Goal: Task Accomplishment & Management: Complete application form

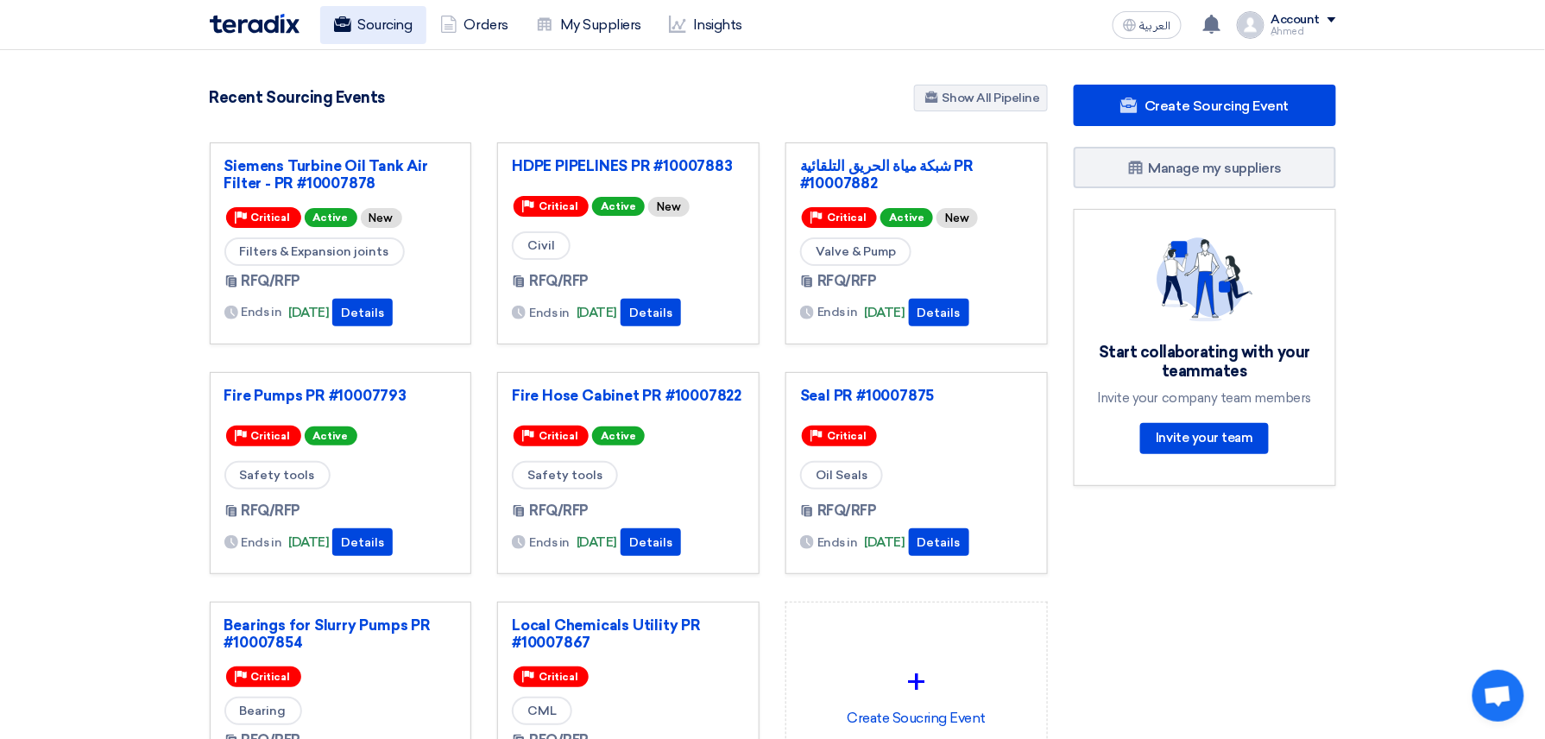
click at [407, 18] on link "Sourcing" at bounding box center [373, 25] width 106 height 38
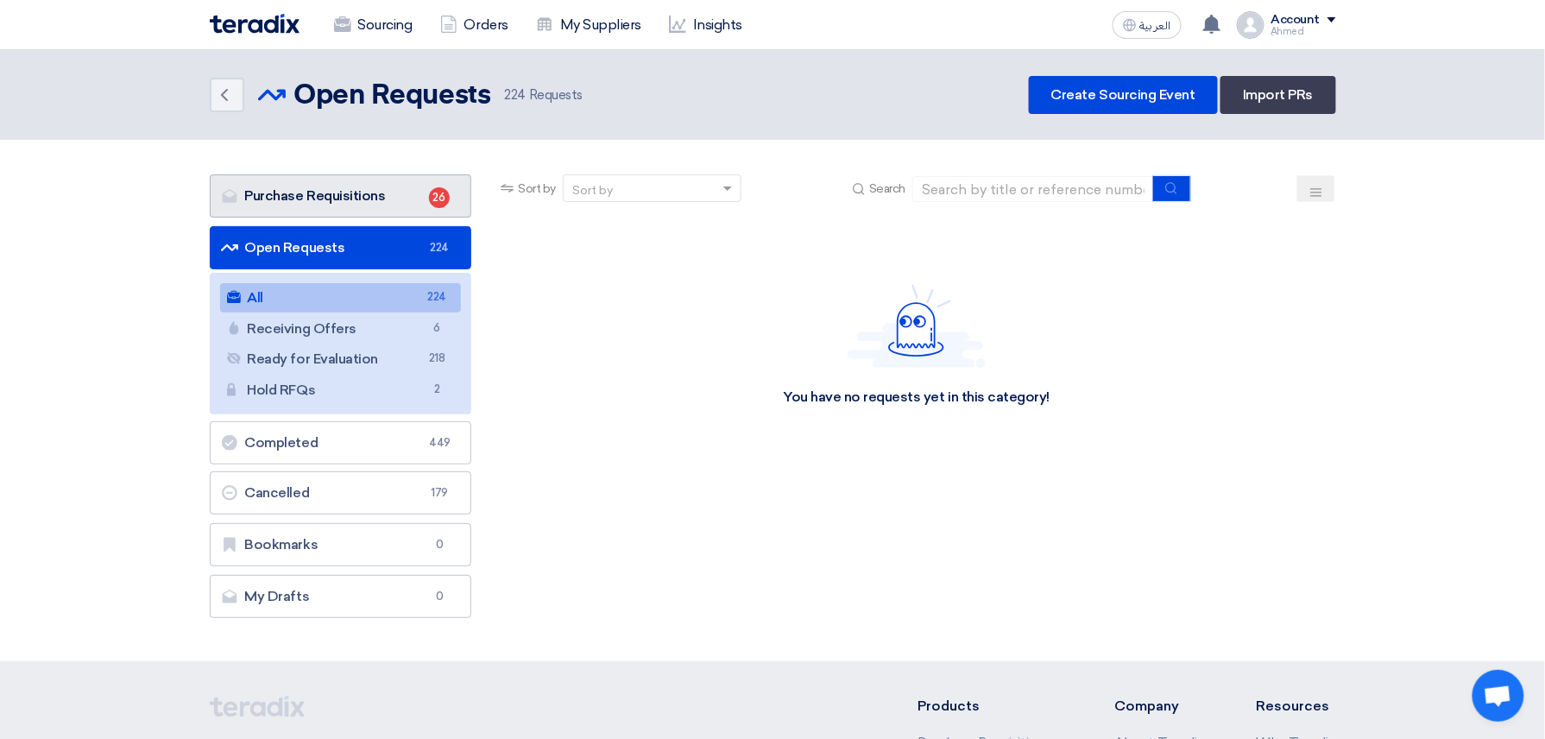
click at [378, 190] on link "Purchase Requisitions Purchase Requisitions 26" at bounding box center [341, 195] width 262 height 43
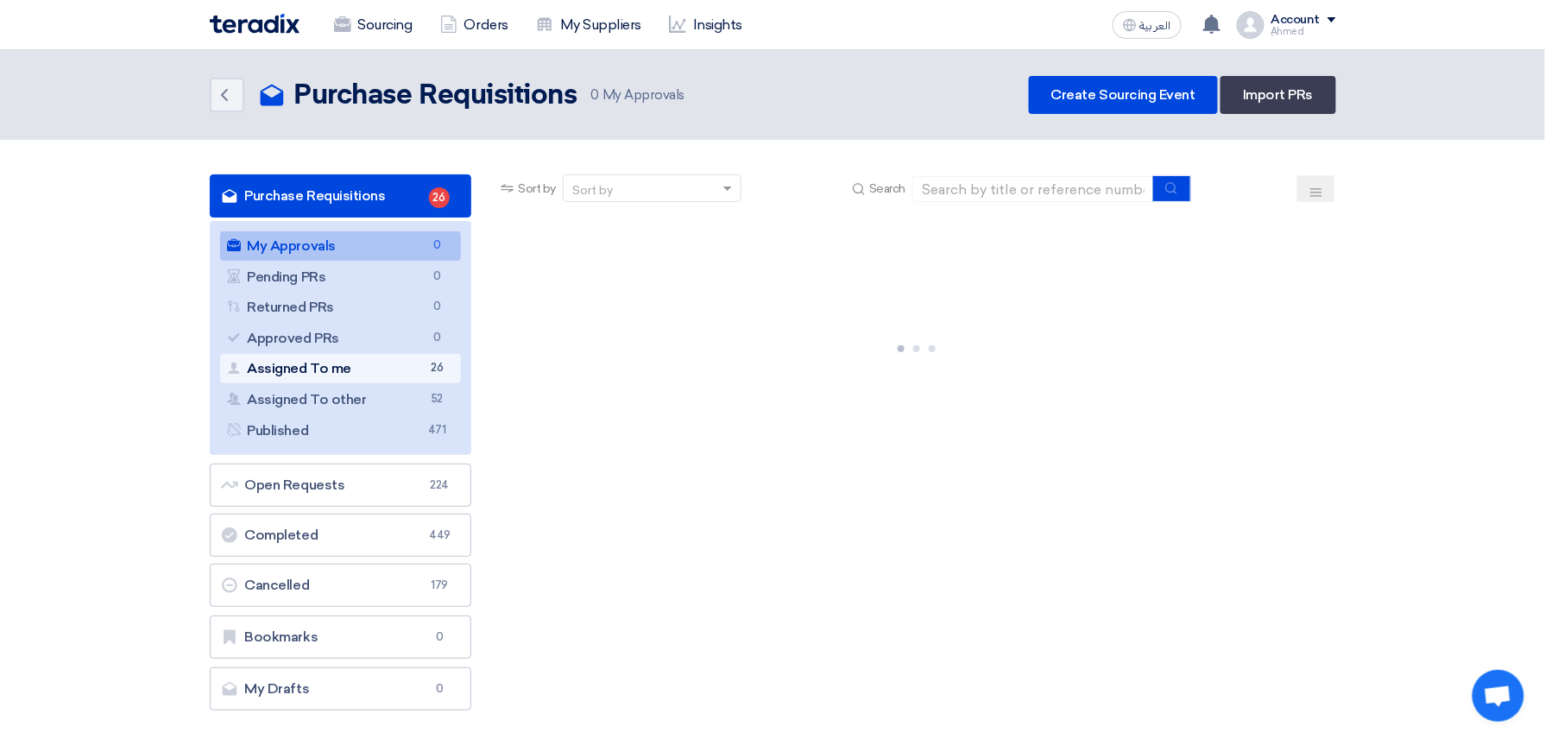
click at [338, 373] on link "Assigned To me Assigned To me 26" at bounding box center [341, 368] width 242 height 29
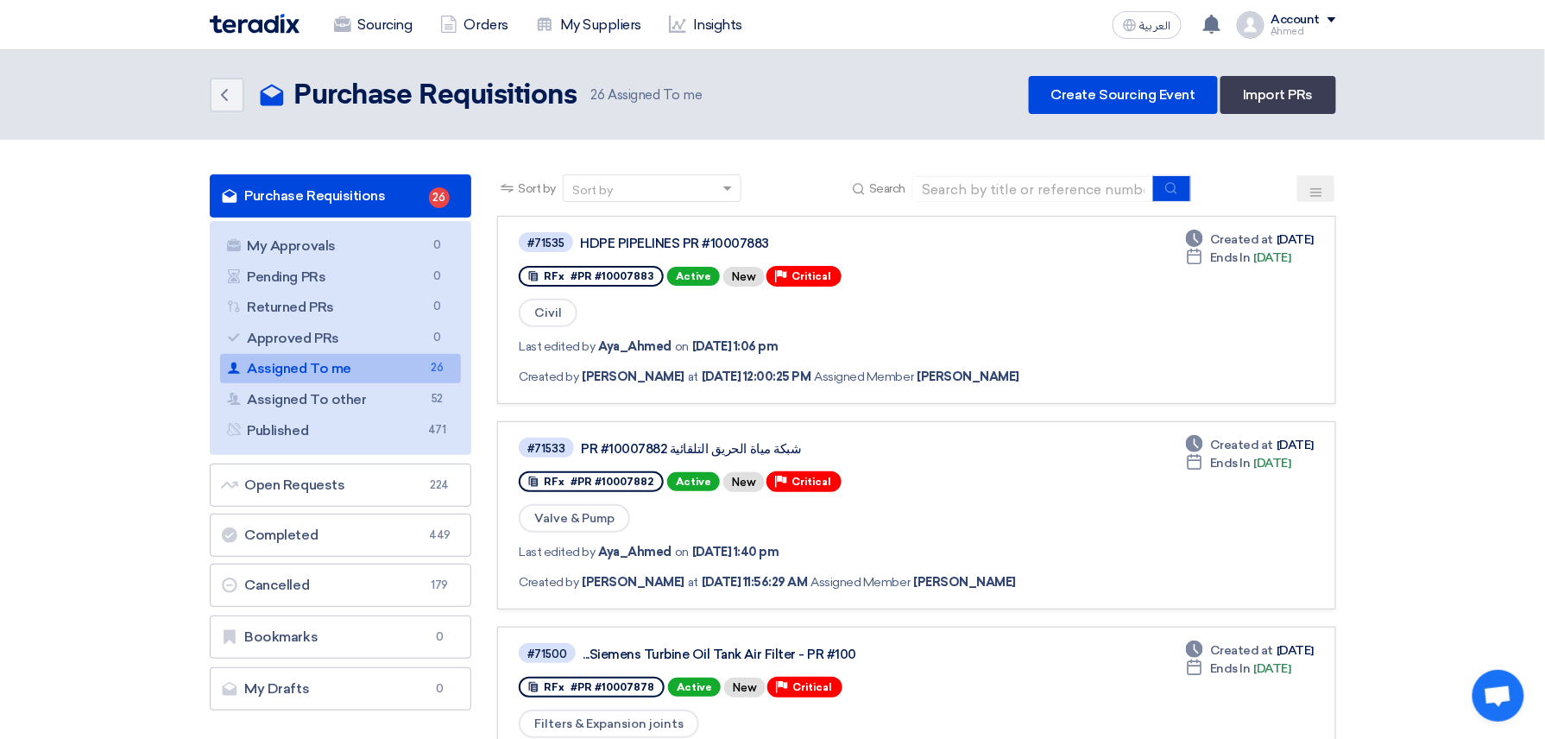
click at [295, 363] on link "Assigned To me Assigned To me 26" at bounding box center [341, 368] width 242 height 29
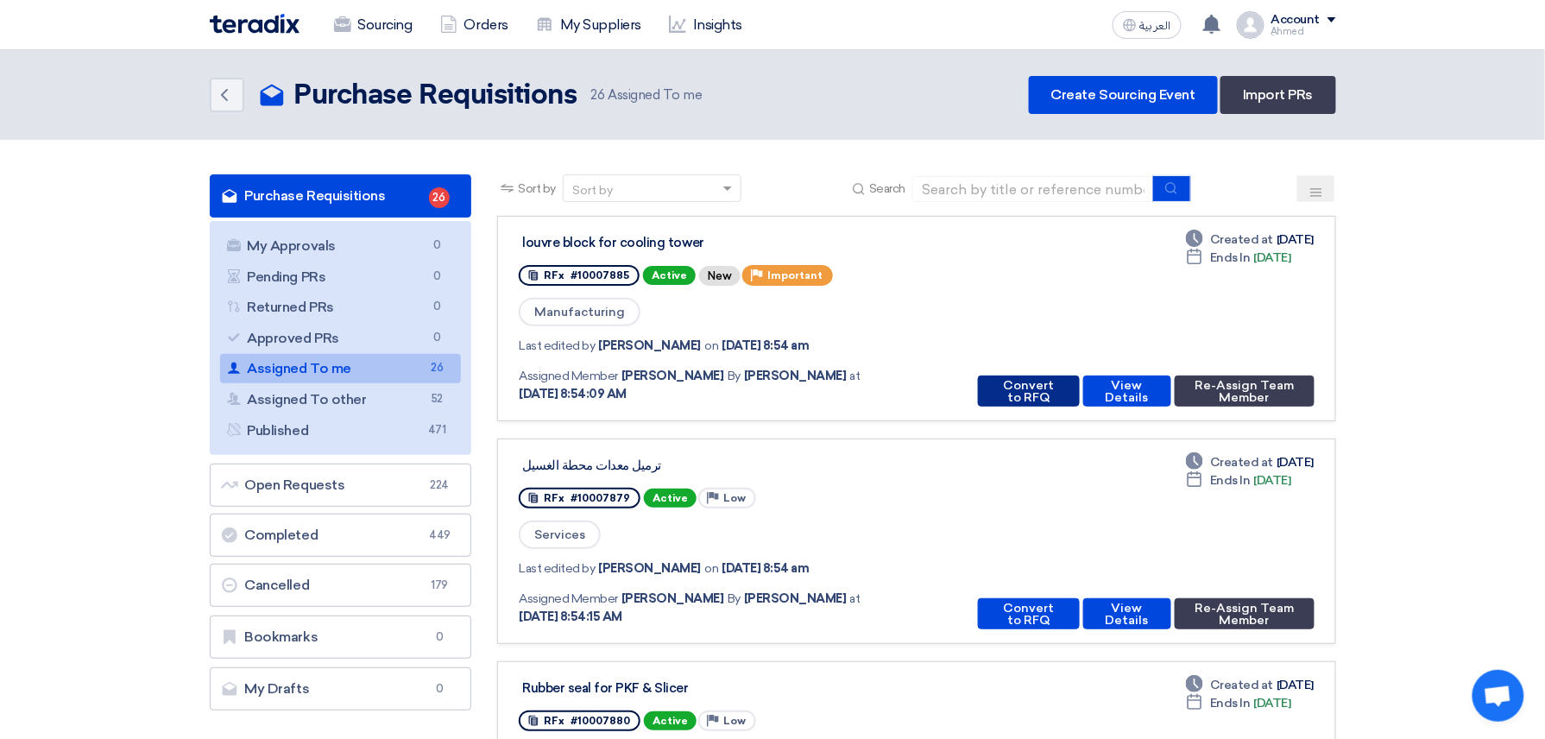
click at [1024, 388] on button "Convert to RFQ" at bounding box center [1028, 390] width 101 height 31
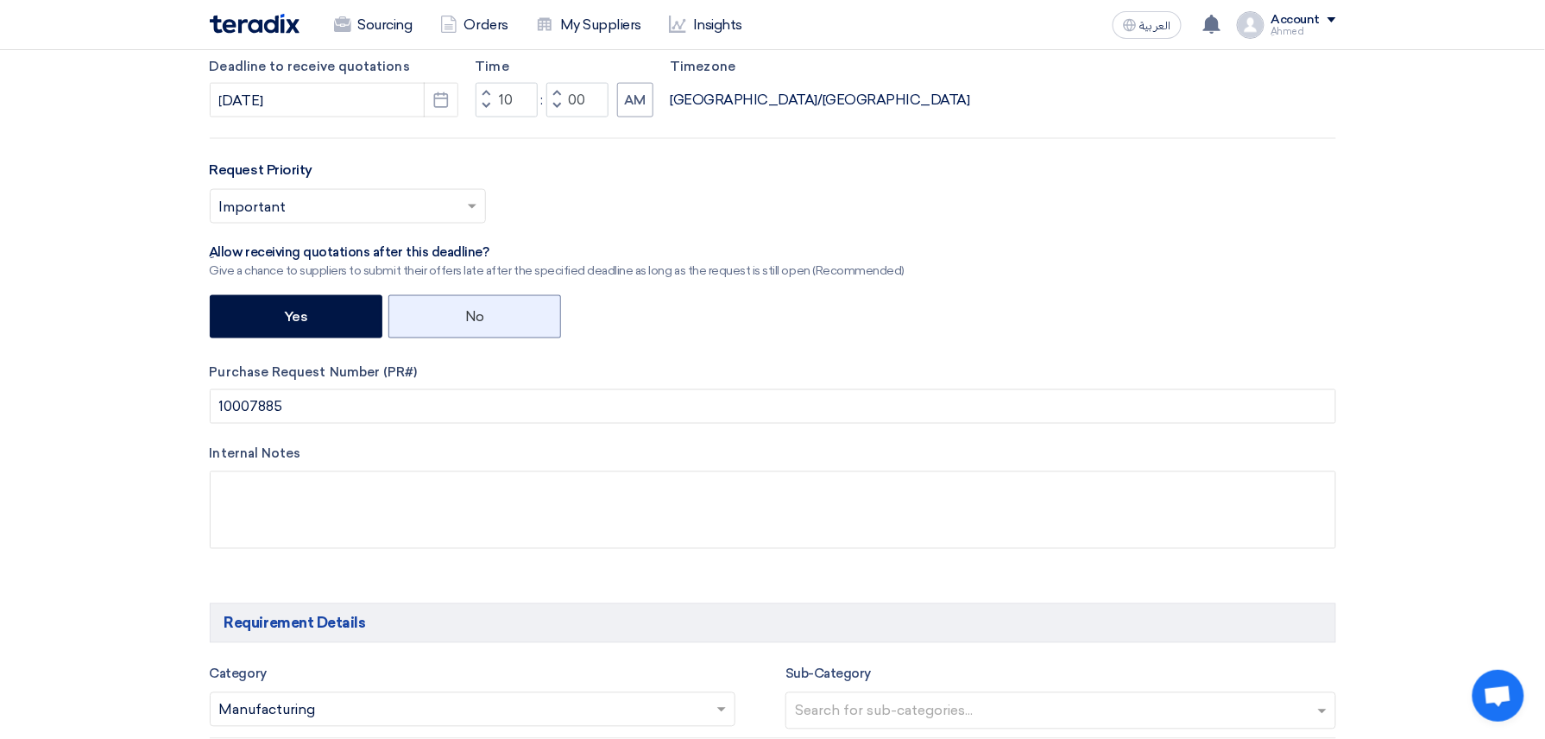
click at [482, 314] on label "No" at bounding box center [474, 316] width 173 height 43
click at [476, 314] on input "No" at bounding box center [470, 315] width 11 height 11
radio input "true"
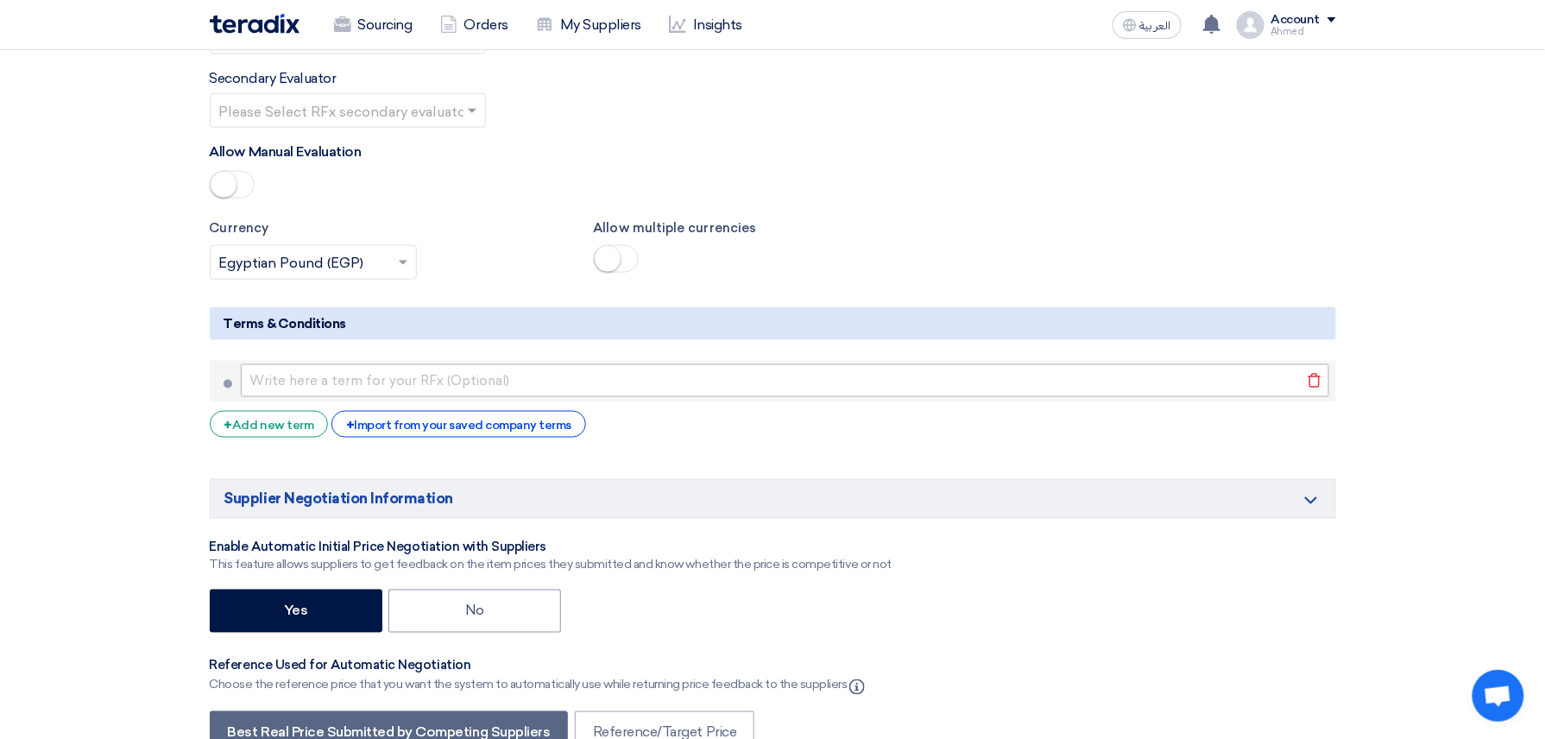
scroll to position [2992, 0]
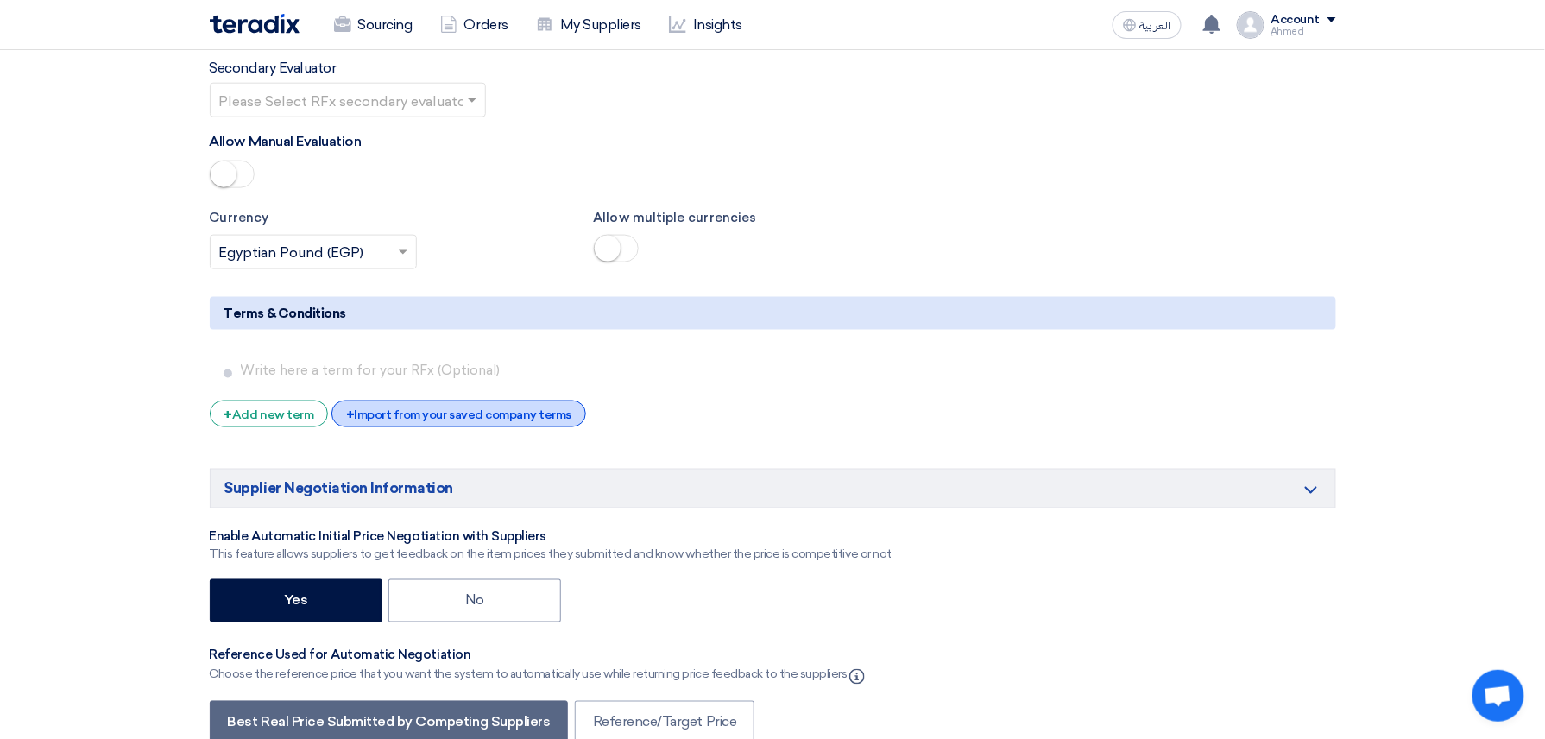
click at [477, 416] on div "+ Import from your saved company terms" at bounding box center [458, 414] width 255 height 27
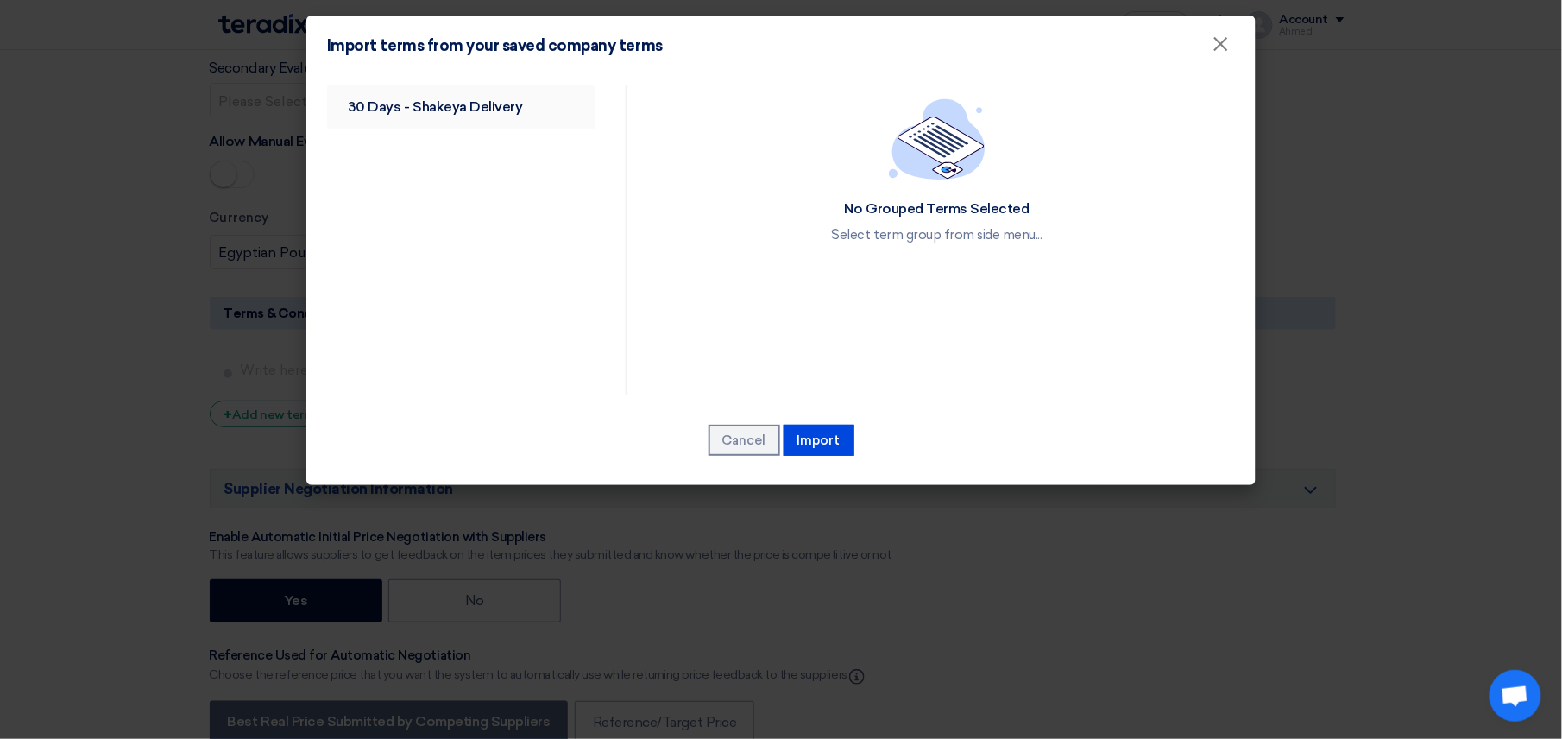
click at [487, 110] on link "30 Days - Shakeya Delivery" at bounding box center [461, 107] width 268 height 45
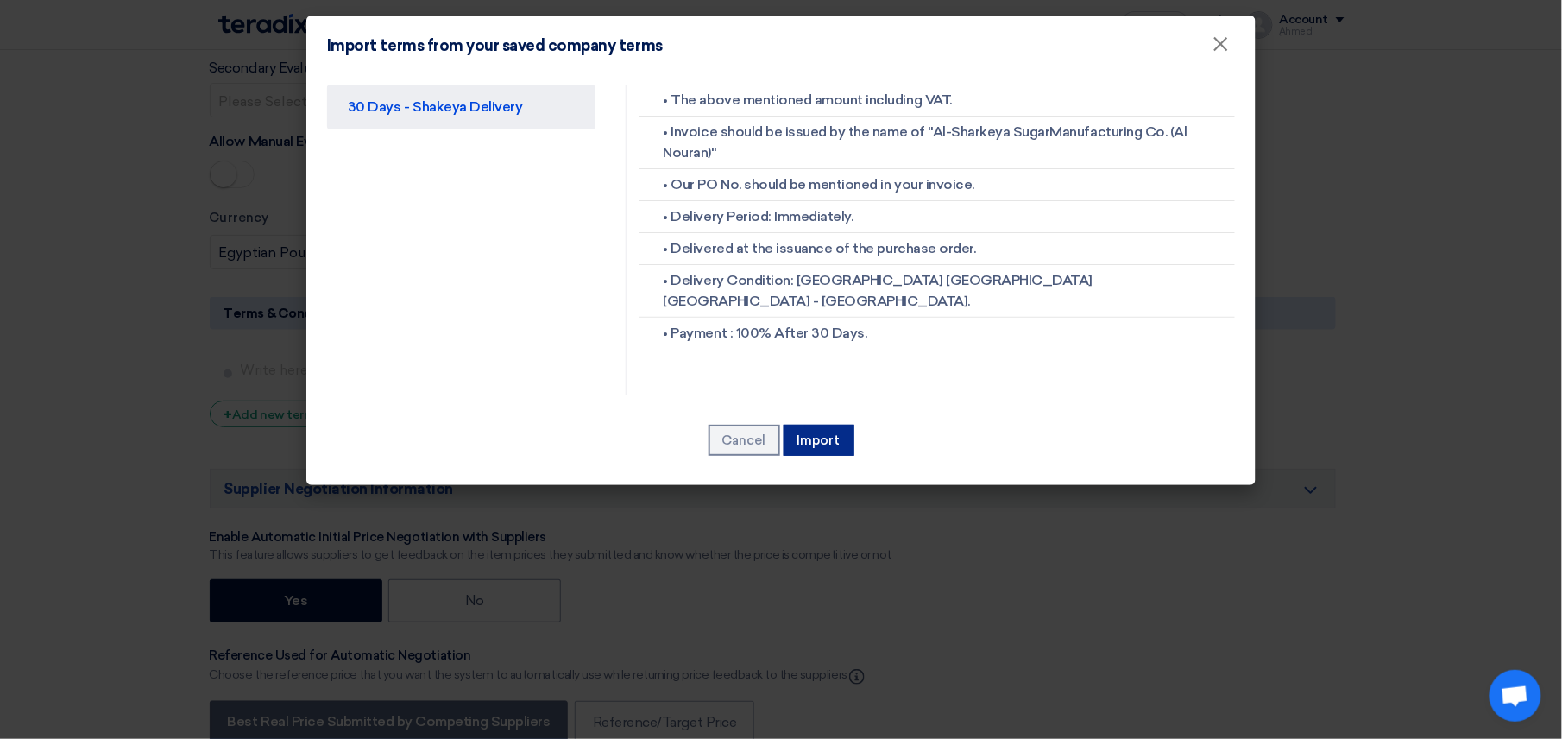
click at [818, 435] on button "Import" at bounding box center [819, 440] width 71 height 31
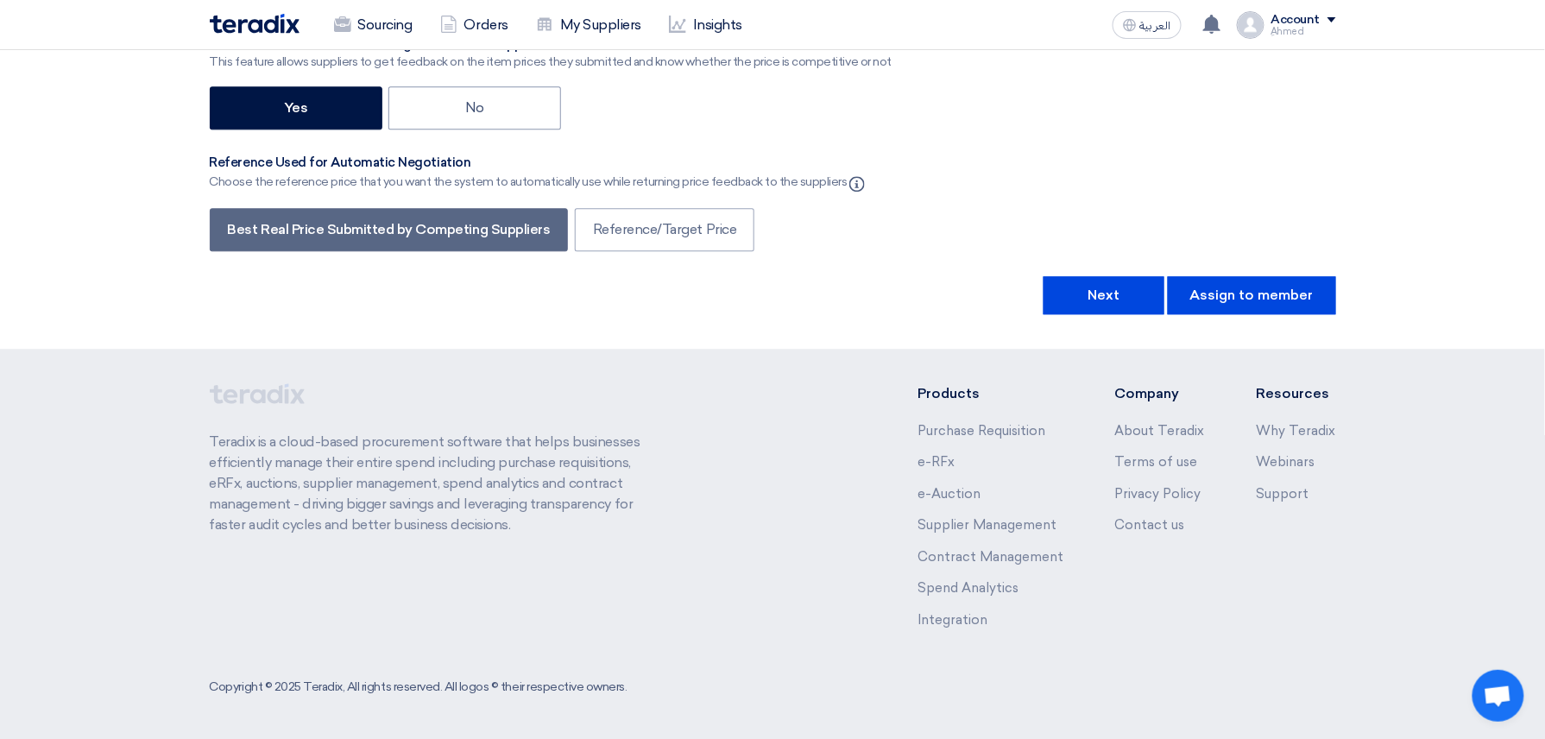
scroll to position [3746, 0]
click at [1100, 281] on button "Next" at bounding box center [1104, 295] width 121 height 38
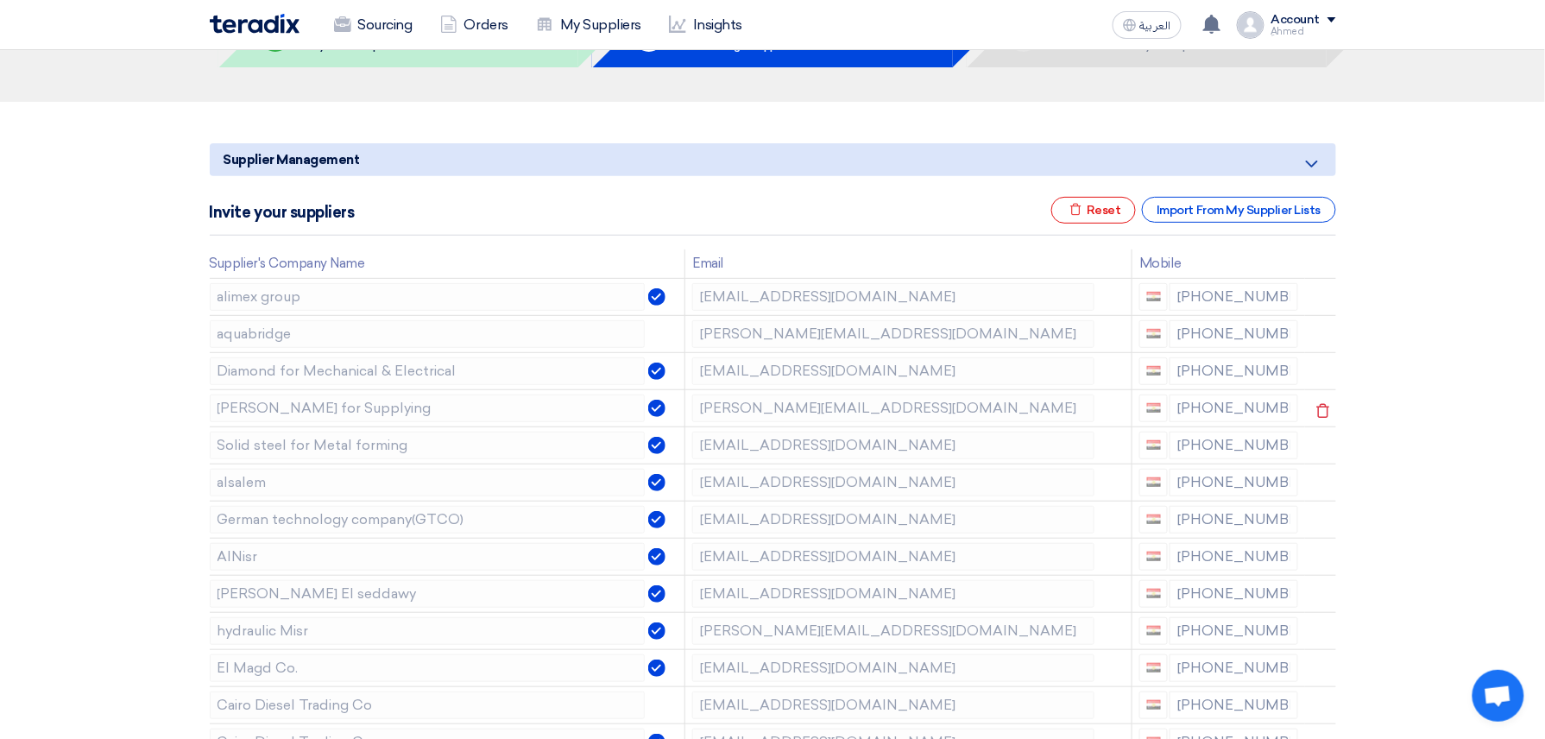
scroll to position [115, 0]
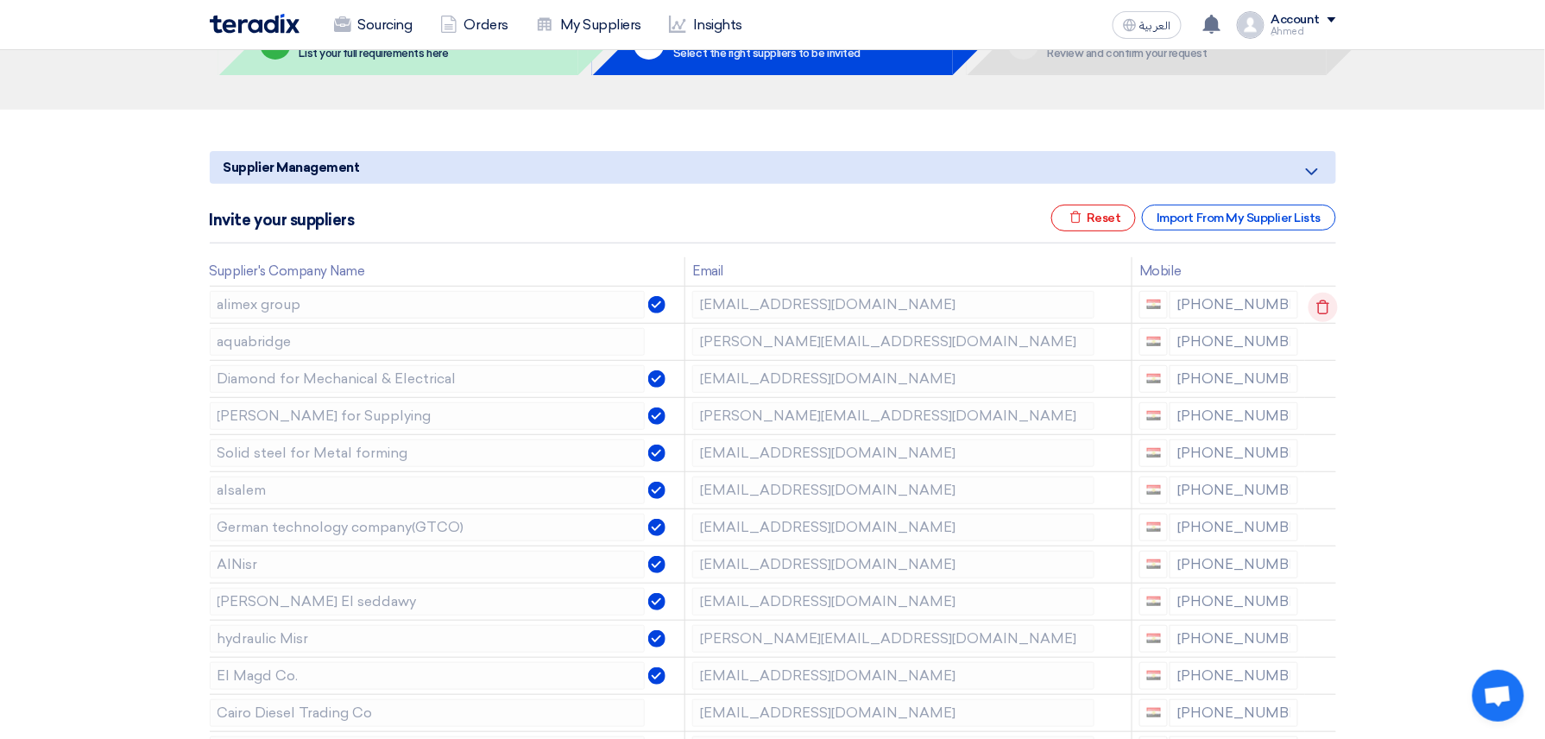
click at [1324, 309] on icon at bounding box center [1323, 307] width 29 height 29
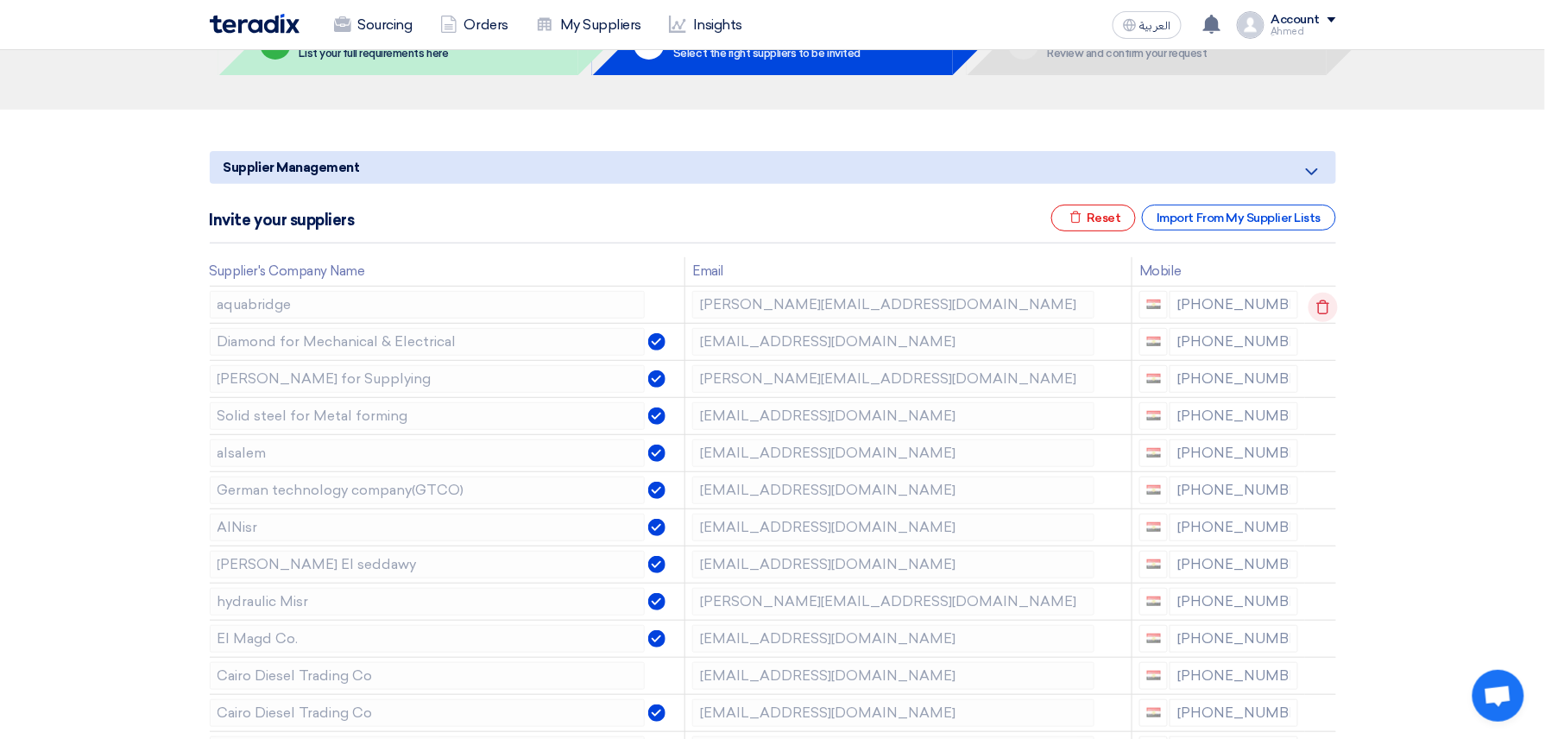
click at [1323, 307] on icon at bounding box center [1323, 307] width 29 height 29
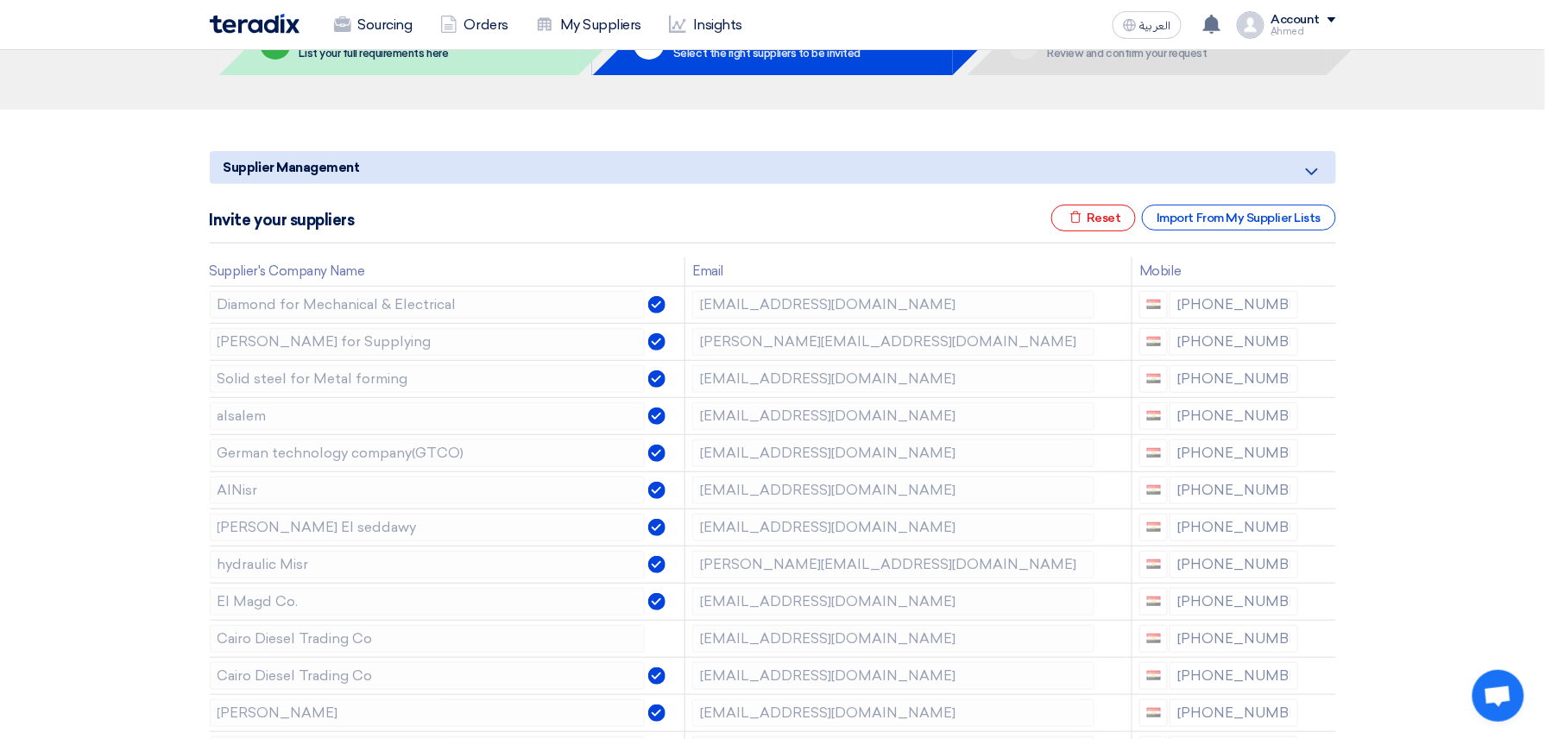
click at [0, 0] on icon at bounding box center [0, 0] width 0 height 0
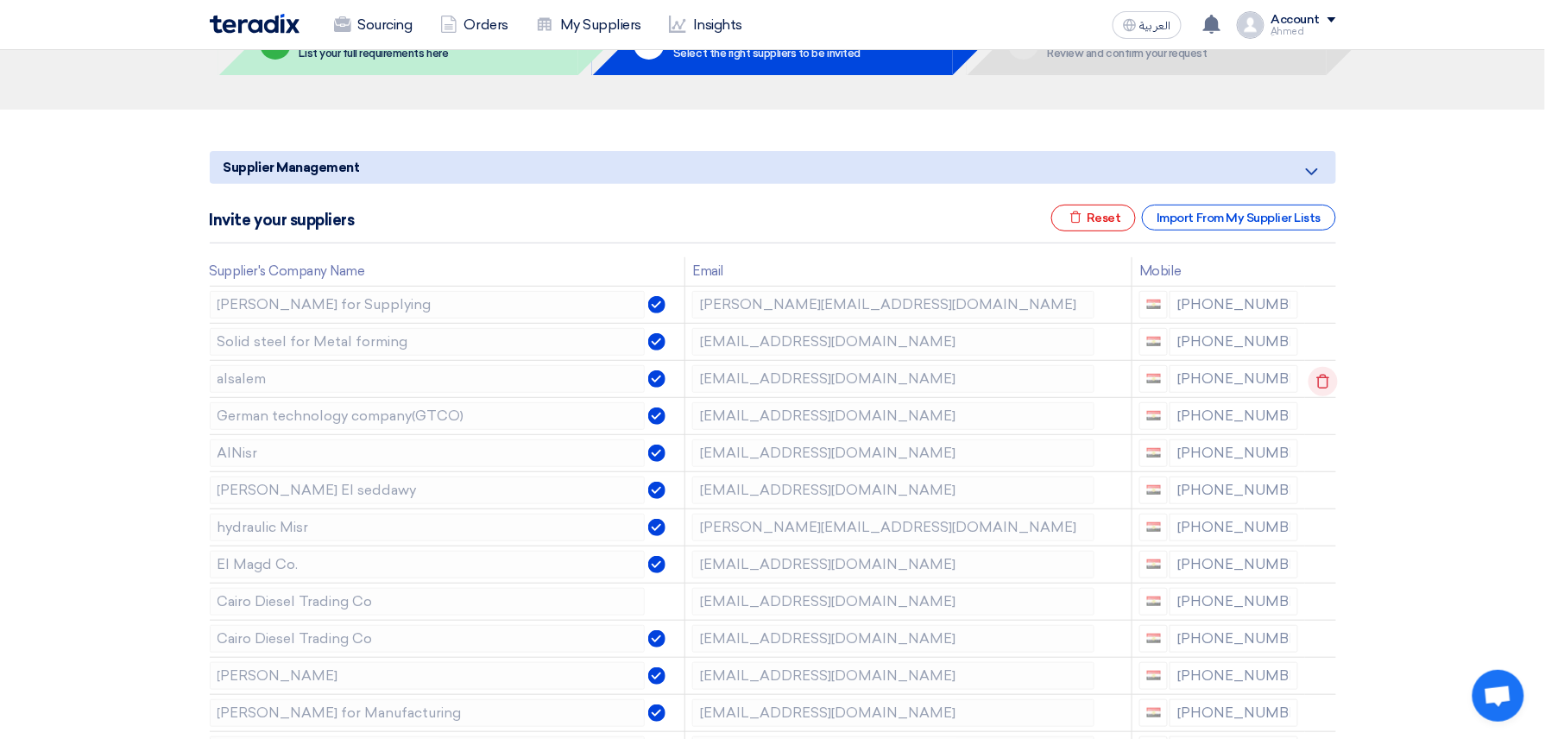
click at [1316, 383] on icon at bounding box center [1323, 381] width 29 height 29
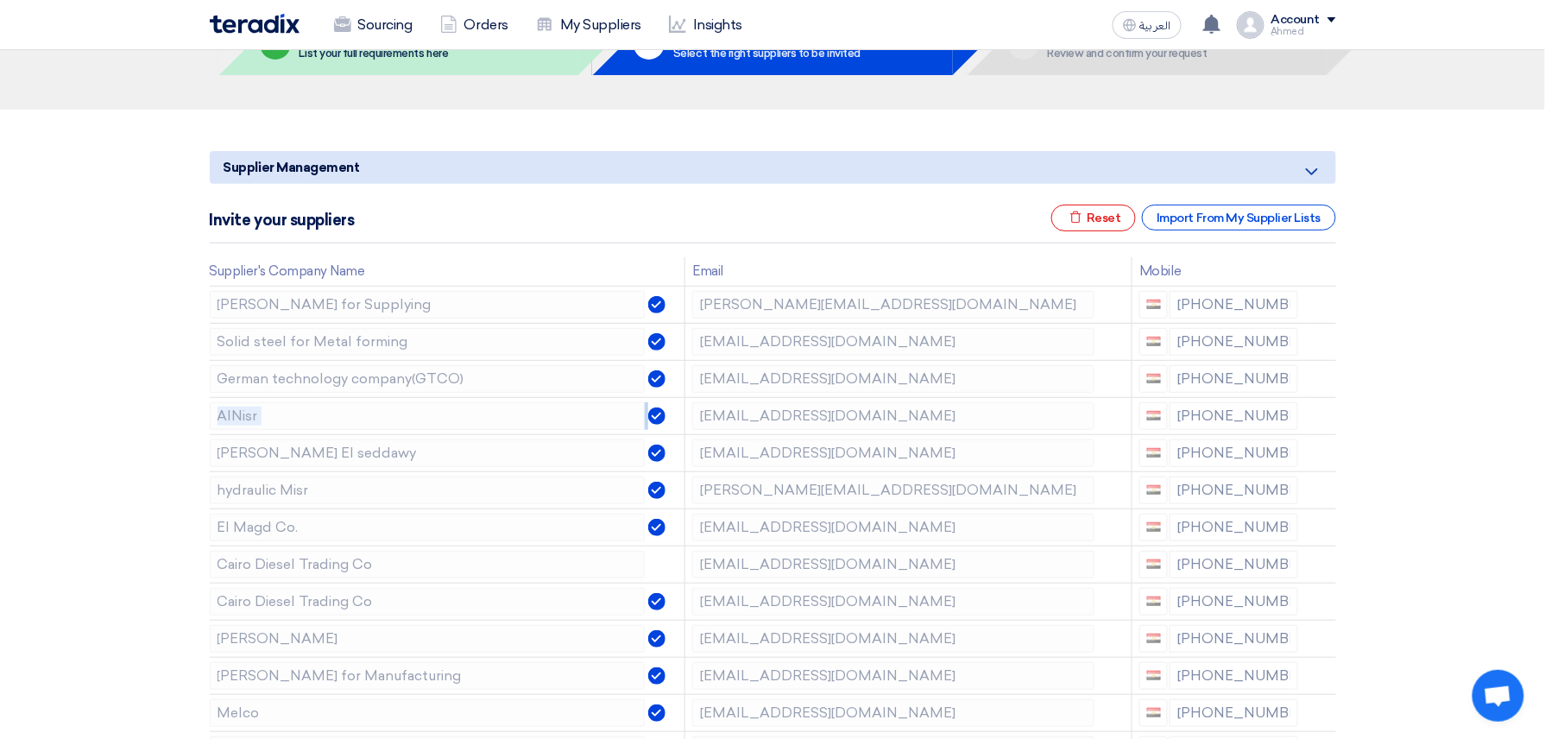
click at [0, 0] on icon at bounding box center [0, 0] width 0 height 0
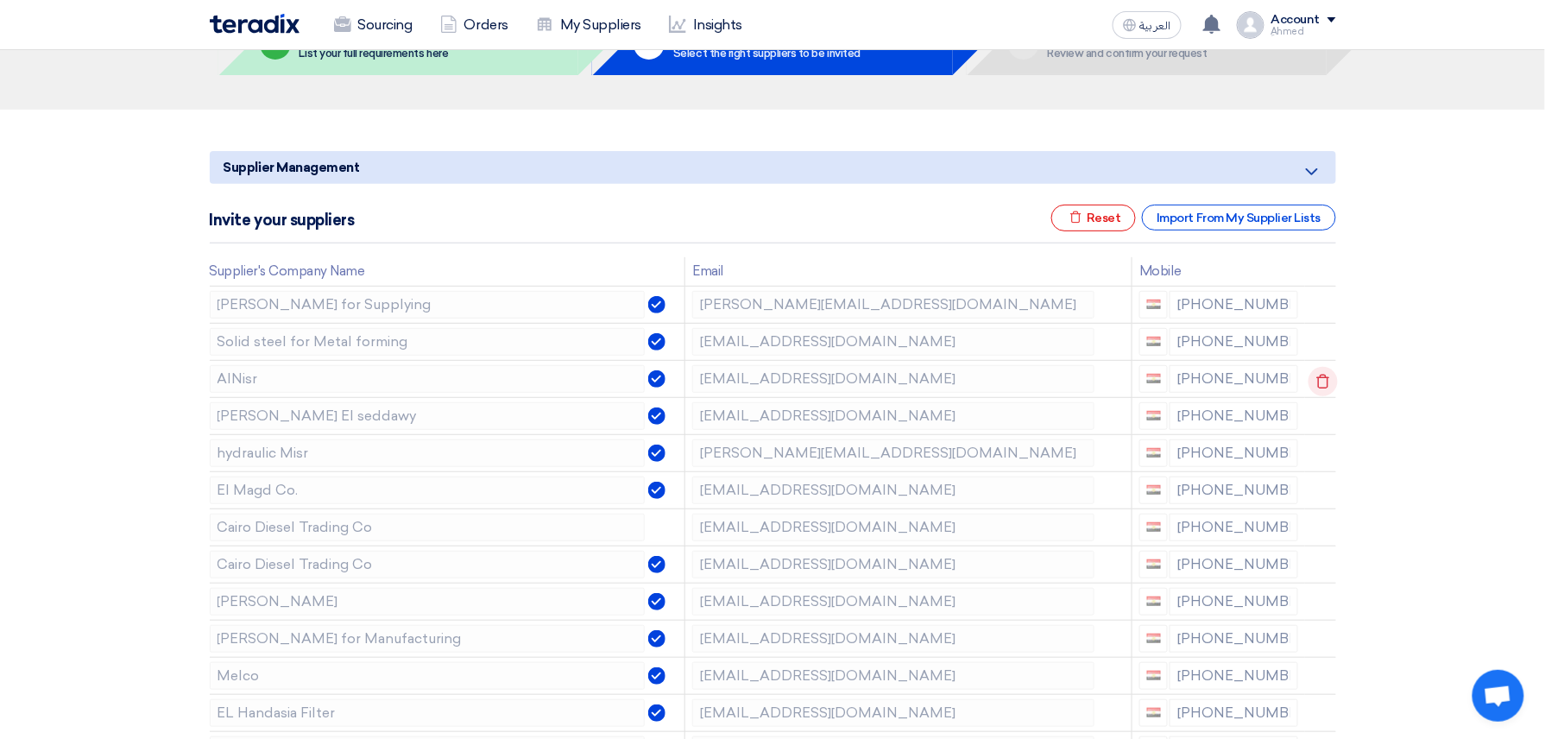
click at [1316, 383] on div at bounding box center [1312, 381] width 14 height 28
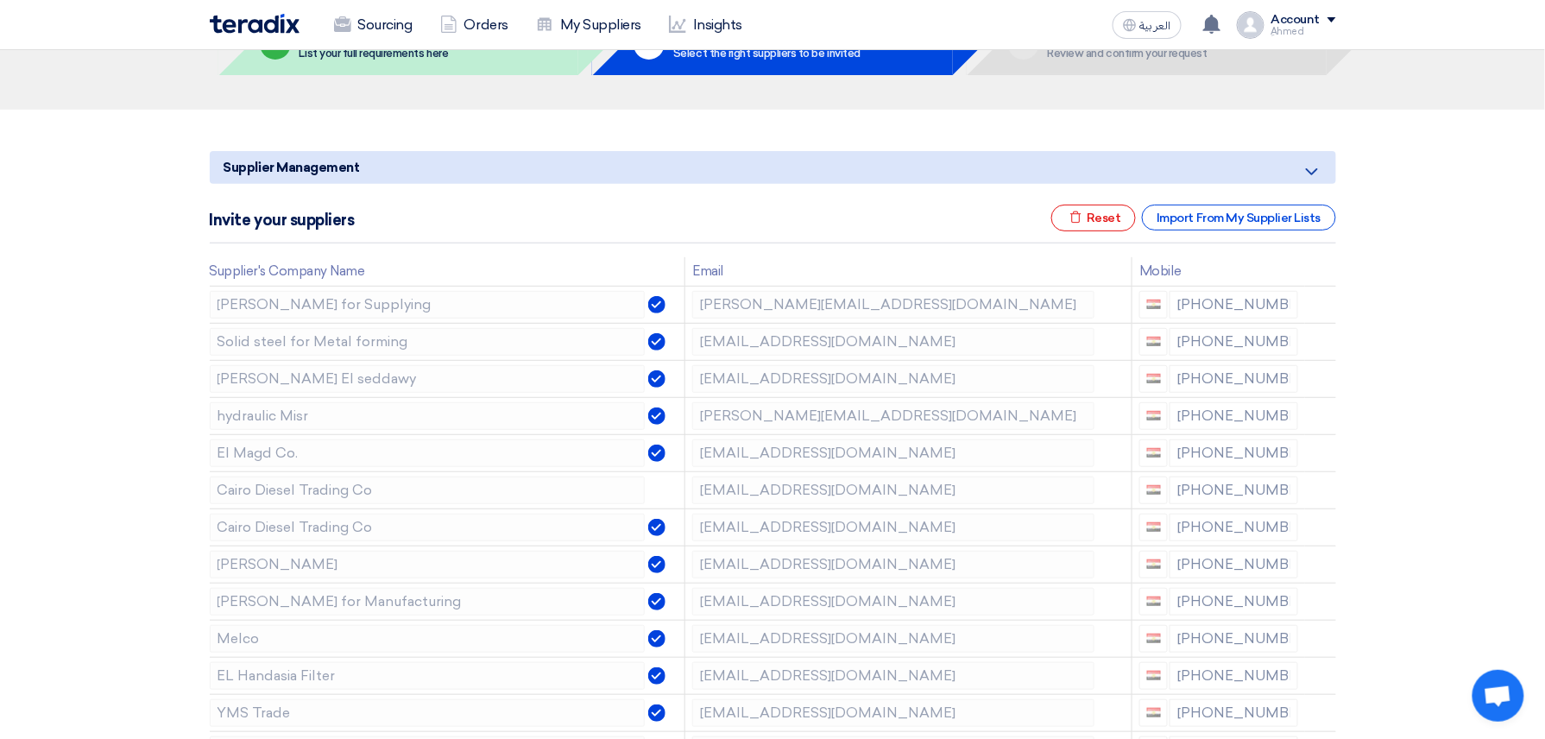
click at [0, 0] on icon at bounding box center [0, 0] width 0 height 0
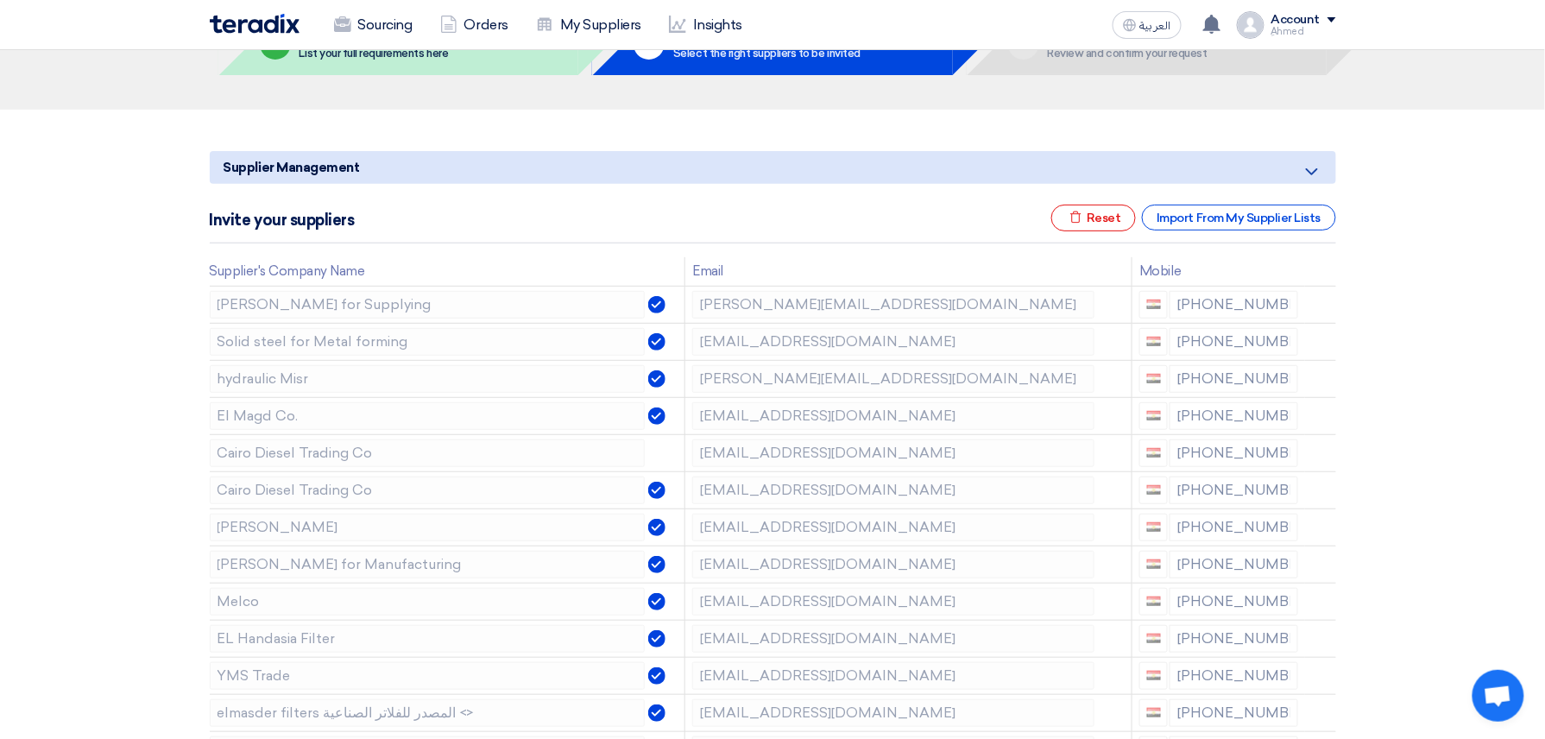
click at [0, 0] on icon at bounding box center [0, 0] width 0 height 0
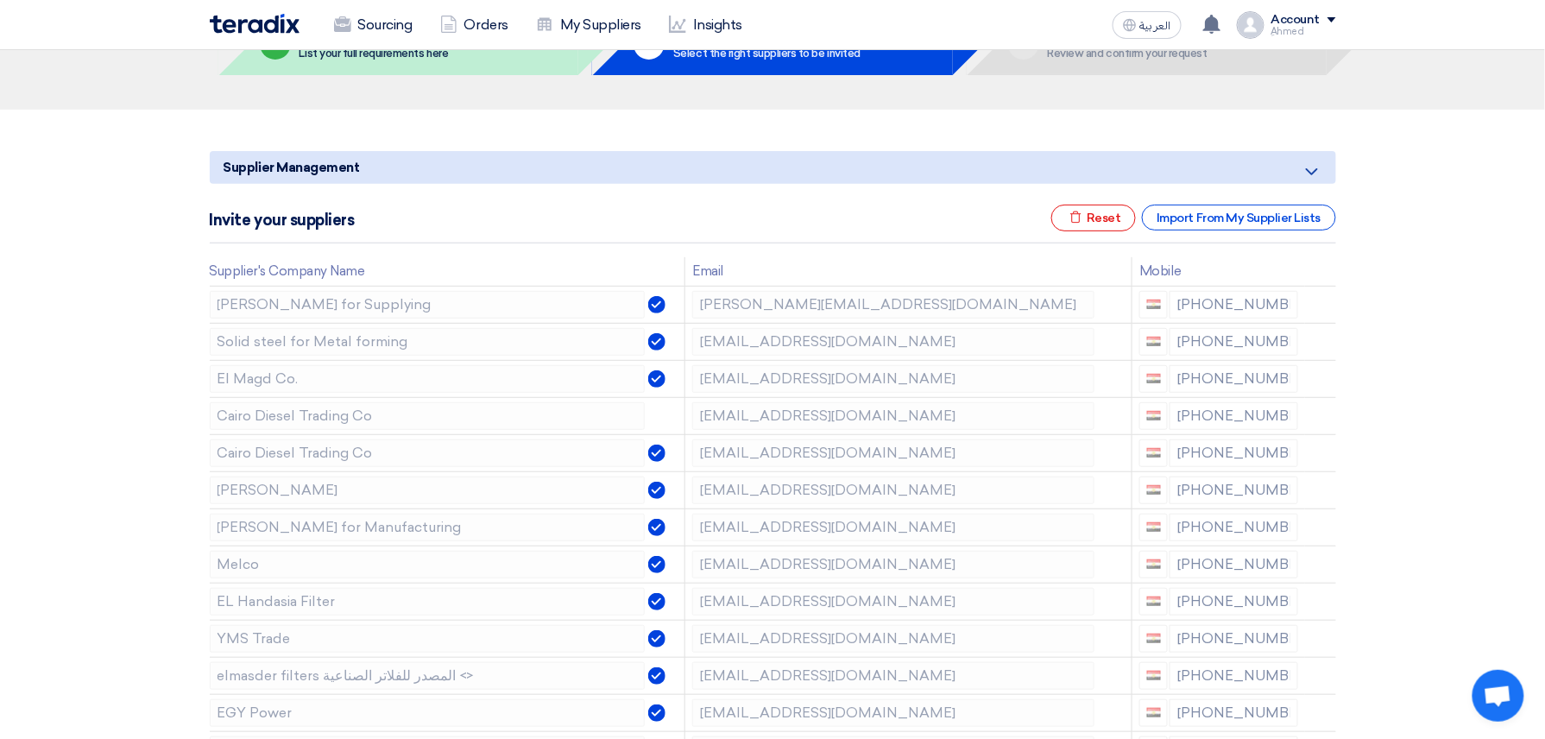
click at [0, 0] on icon at bounding box center [0, 0] width 0 height 0
click at [1316, 383] on div at bounding box center [1312, 381] width 14 height 28
click at [0, 0] on icon at bounding box center [0, 0] width 0 height 0
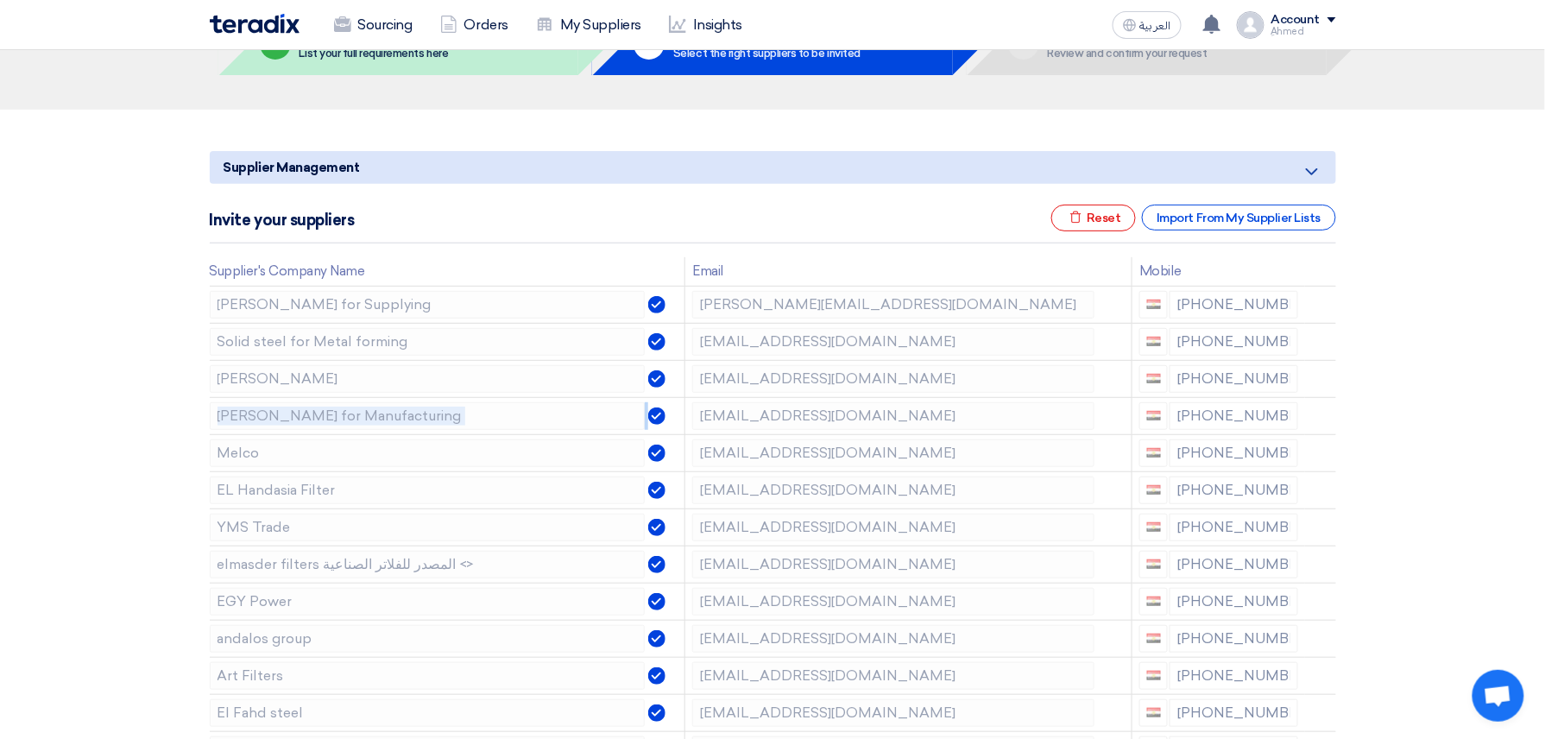
click at [0, 0] on icon at bounding box center [0, 0] width 0 height 0
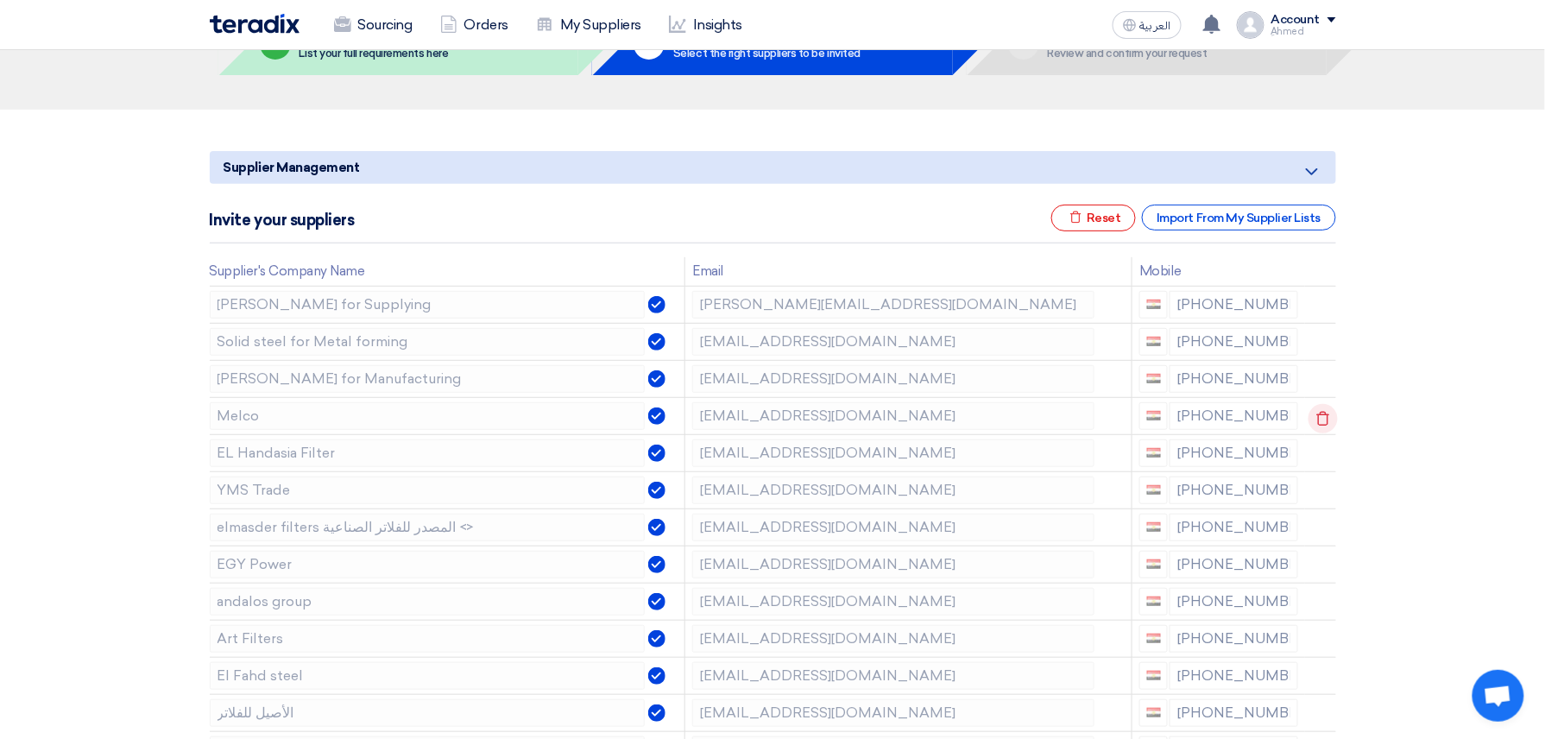
drag, startPoint x: 1316, startPoint y: 383, endPoint x: 1316, endPoint y: 416, distance: 32.8
click at [1316, 416] on div at bounding box center [1312, 418] width 14 height 28
click at [1316, 416] on use at bounding box center [1322, 418] width 13 height 15
click at [0, 0] on use at bounding box center [0, 0] width 0 height 0
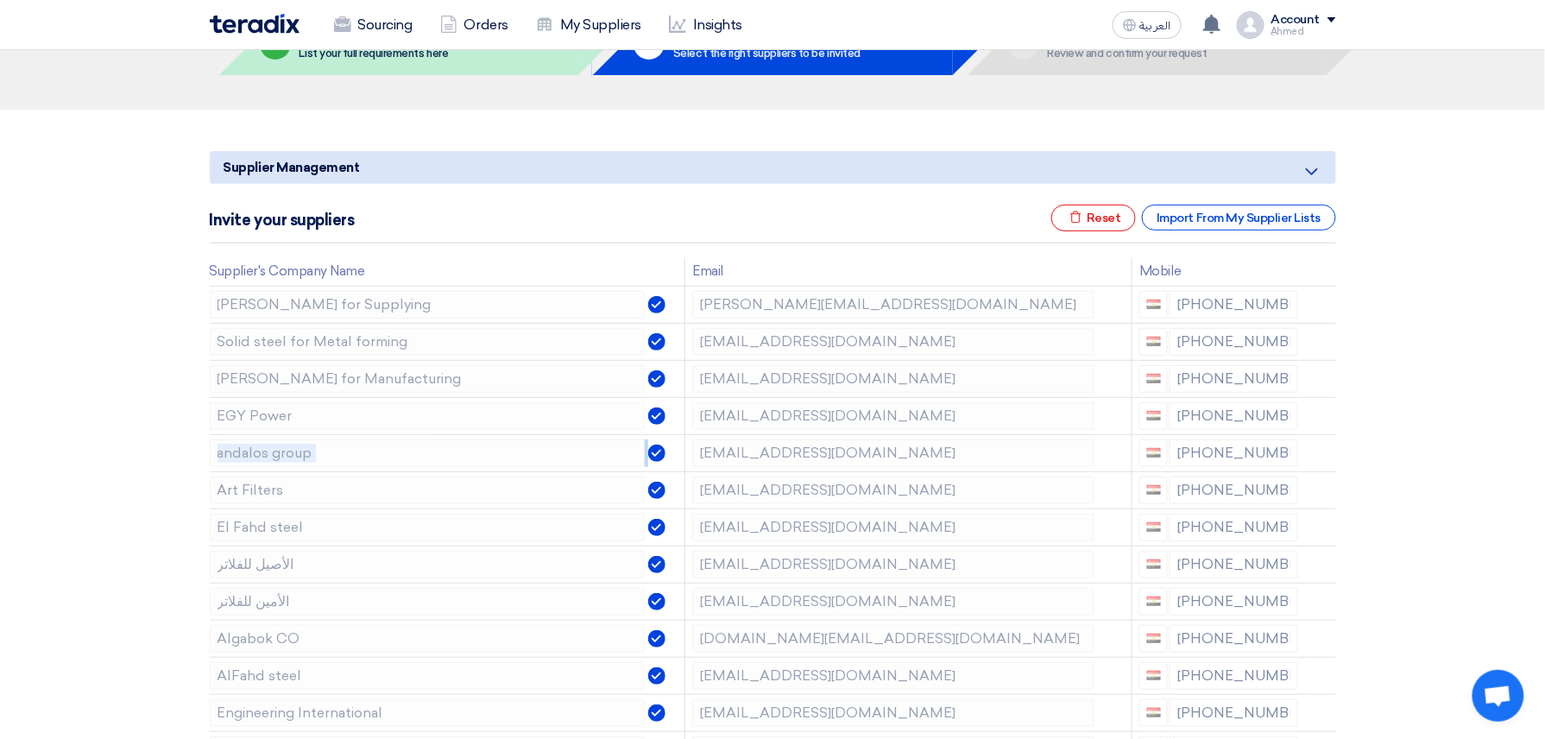
click at [0, 0] on use at bounding box center [0, 0] width 0 height 0
click at [1316, 416] on div at bounding box center [1312, 418] width 14 height 28
click at [0, 0] on use at bounding box center [0, 0] width 0 height 0
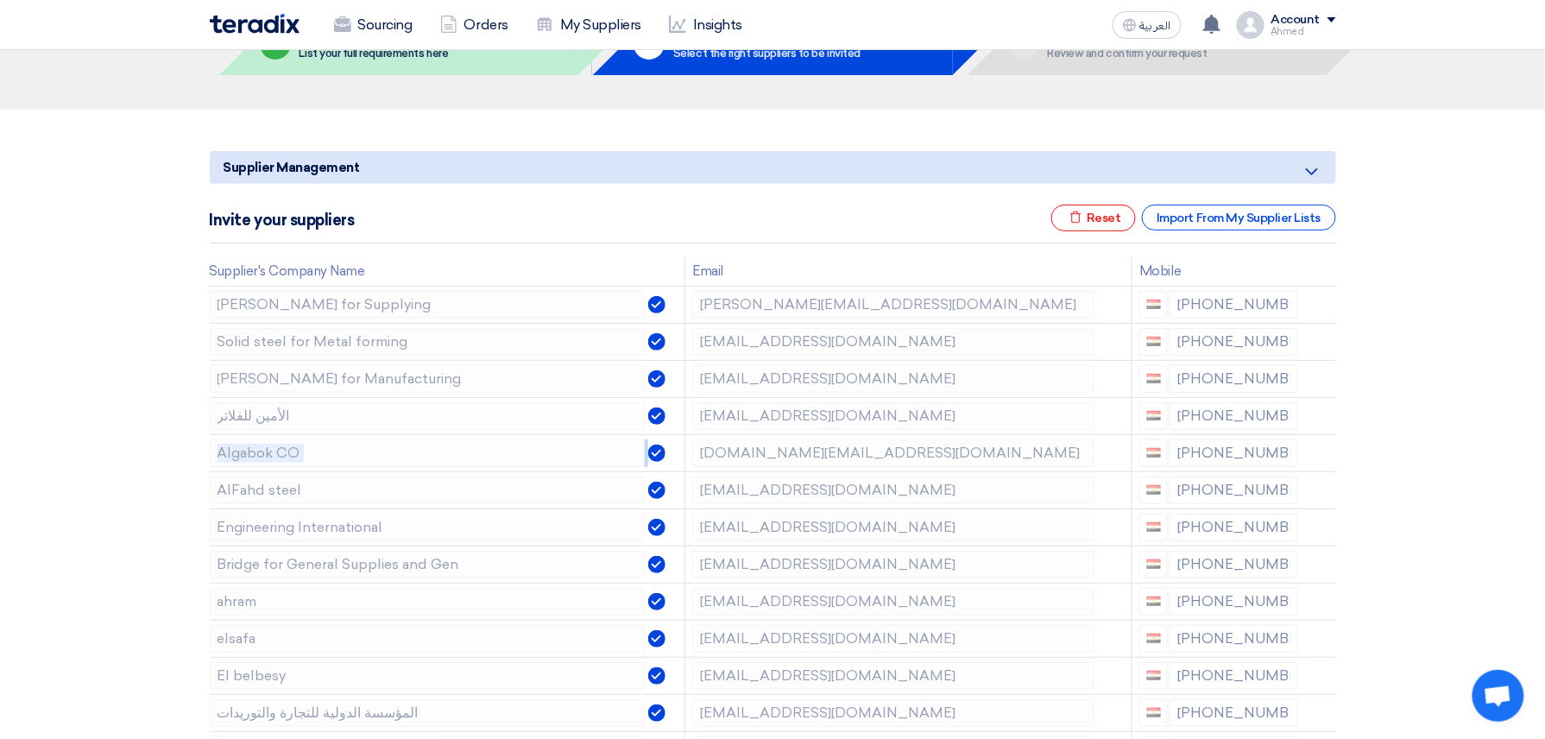
click at [0, 0] on use at bounding box center [0, 0] width 0 height 0
click at [1316, 416] on div at bounding box center [1312, 418] width 14 height 28
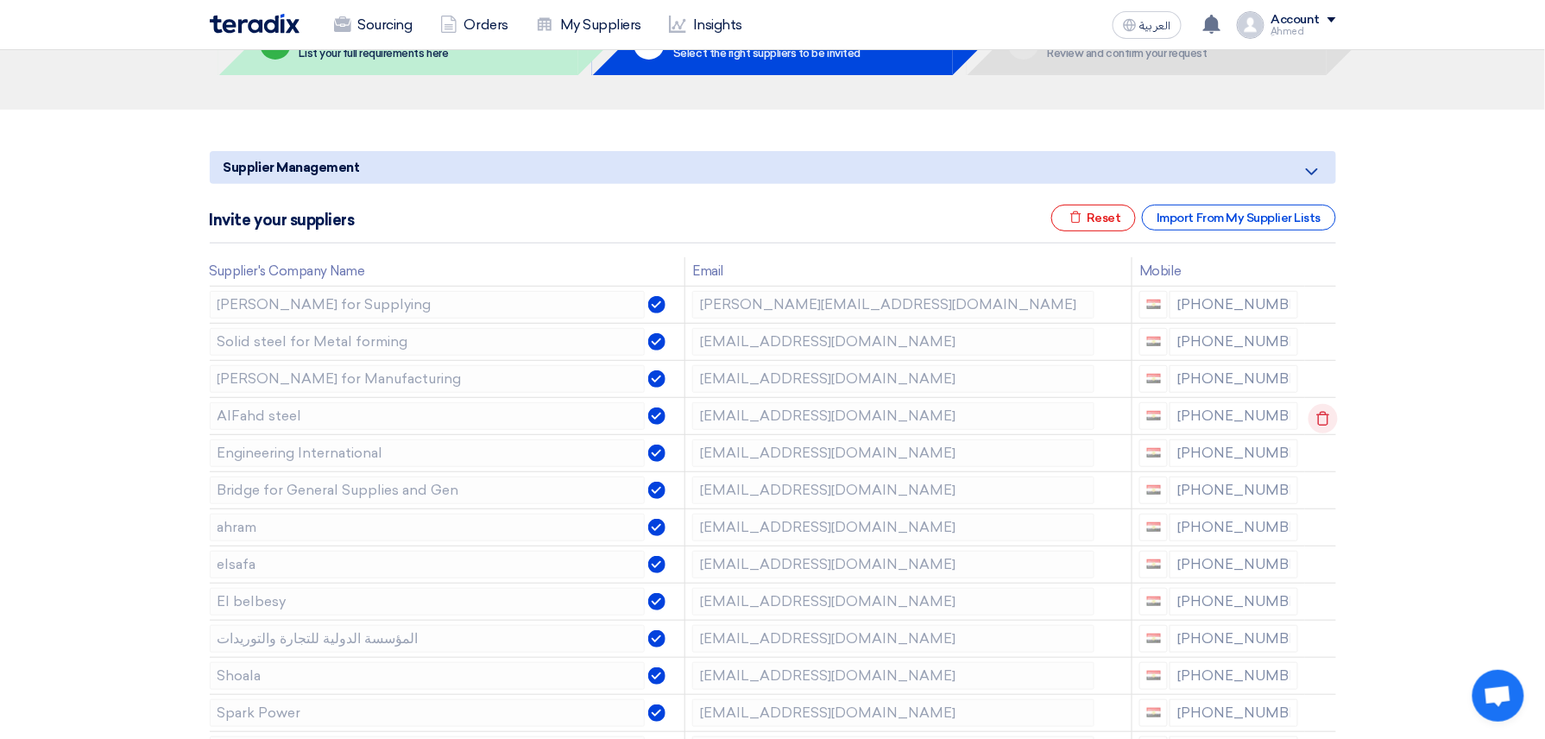
click at [1313, 416] on icon at bounding box center [1323, 418] width 29 height 29
click at [1314, 418] on icon at bounding box center [1323, 418] width 29 height 29
click at [1321, 420] on icon at bounding box center [1323, 418] width 29 height 29
click at [1322, 420] on icon at bounding box center [1323, 418] width 29 height 29
click at [0, 0] on icon at bounding box center [0, 0] width 0 height 0
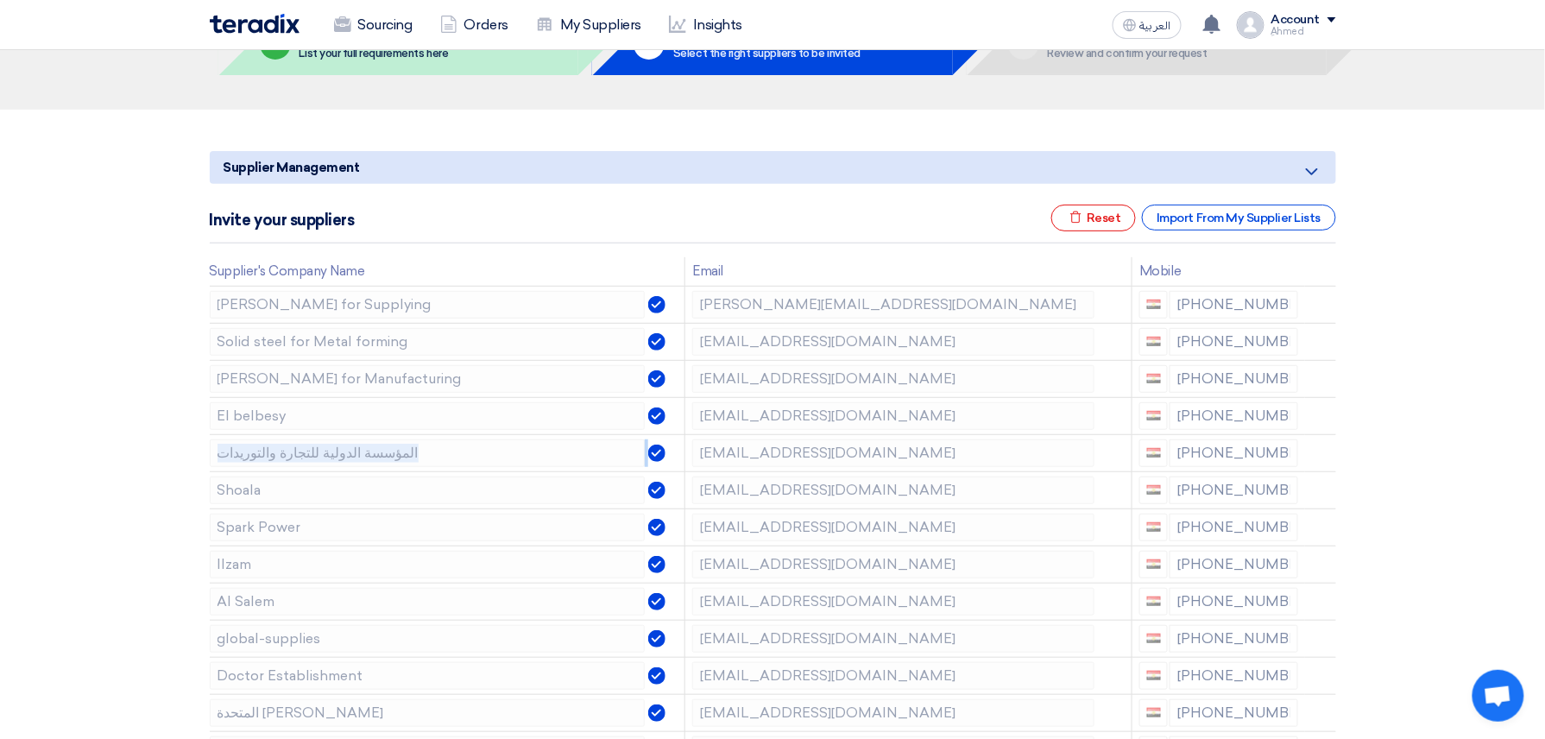
click at [0, 0] on icon at bounding box center [0, 0] width 0 height 0
click at [1322, 420] on td at bounding box center [1320, 415] width 31 height 37
click at [1322, 420] on icon at bounding box center [1323, 418] width 29 height 29
click at [1324, 419] on icon at bounding box center [1323, 418] width 29 height 29
click at [1319, 457] on icon at bounding box center [1323, 455] width 29 height 29
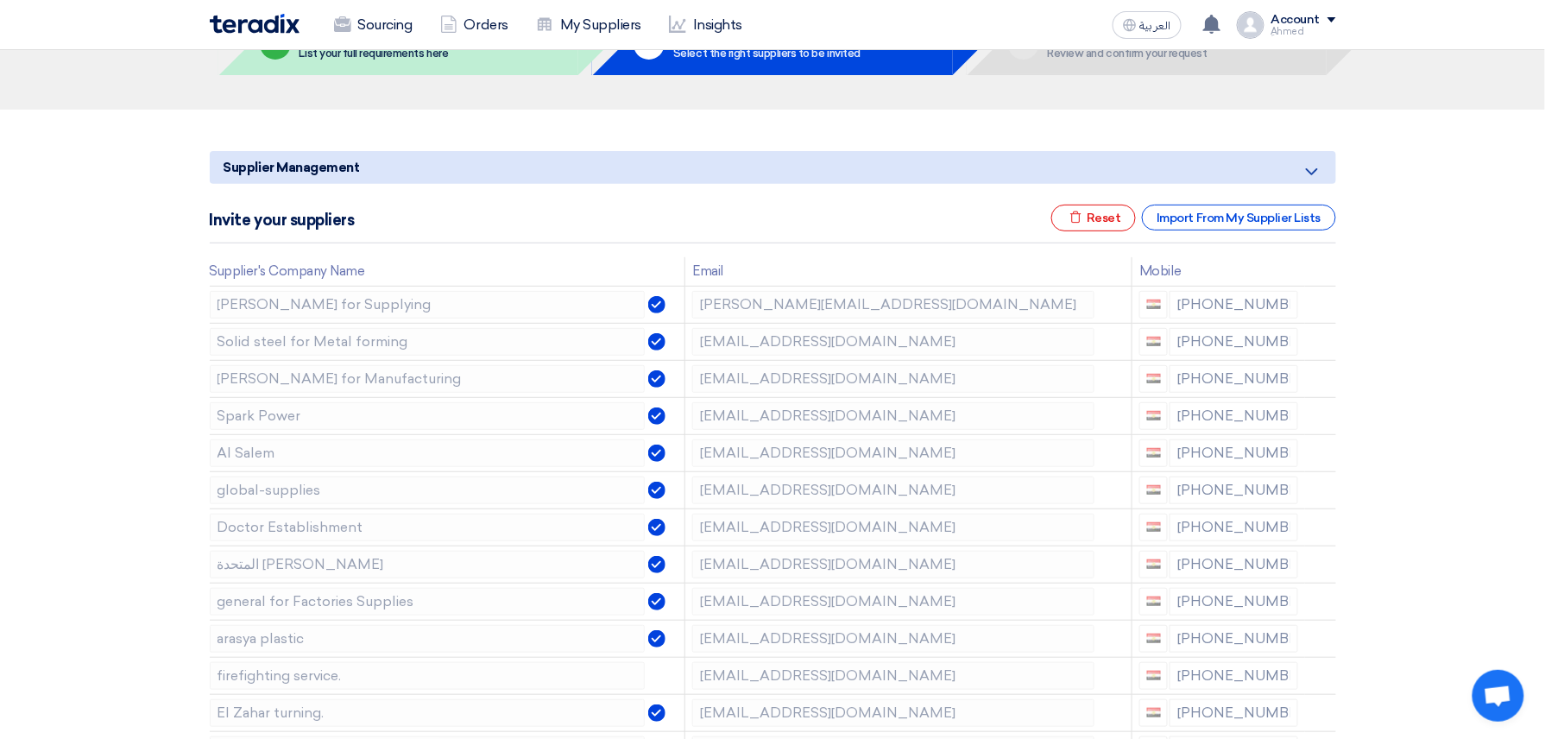
click at [0, 0] on icon at bounding box center [0, 0] width 0 height 0
click at [1319, 457] on td at bounding box center [1320, 452] width 31 height 37
click at [1319, 457] on icon at bounding box center [1323, 455] width 29 height 29
click at [0, 0] on icon at bounding box center [0, 0] width 0 height 0
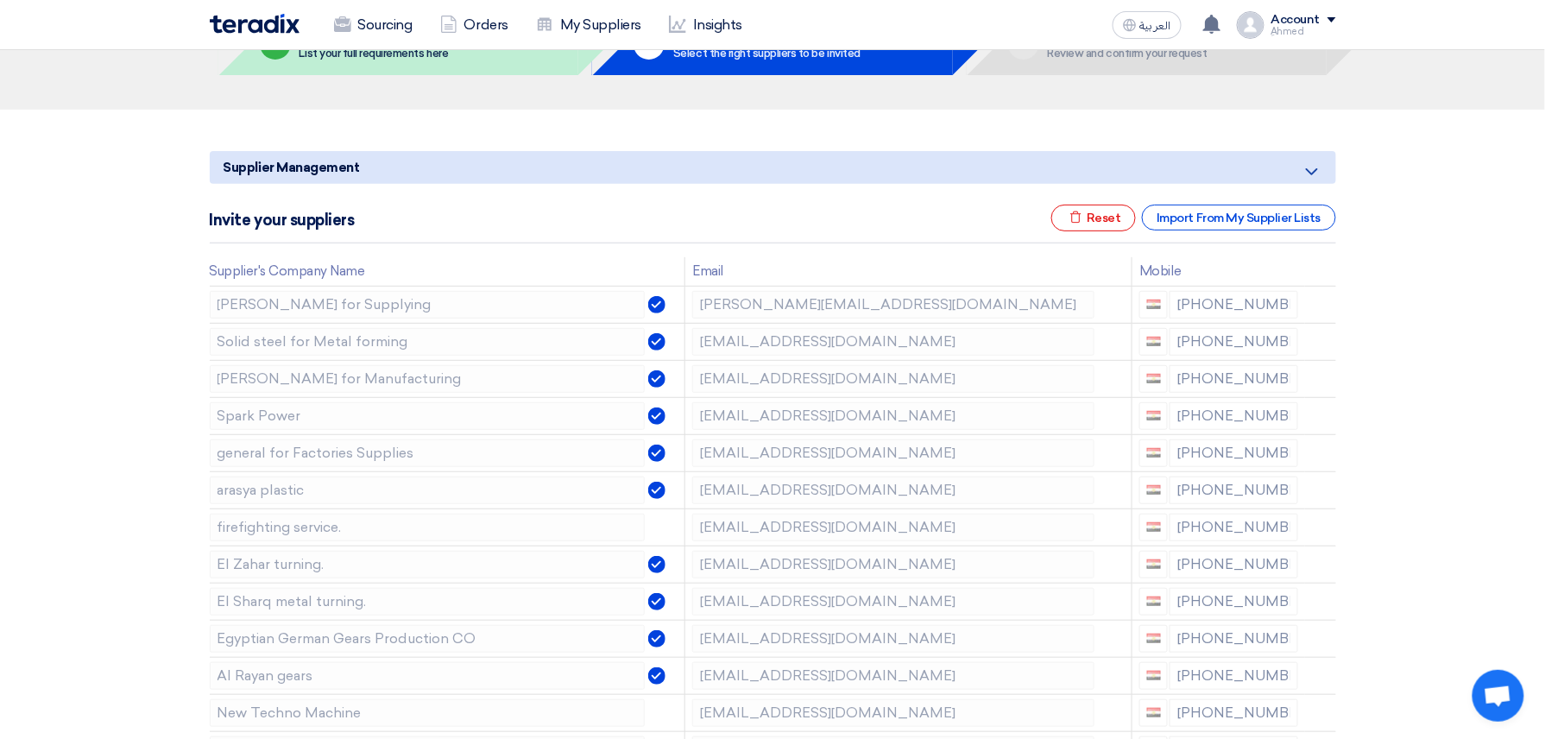
click at [0, 0] on icon at bounding box center [0, 0] width 0 height 0
click at [1319, 457] on td at bounding box center [1320, 452] width 31 height 37
click at [1319, 457] on icon at bounding box center [1323, 455] width 29 height 29
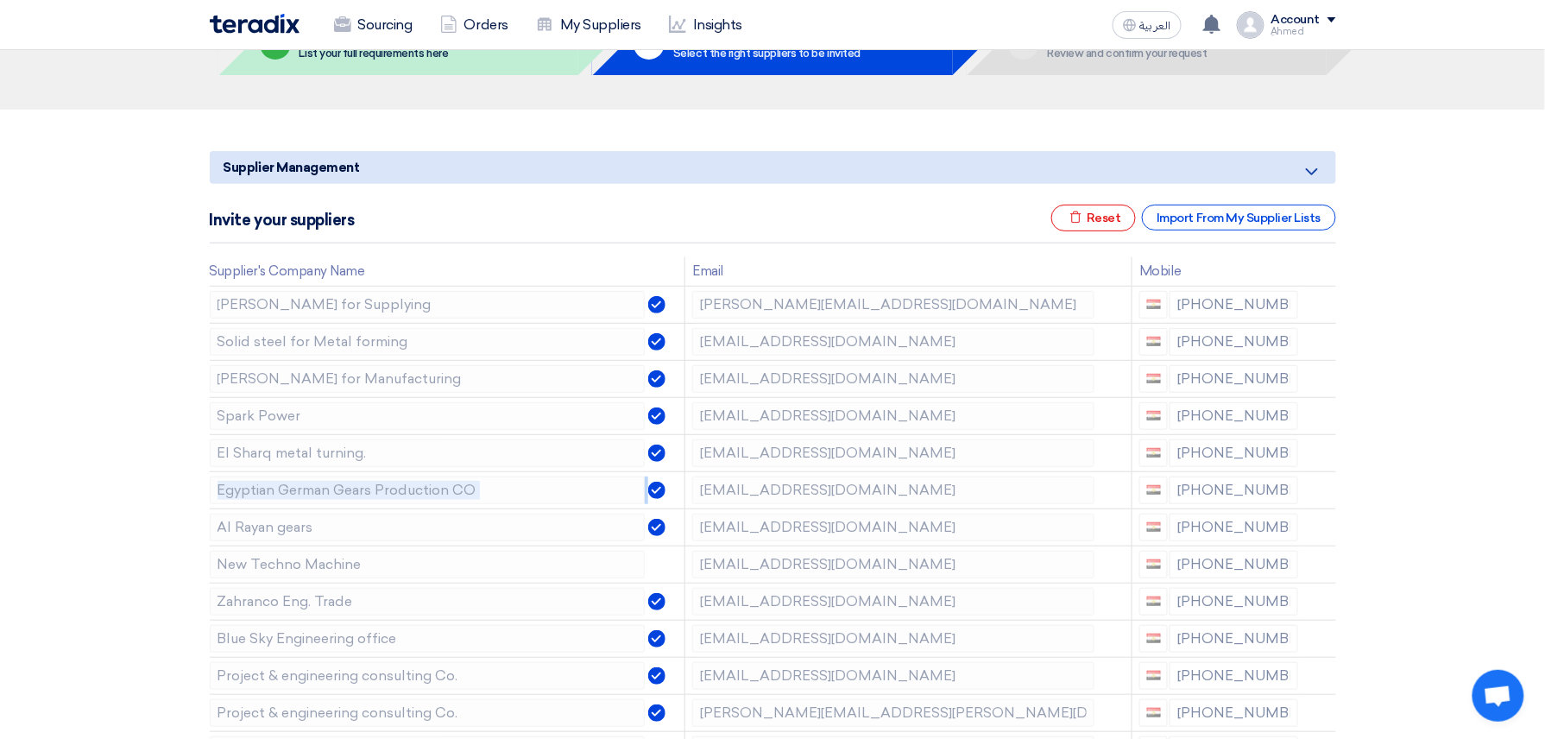
click at [0, 0] on icon at bounding box center [0, 0] width 0 height 0
click at [1319, 457] on td at bounding box center [1320, 452] width 31 height 37
click at [1319, 457] on icon at bounding box center [1323, 455] width 29 height 29
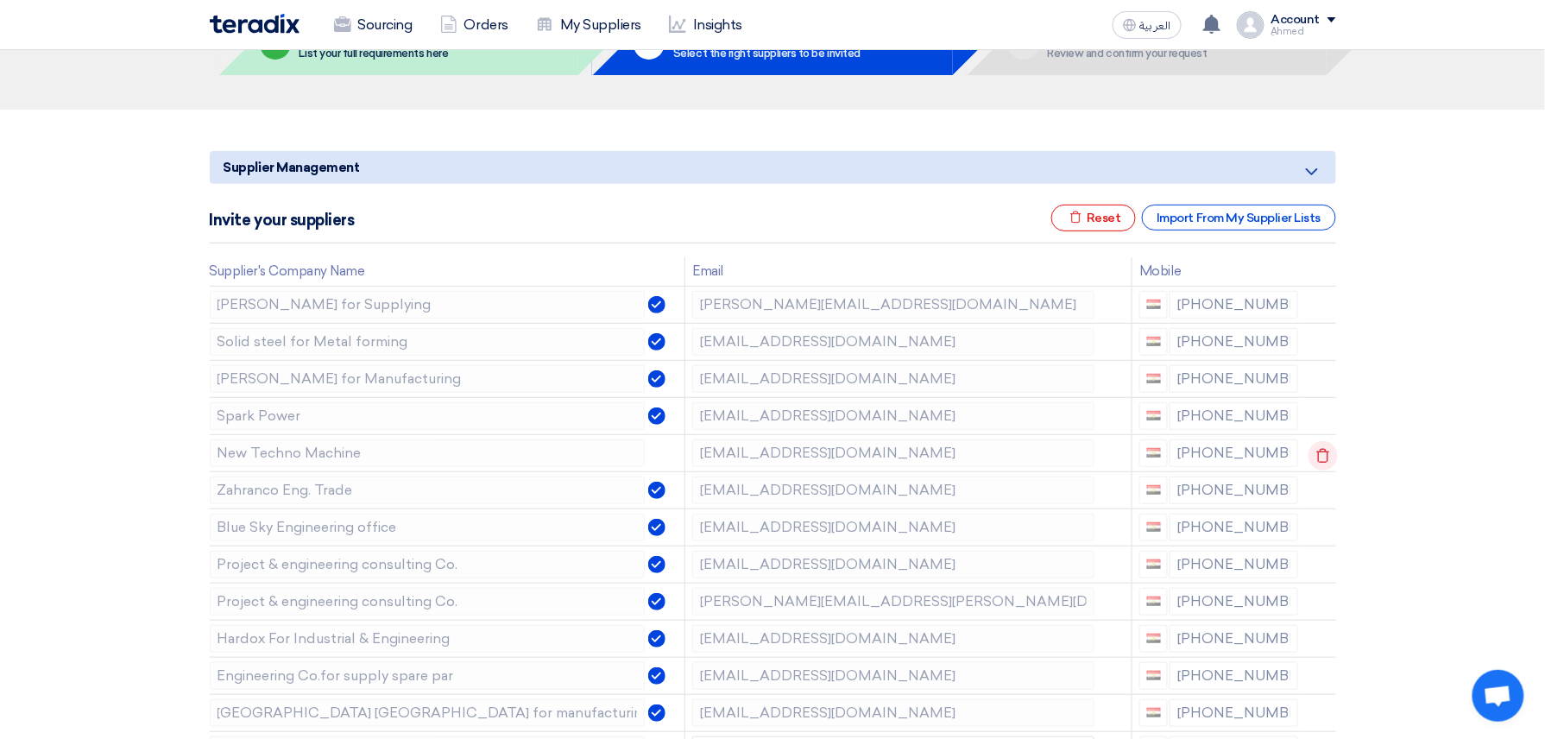
click at [1319, 461] on icon at bounding box center [1323, 455] width 29 height 29
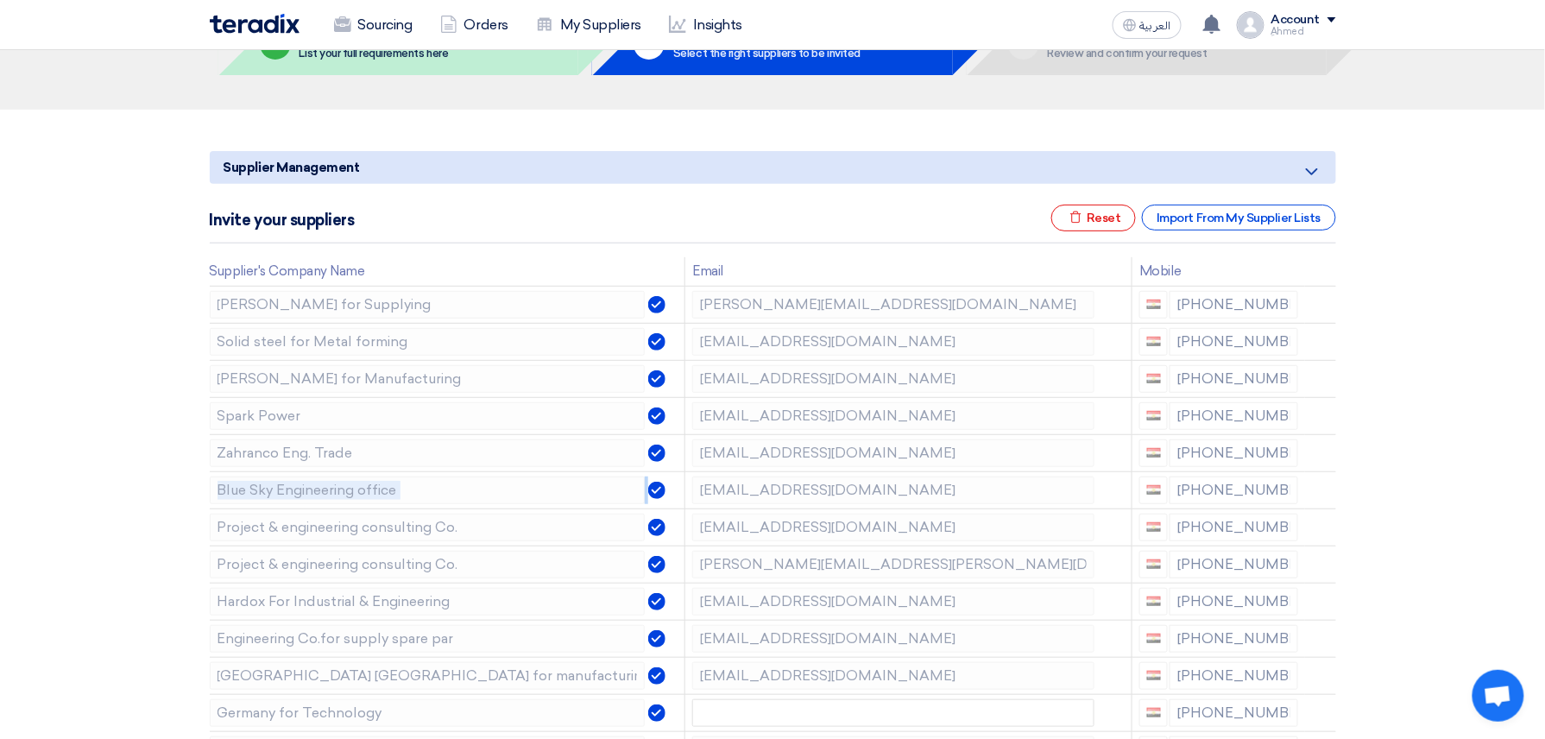
click at [0, 0] on icon at bounding box center [0, 0] width 0 height 0
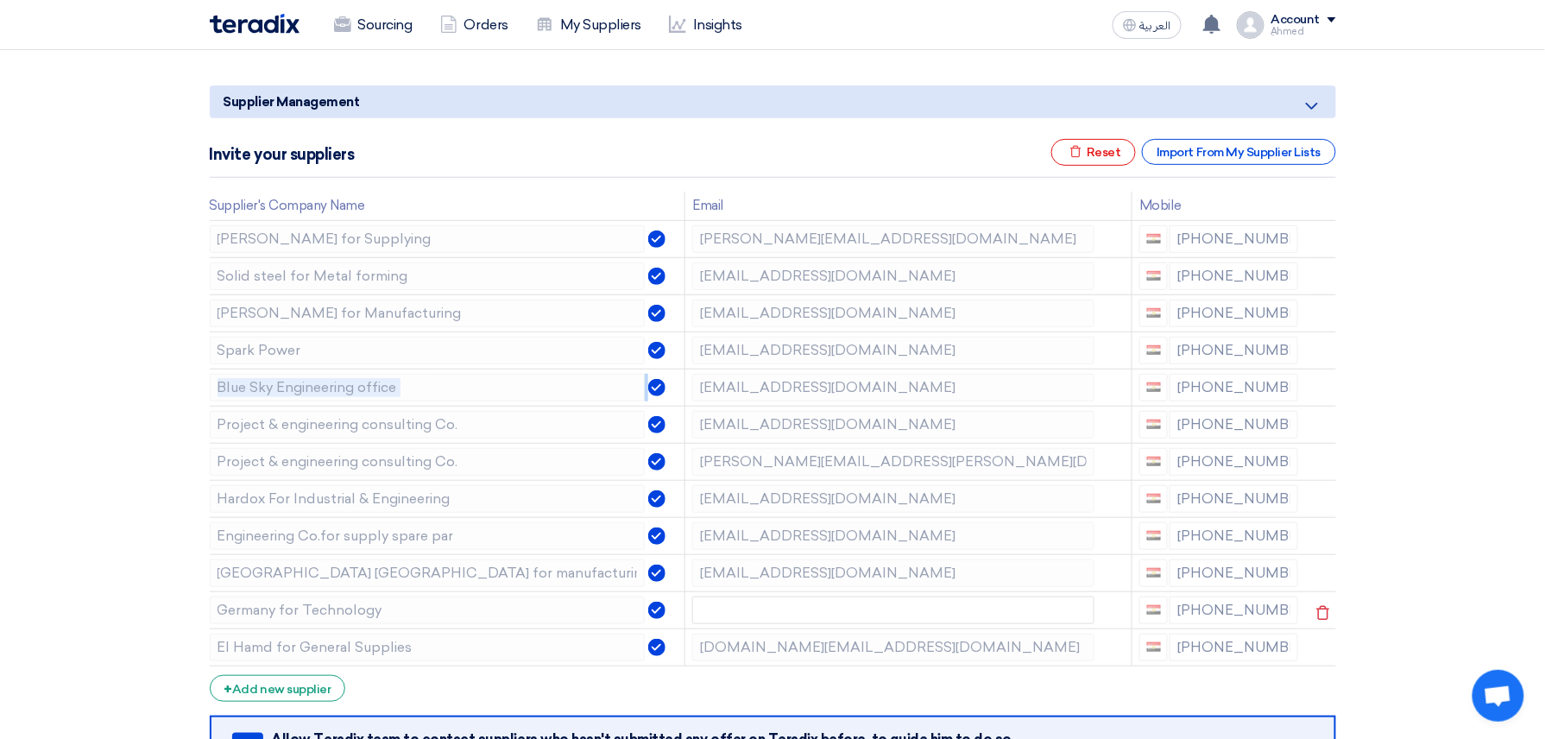
scroll to position [230, 0]
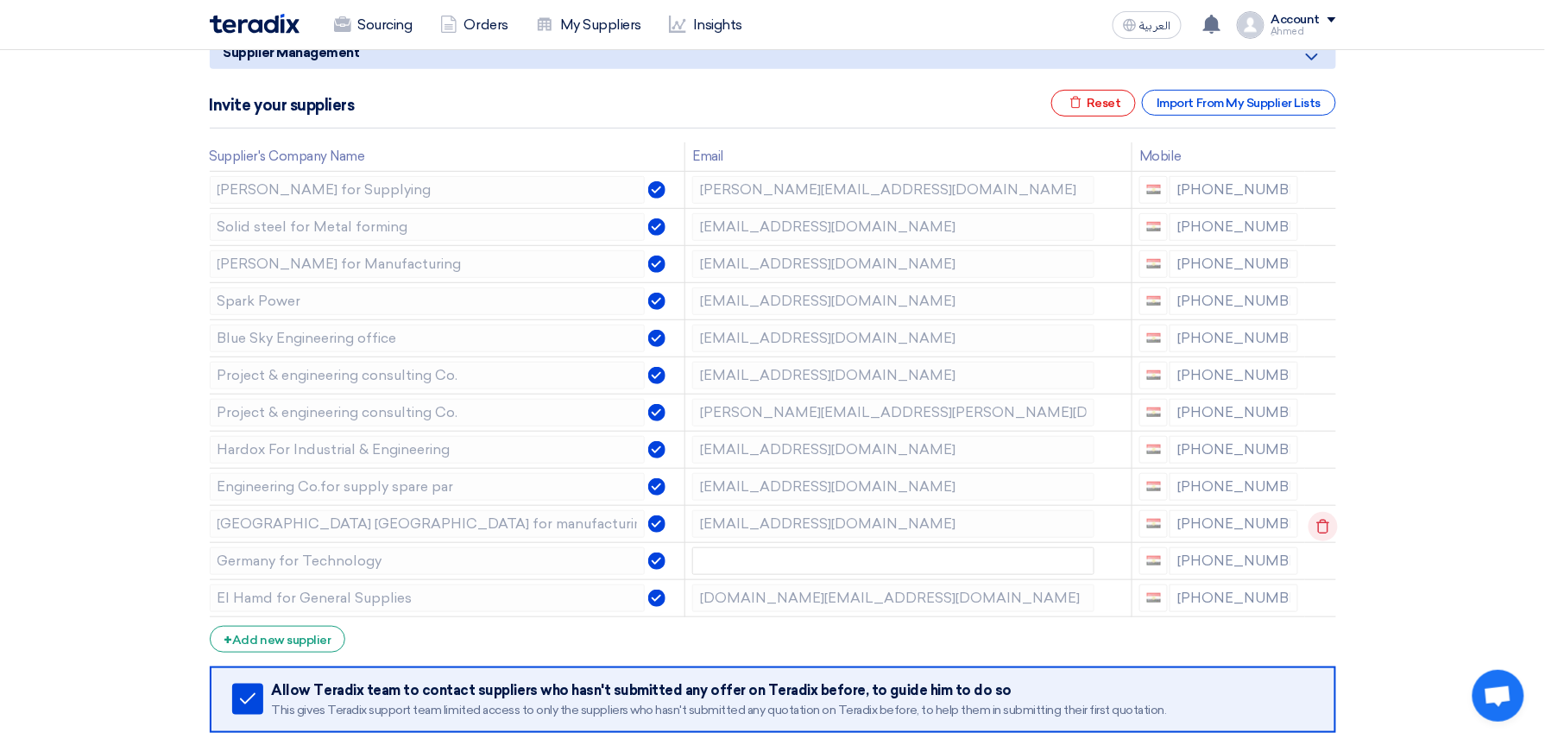
click at [1316, 525] on use at bounding box center [1322, 526] width 13 height 15
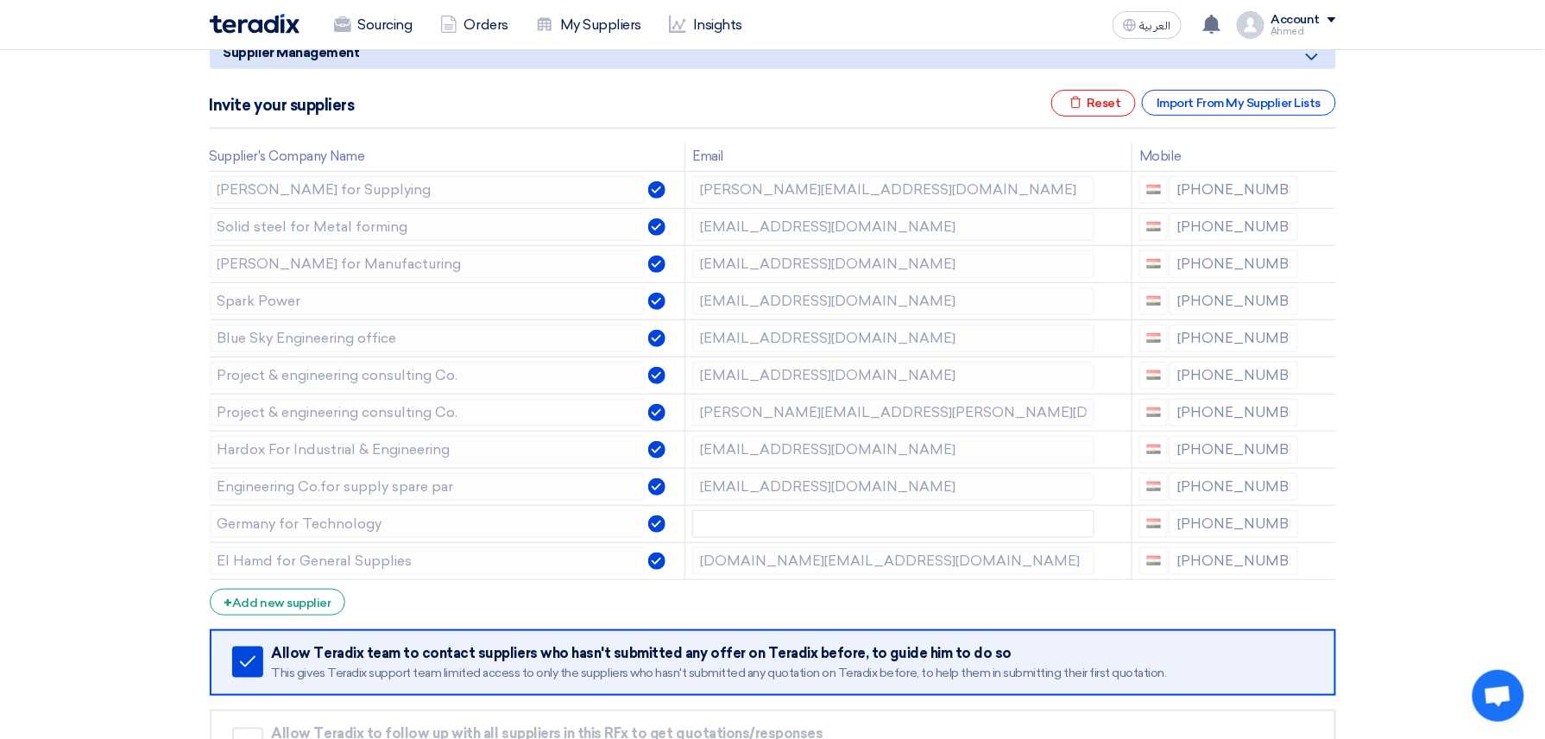
click at [0, 0] on use at bounding box center [0, 0] width 0 height 0
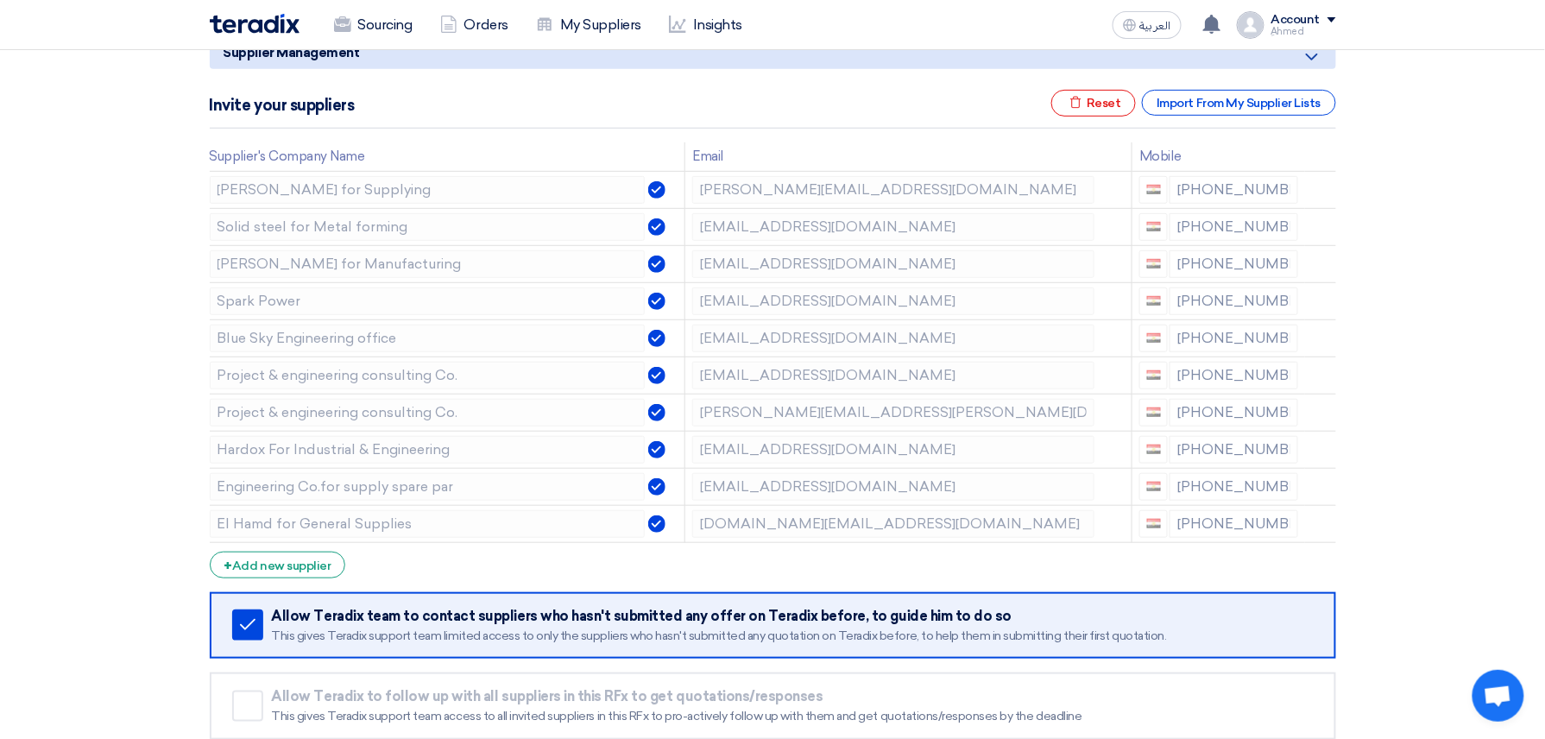
scroll to position [709, 0]
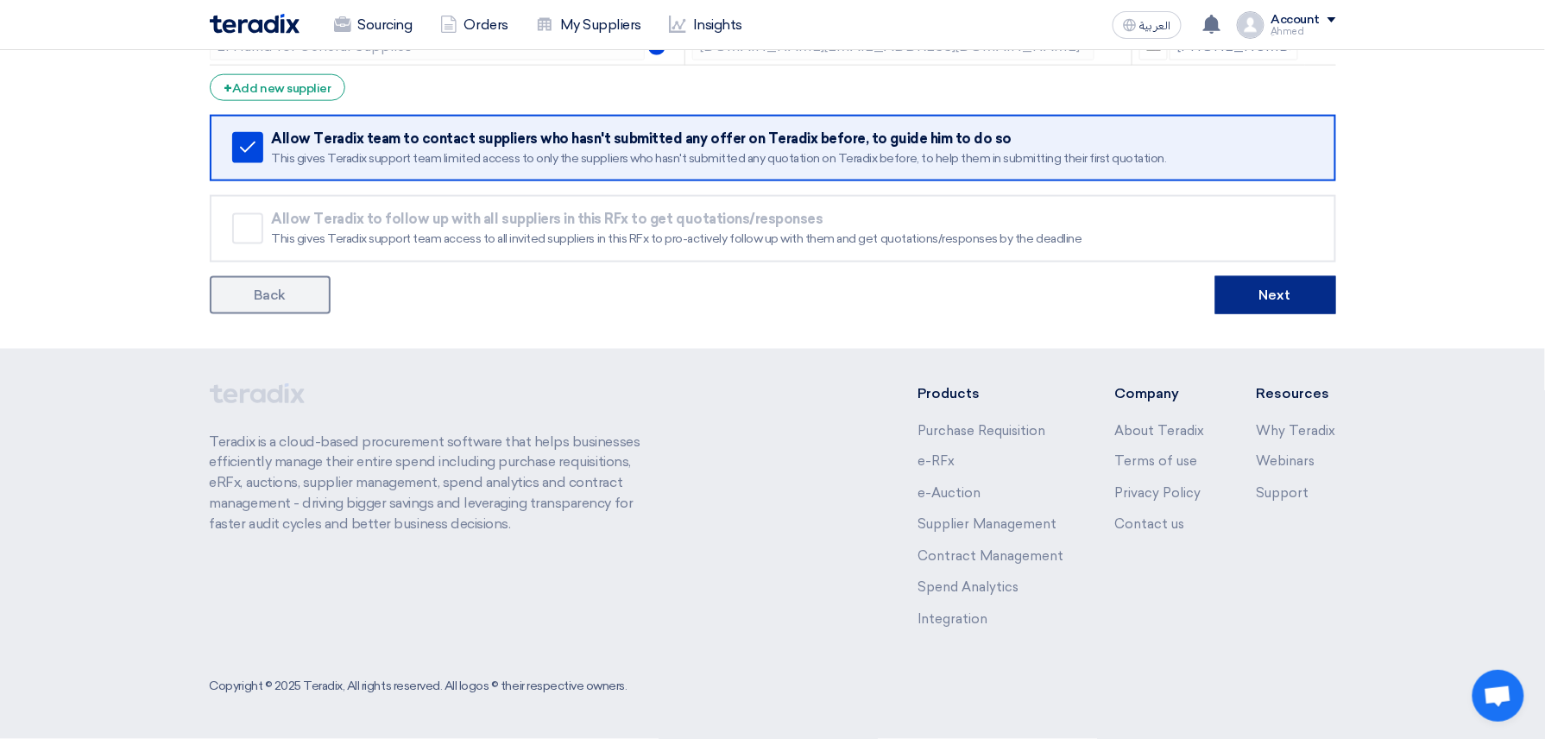
click at [1281, 285] on button "Next" at bounding box center [1275, 295] width 121 height 38
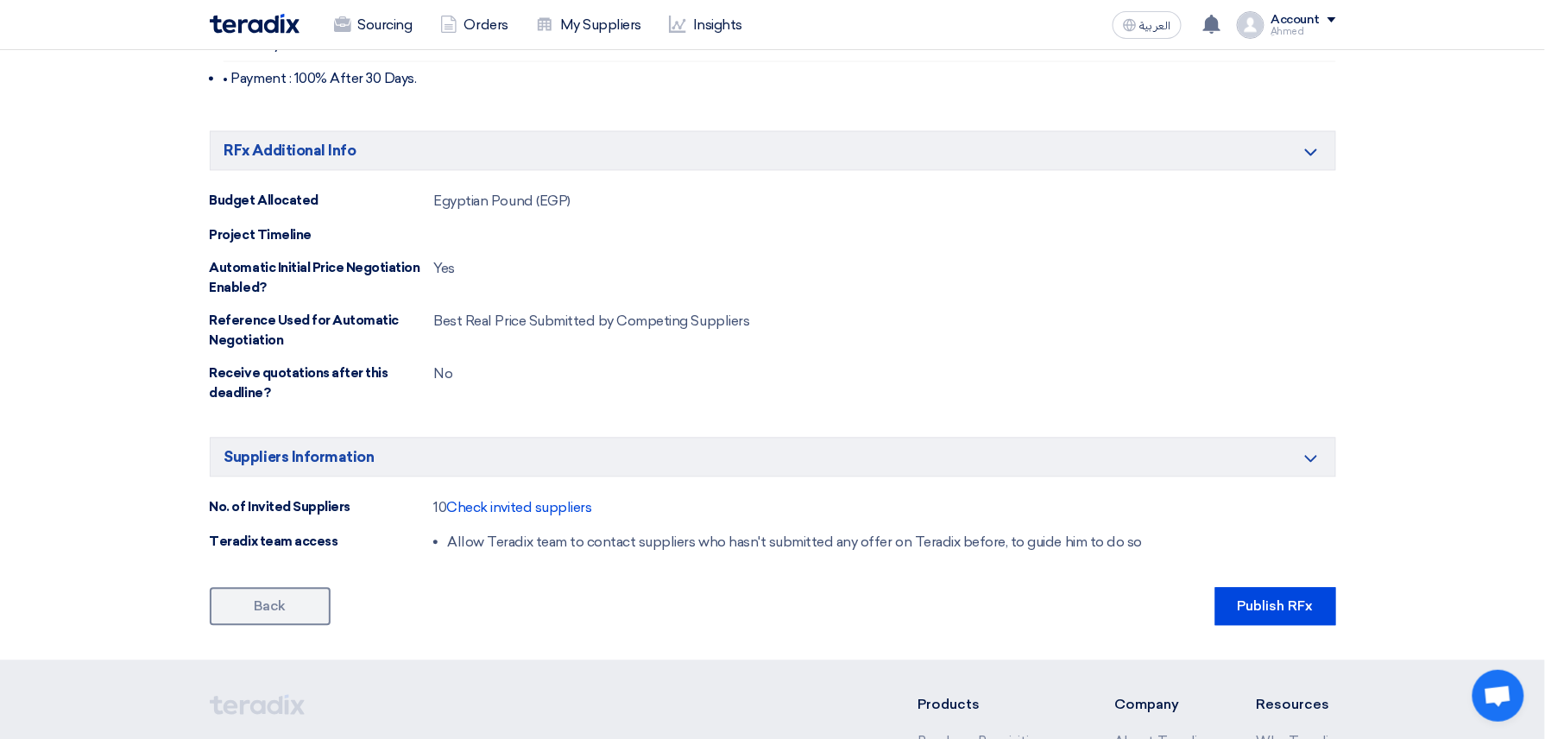
scroll to position [1423, 0]
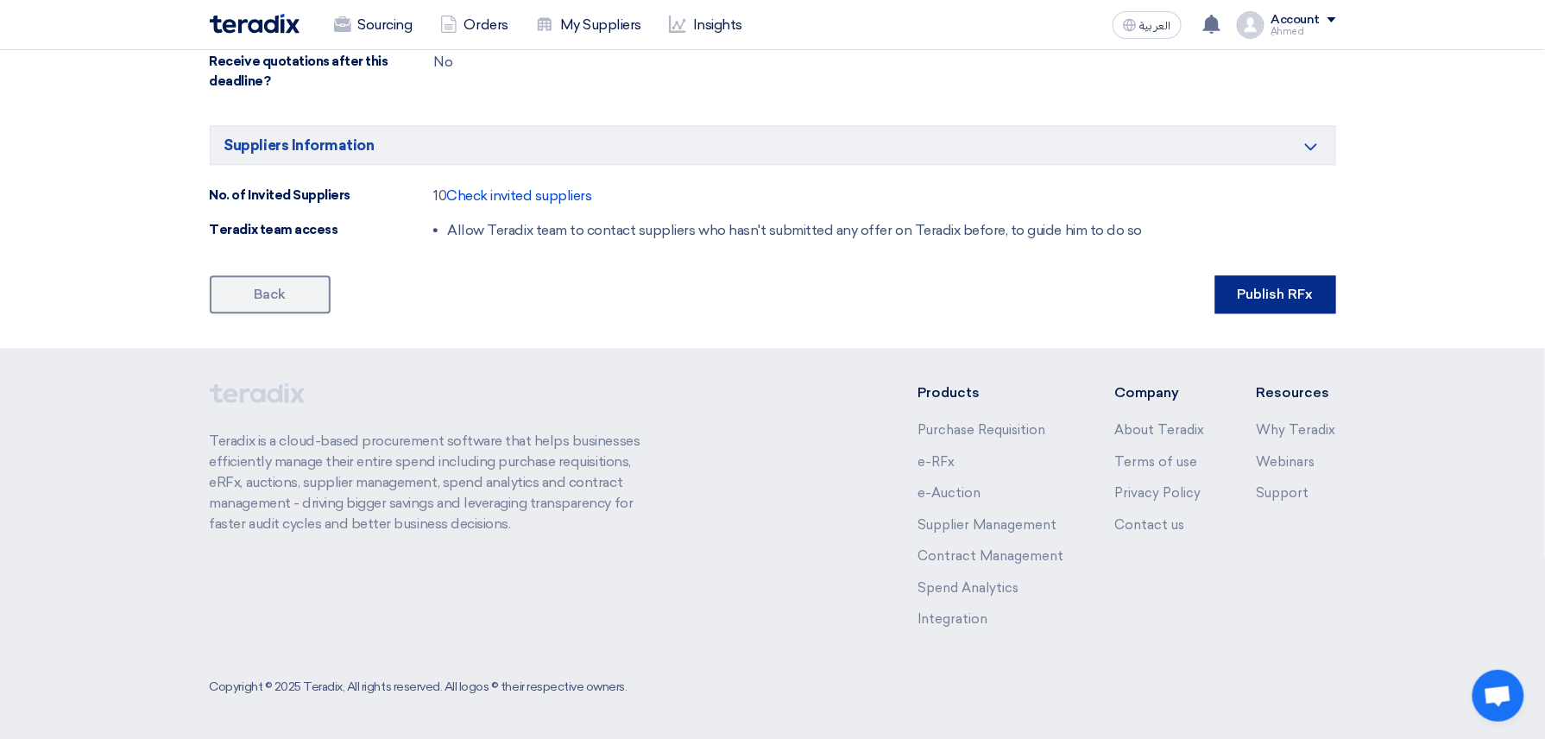
click at [1265, 288] on button "Publish RFx" at bounding box center [1275, 294] width 121 height 38
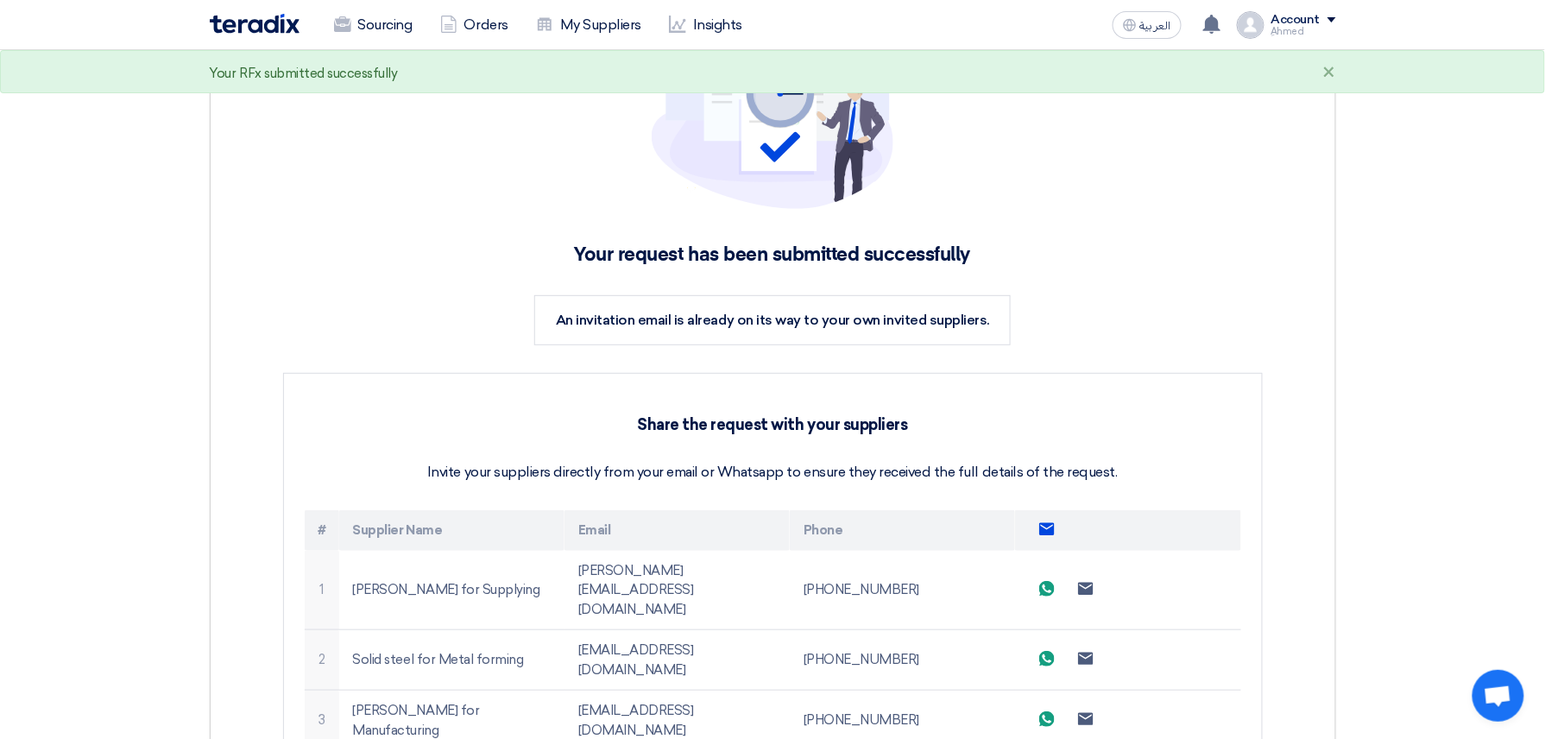
scroll to position [1044, 0]
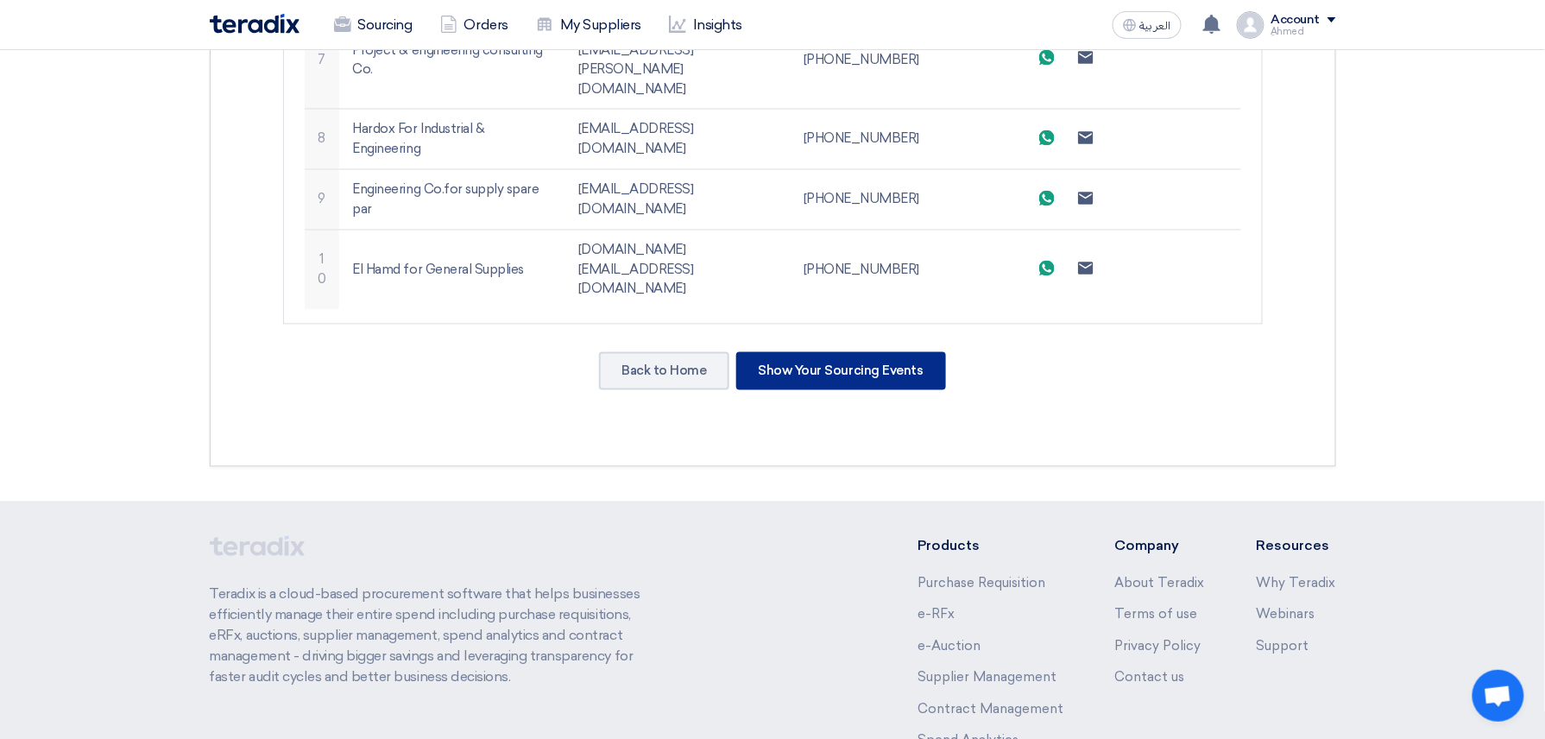
click at [844, 352] on div "Show Your Sourcing Events" at bounding box center [841, 371] width 210 height 38
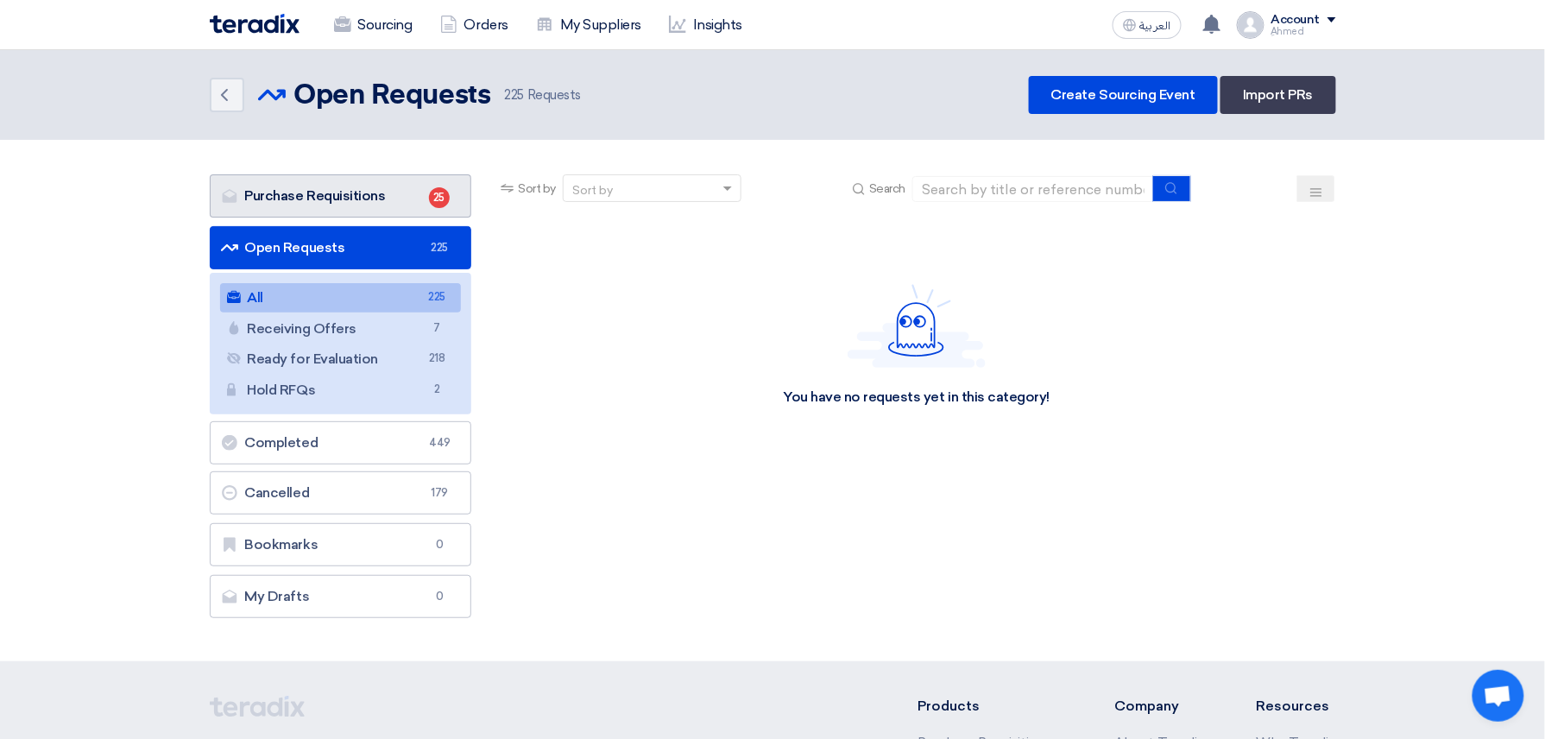
click at [395, 204] on link "Purchase Requisitions Purchase Requisitions 25" at bounding box center [341, 195] width 262 height 43
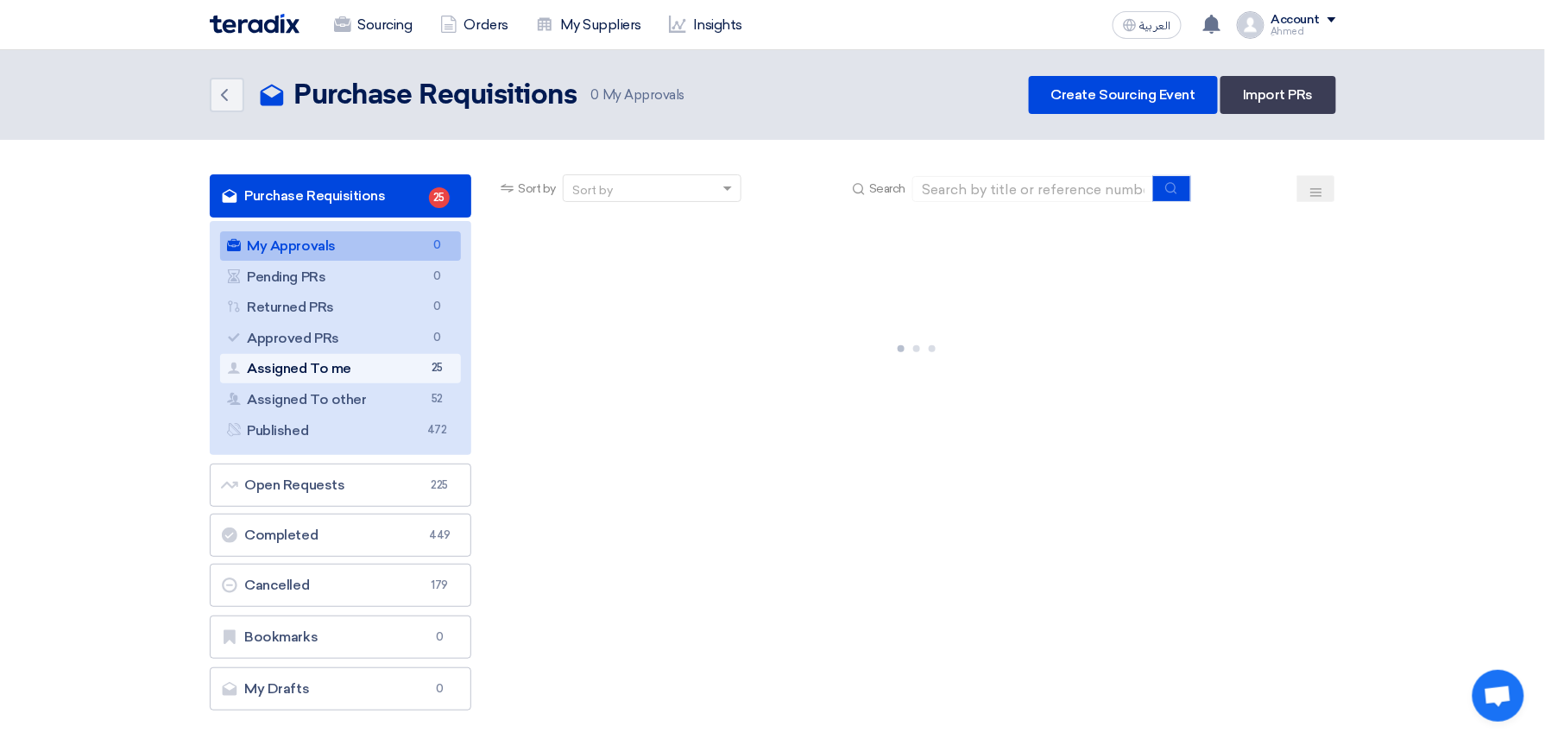
drag, startPoint x: 366, startPoint y: 359, endPoint x: 666, endPoint y: 384, distance: 301.4
click at [366, 360] on link "Assigned To me Assigned To me 25" at bounding box center [341, 368] width 242 height 29
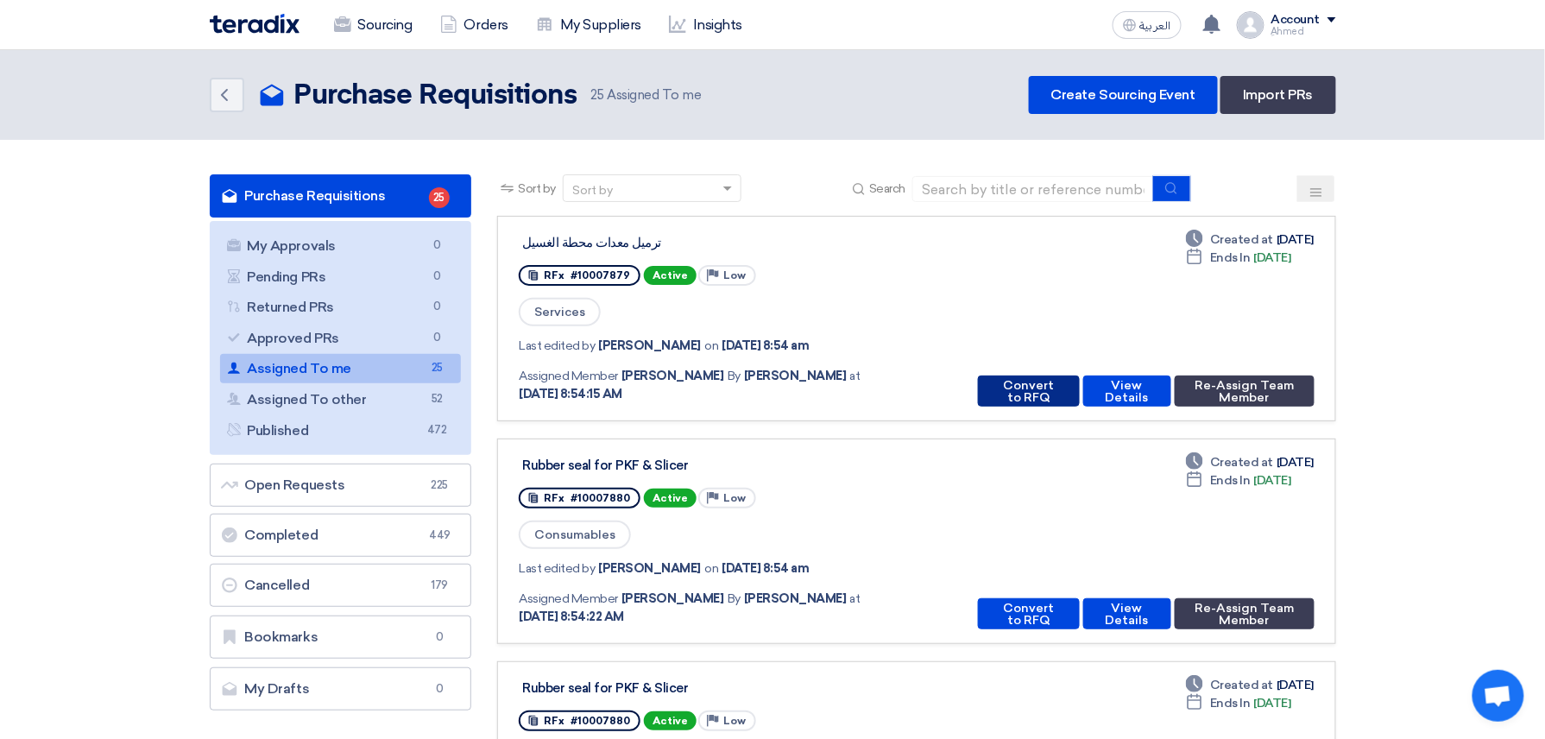
click at [1037, 394] on button "Convert to RFQ" at bounding box center [1028, 390] width 101 height 31
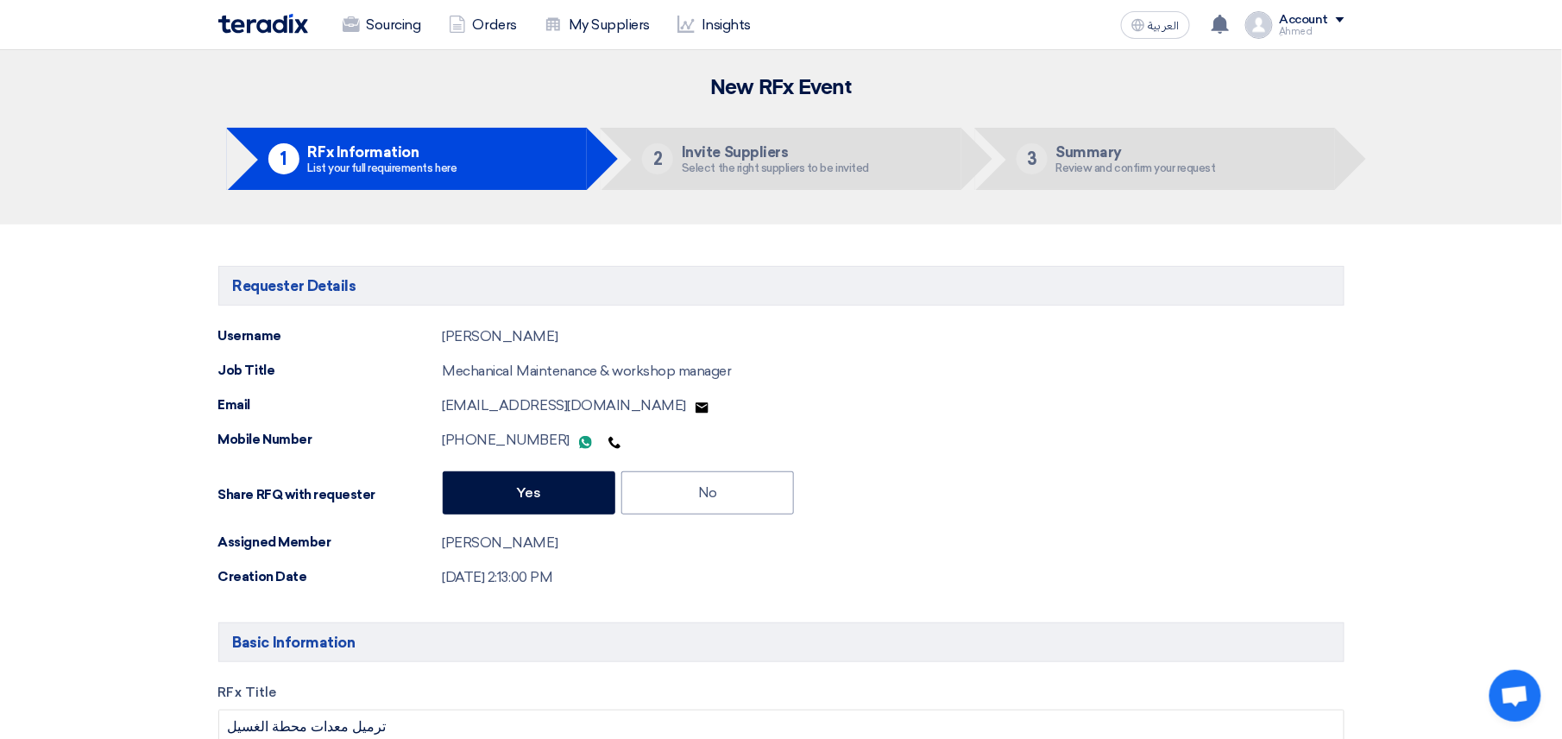
type input "[DATE]"
type input "10"
type input "00"
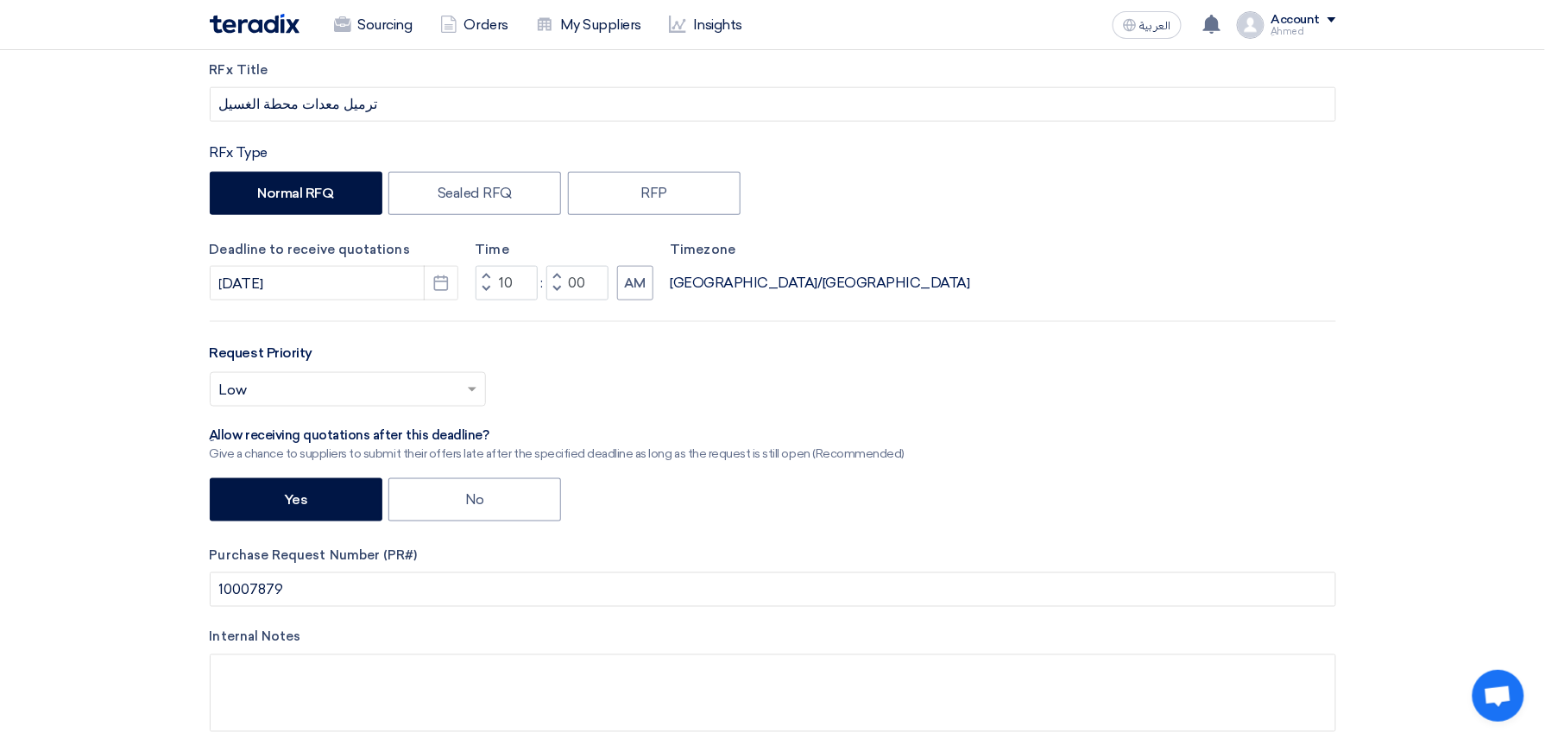
scroll to position [805, 0]
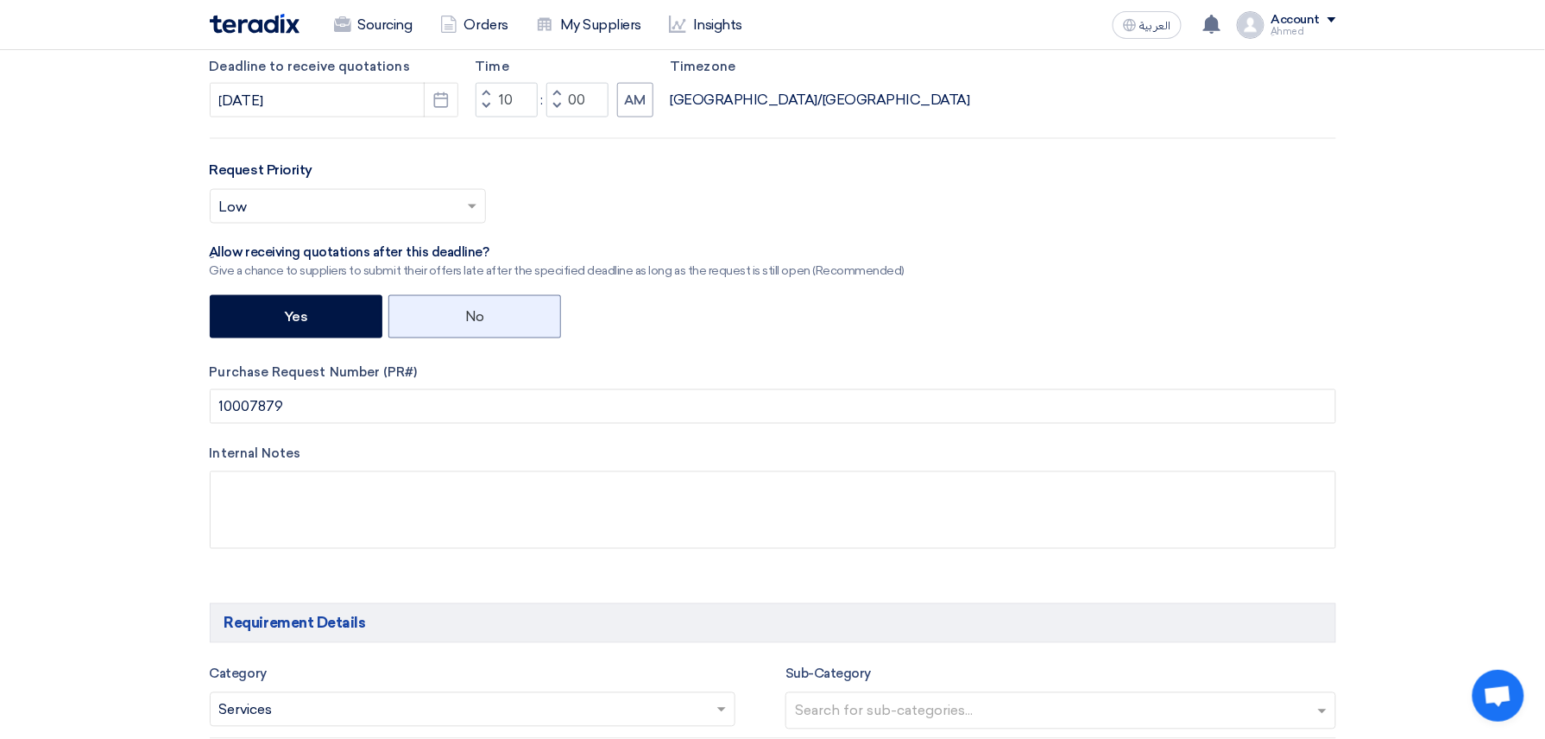
click at [468, 333] on label "No" at bounding box center [474, 316] width 173 height 43
click at [468, 321] on input "No" at bounding box center [470, 315] width 11 height 11
radio input "true"
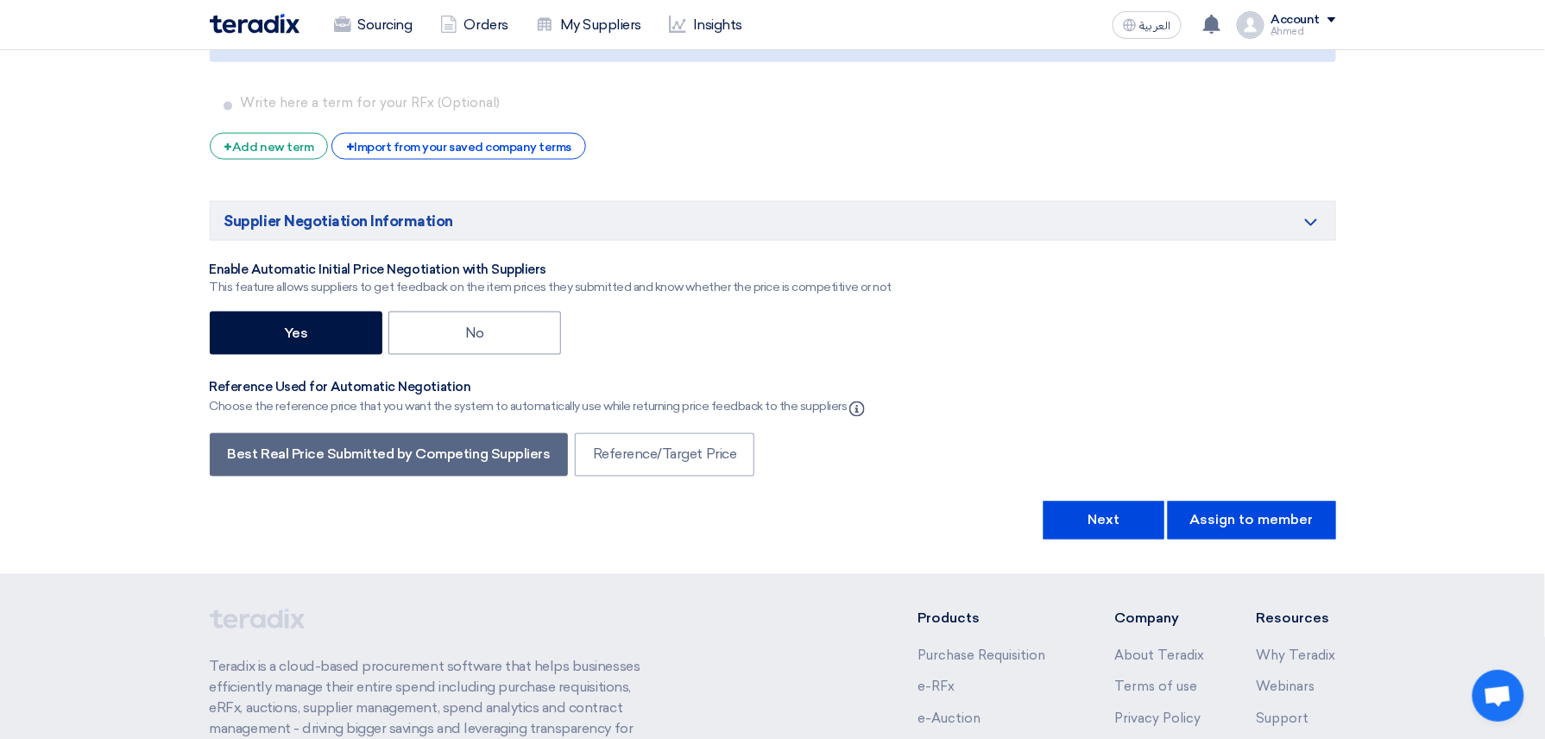
scroll to position [3108, 0]
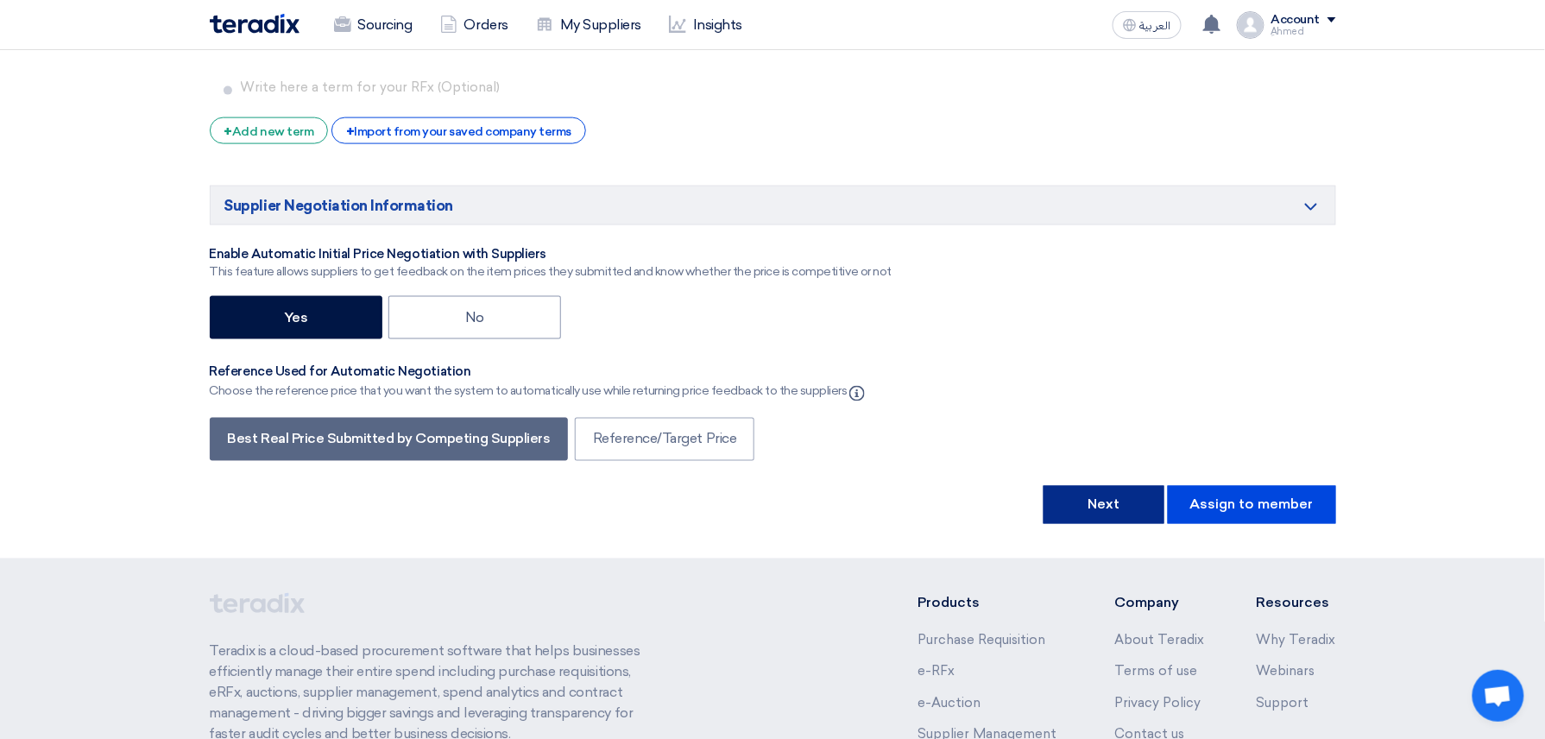
click at [1065, 499] on button "Next" at bounding box center [1104, 505] width 121 height 38
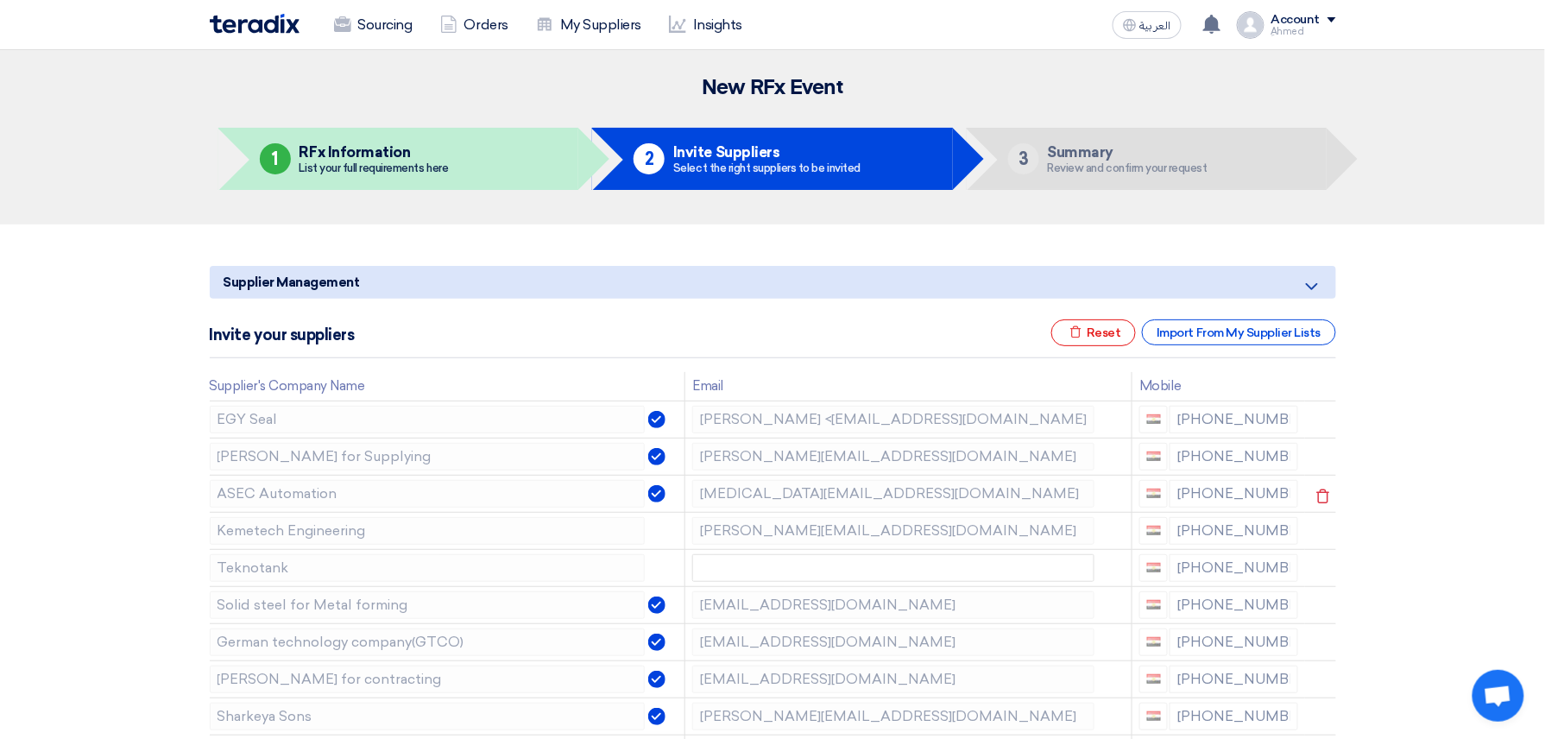
scroll to position [115, 0]
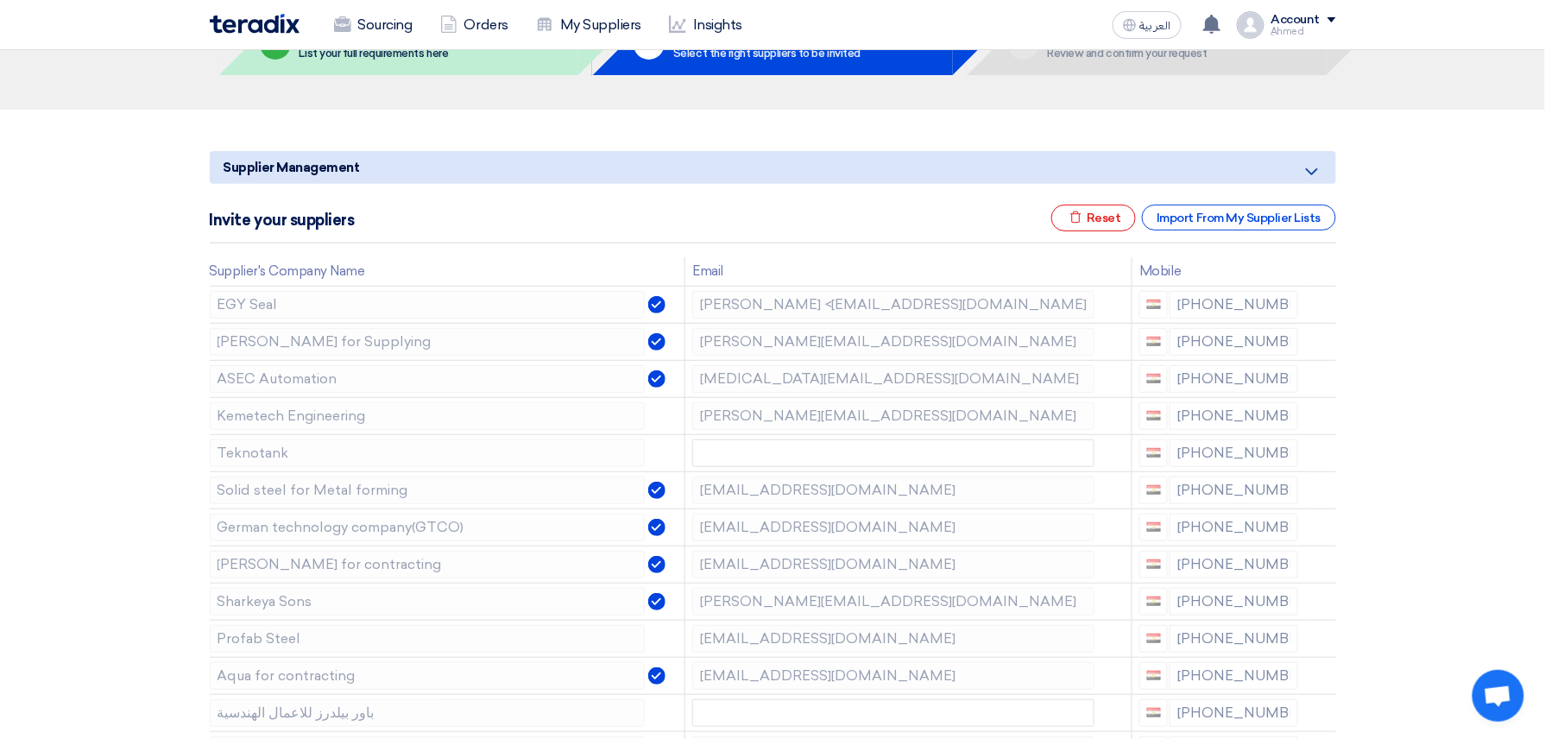
click at [660, 228] on div "Invite your suppliers Excel file Reset Import From My Supplier Lists" at bounding box center [773, 224] width 1126 height 39
click at [1319, 306] on icon at bounding box center [1323, 307] width 29 height 29
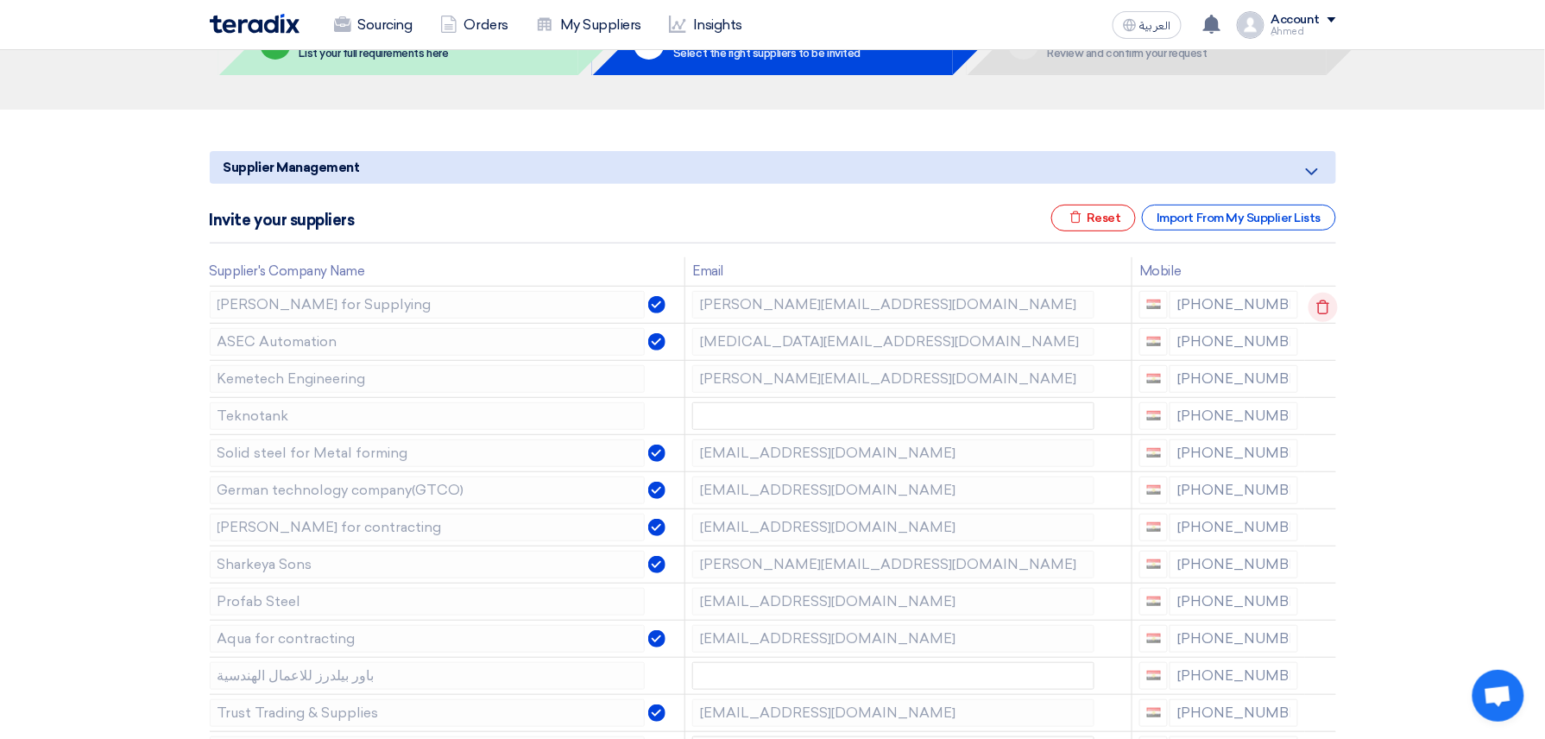
click at [1321, 306] on icon at bounding box center [1323, 307] width 29 height 29
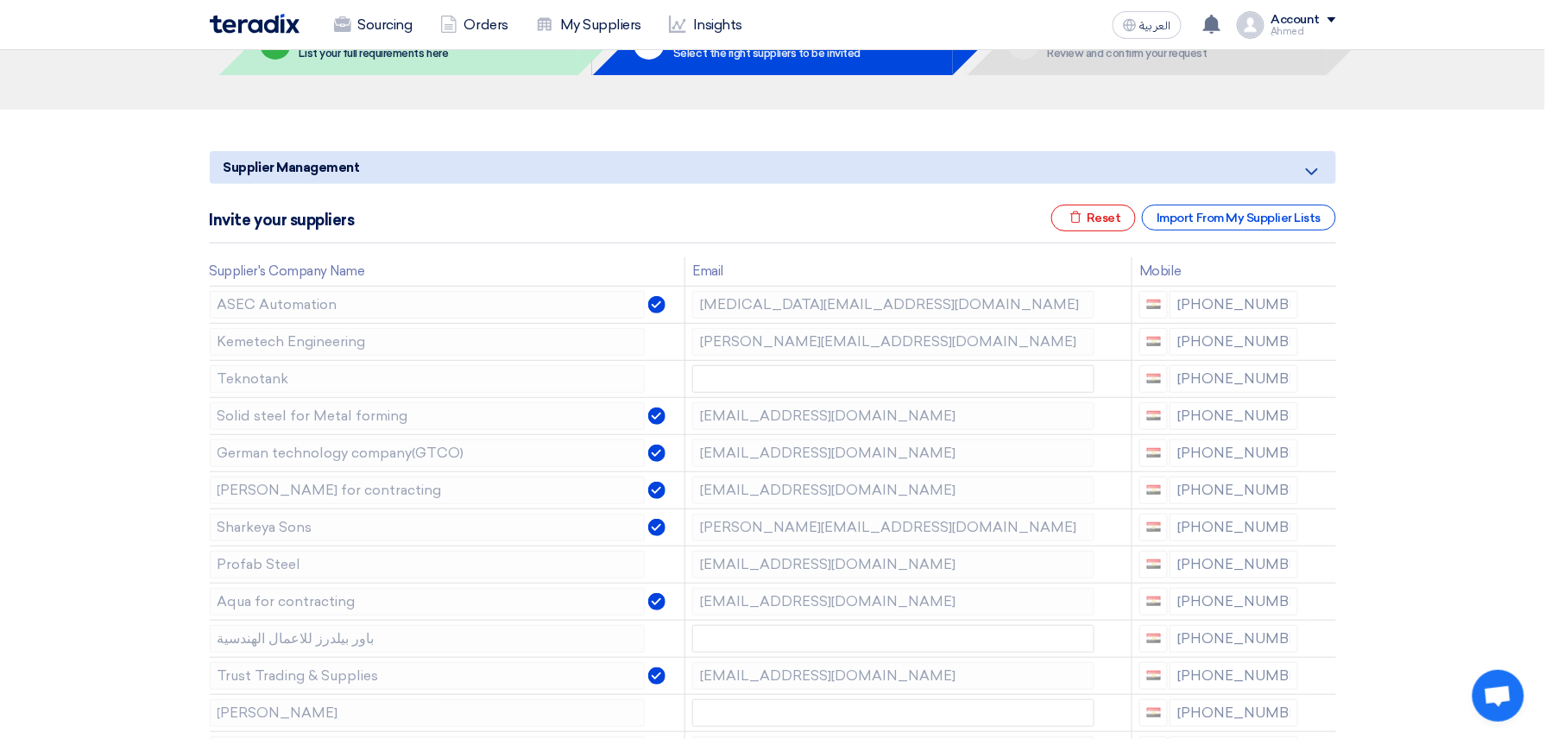
click at [0, 0] on icon at bounding box center [0, 0] width 0 height 0
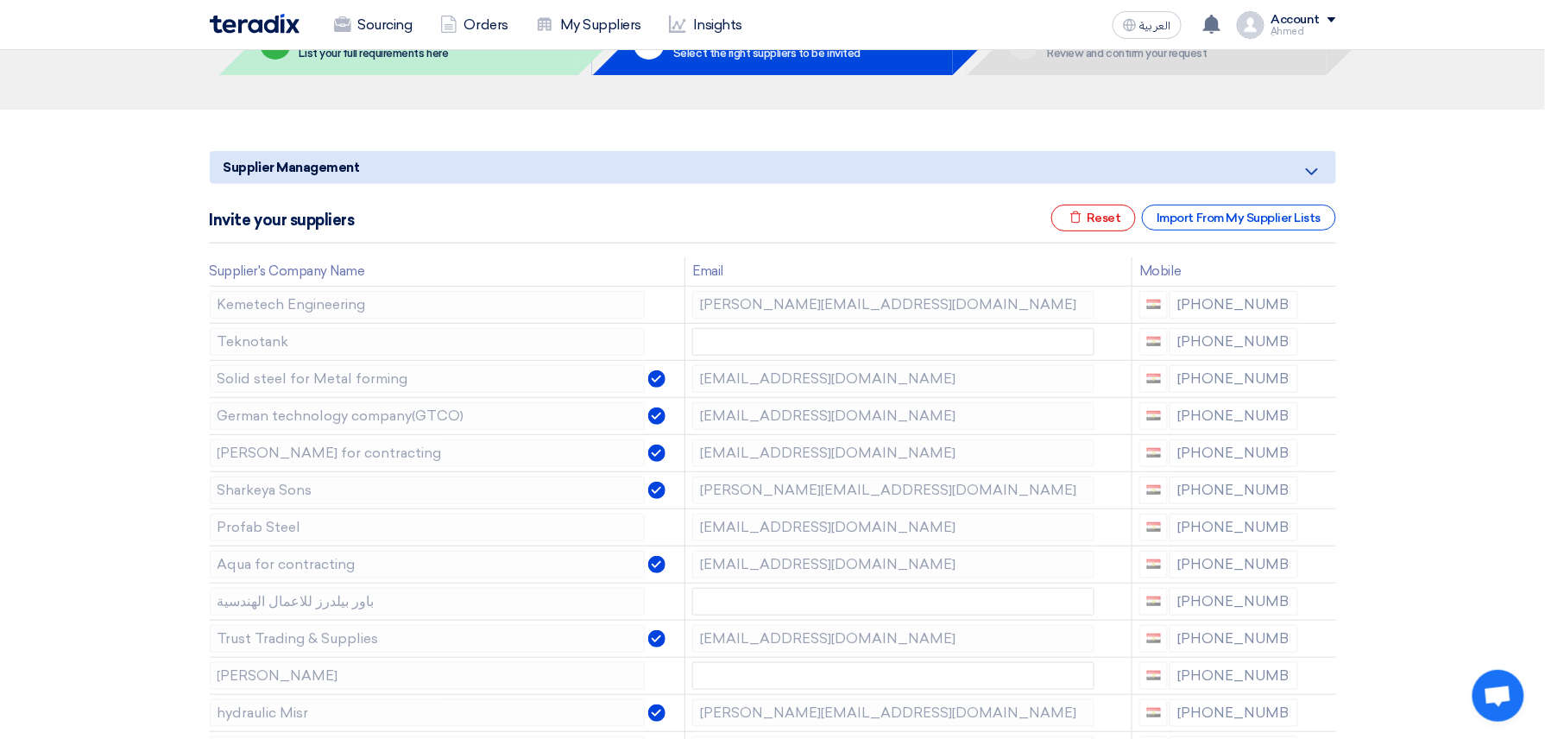
click at [0, 0] on icon at bounding box center [0, 0] width 0 height 0
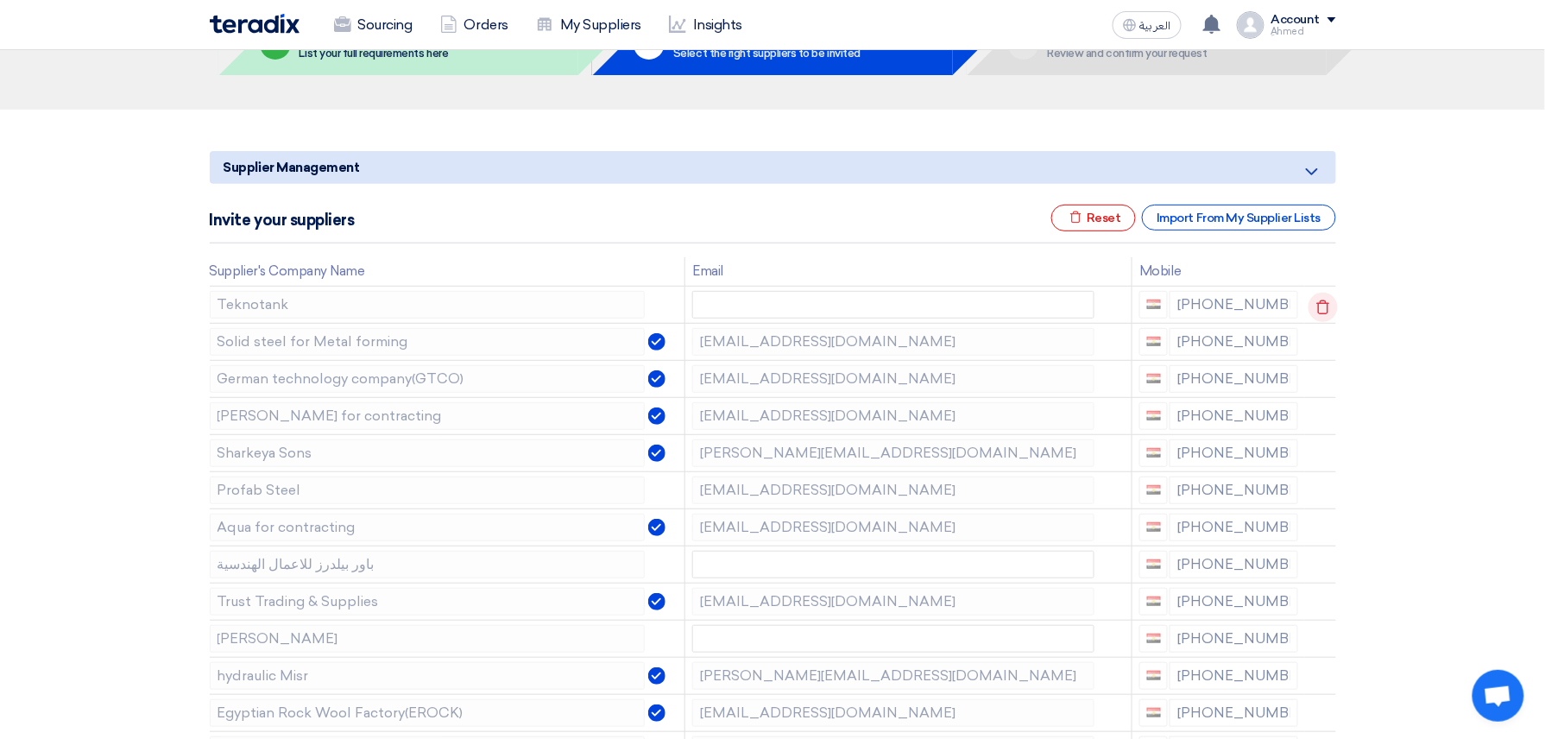
click at [1321, 306] on td at bounding box center [1320, 304] width 31 height 37
click at [1321, 306] on icon at bounding box center [1323, 307] width 29 height 29
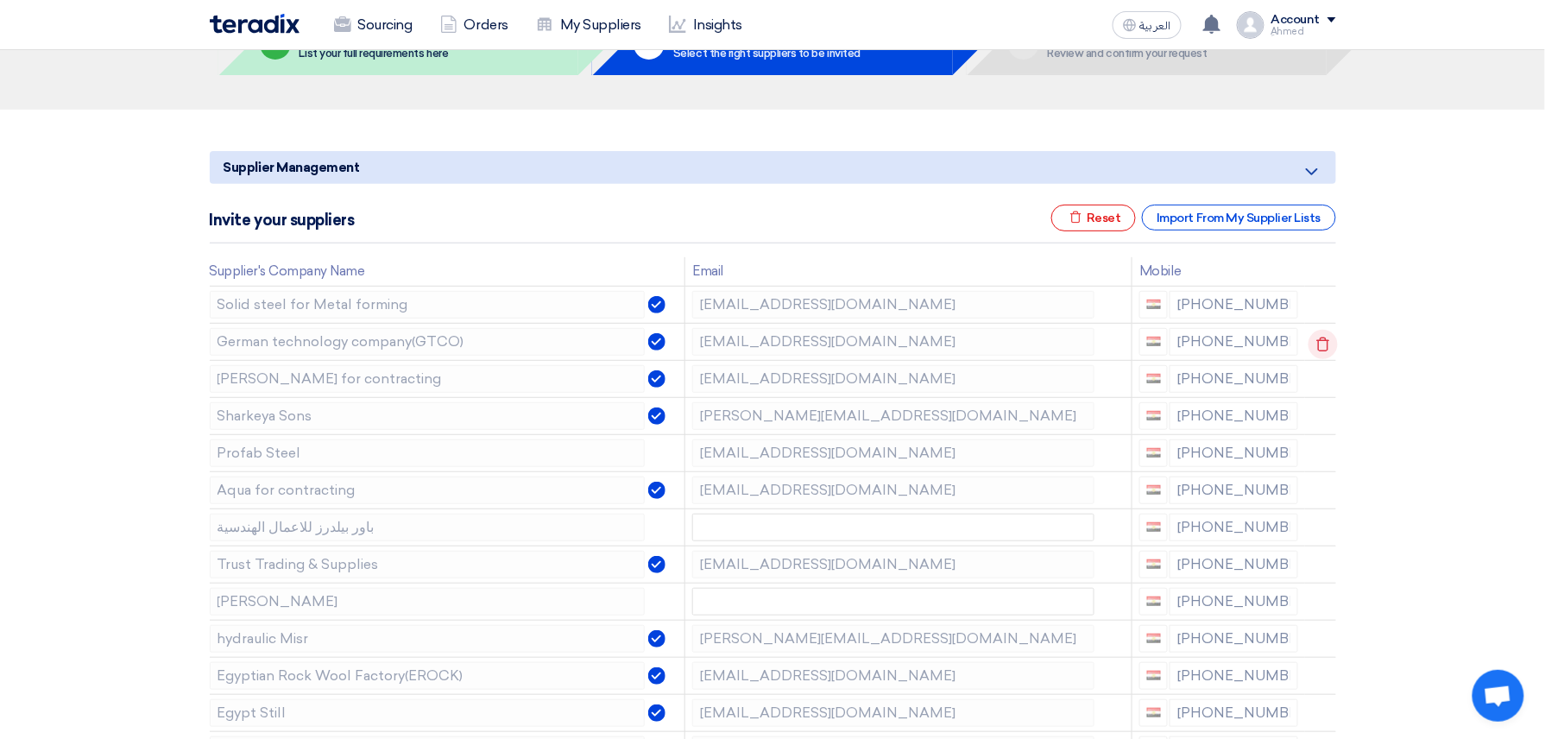
click at [1319, 340] on use at bounding box center [1322, 344] width 13 height 15
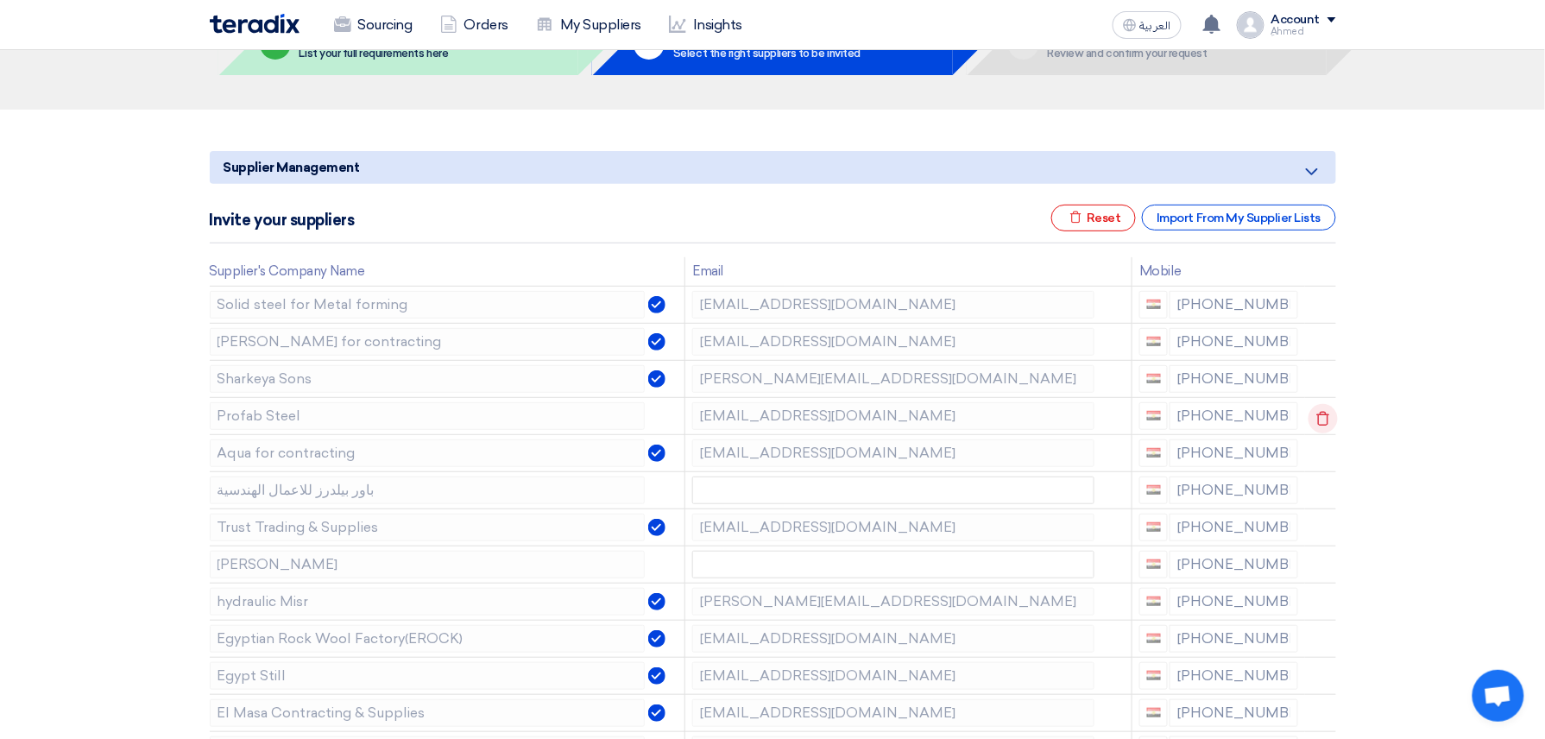
click at [1322, 425] on icon at bounding box center [1323, 418] width 29 height 29
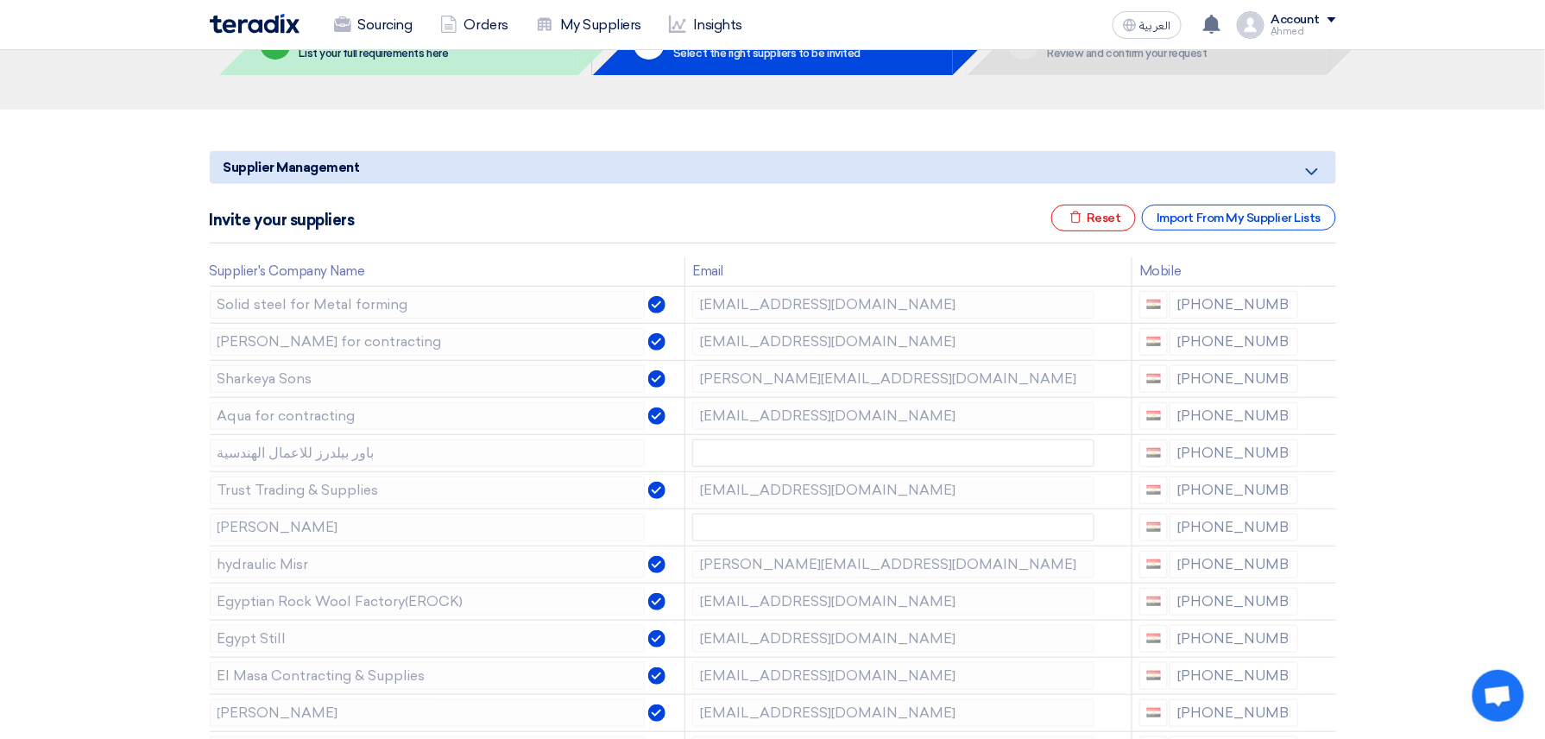
click at [0, 0] on icon at bounding box center [0, 0] width 0 height 0
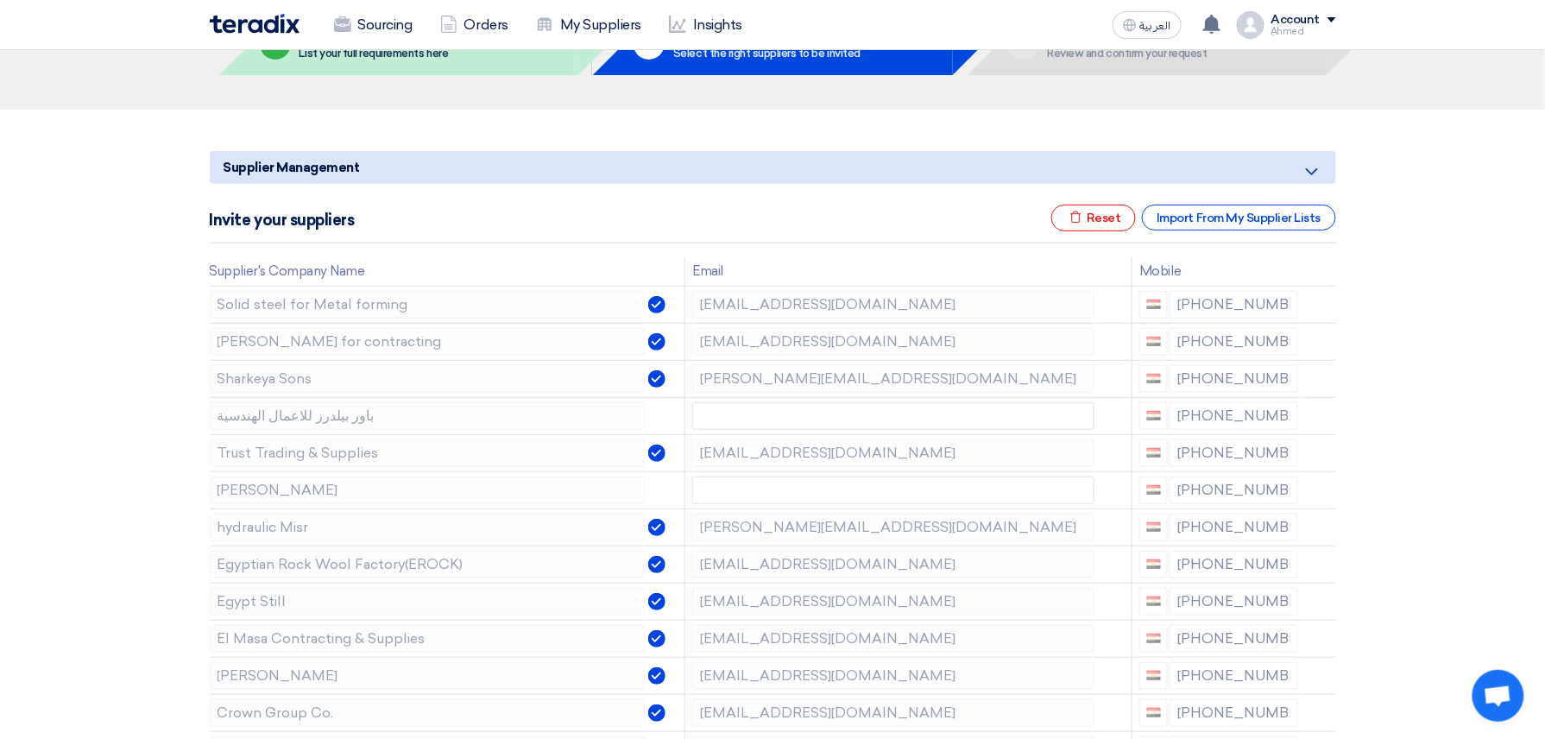
click at [0, 0] on icon at bounding box center [0, 0] width 0 height 0
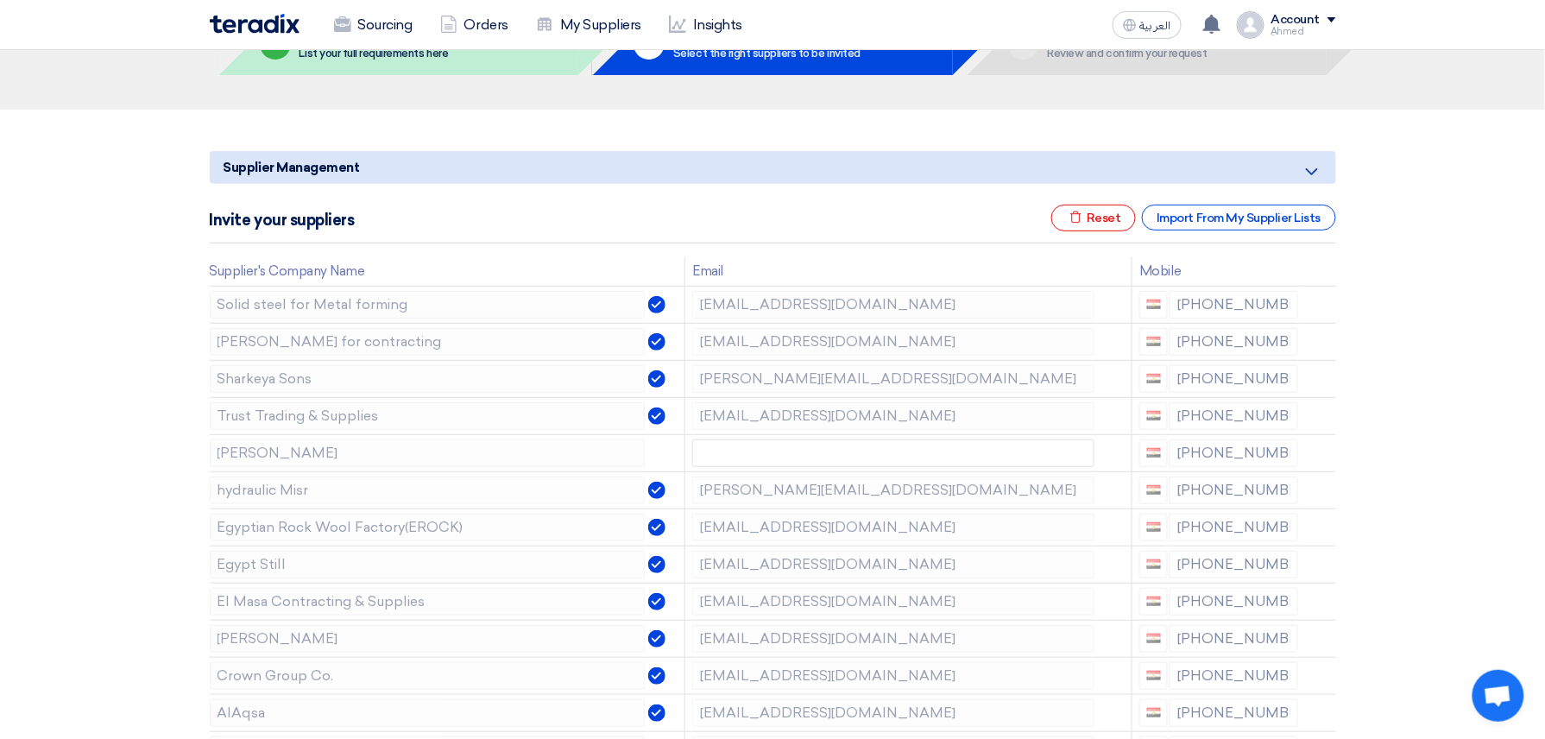
click at [0, 0] on icon at bounding box center [0, 0] width 0 height 0
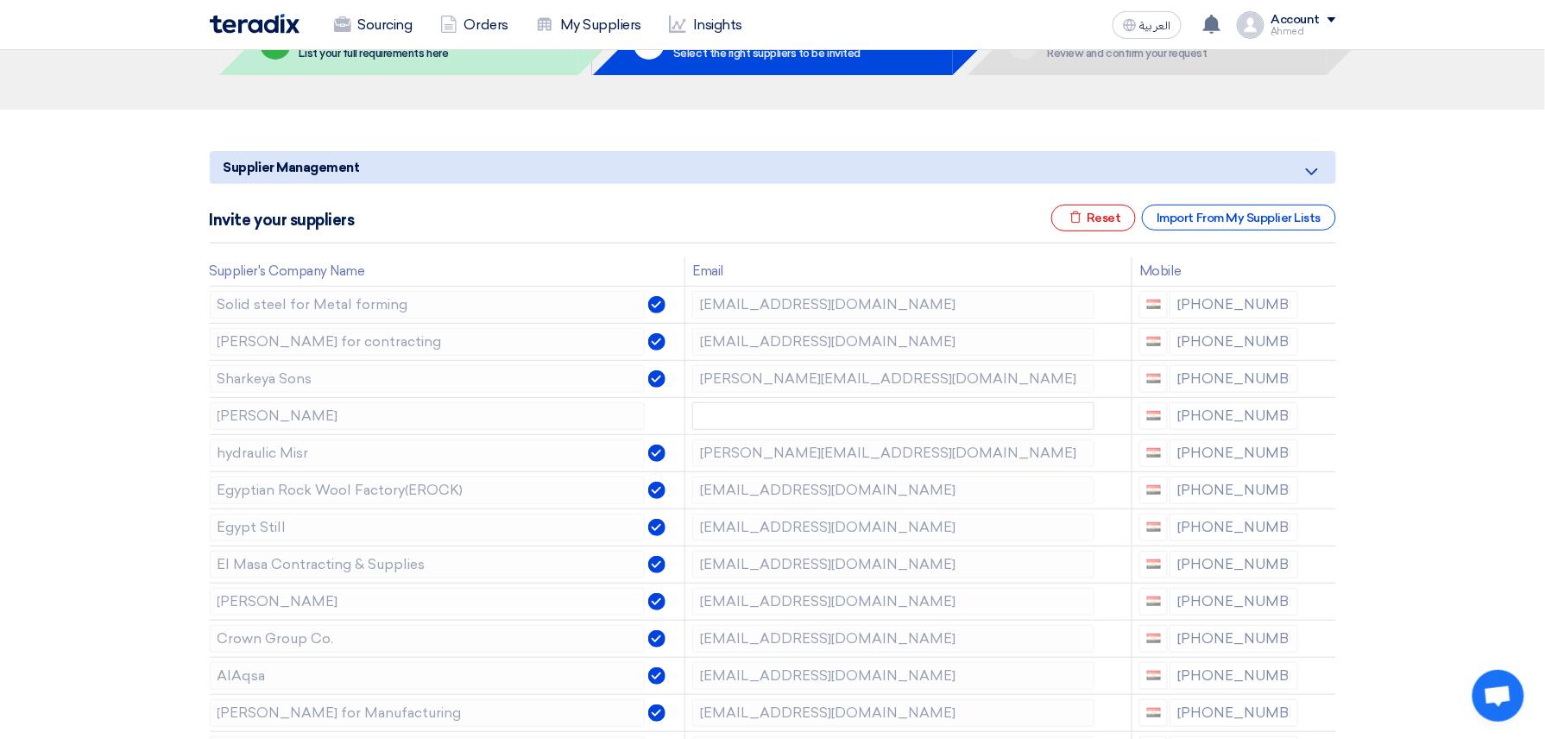
click at [0, 0] on icon at bounding box center [0, 0] width 0 height 0
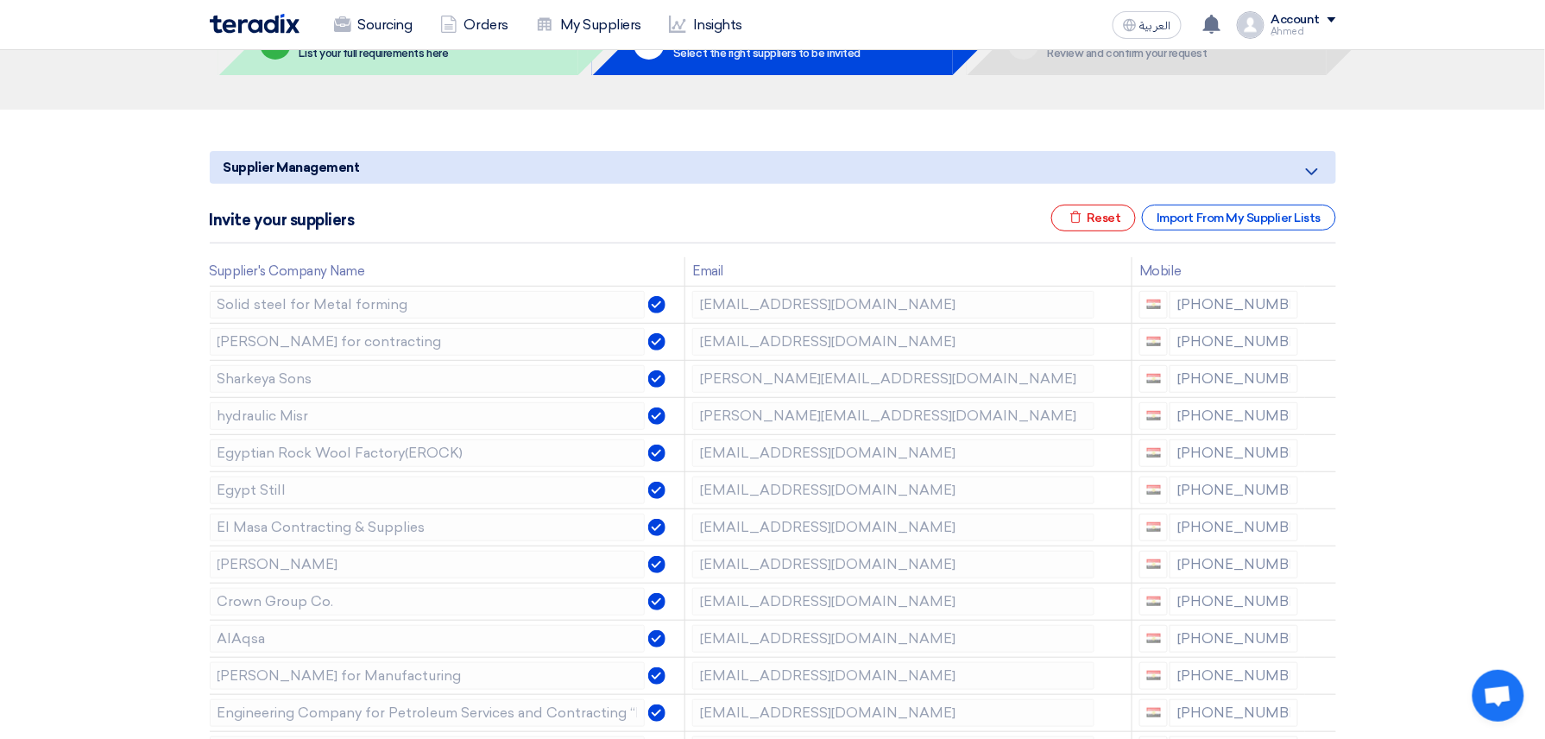
click at [0, 0] on icon at bounding box center [0, 0] width 0 height 0
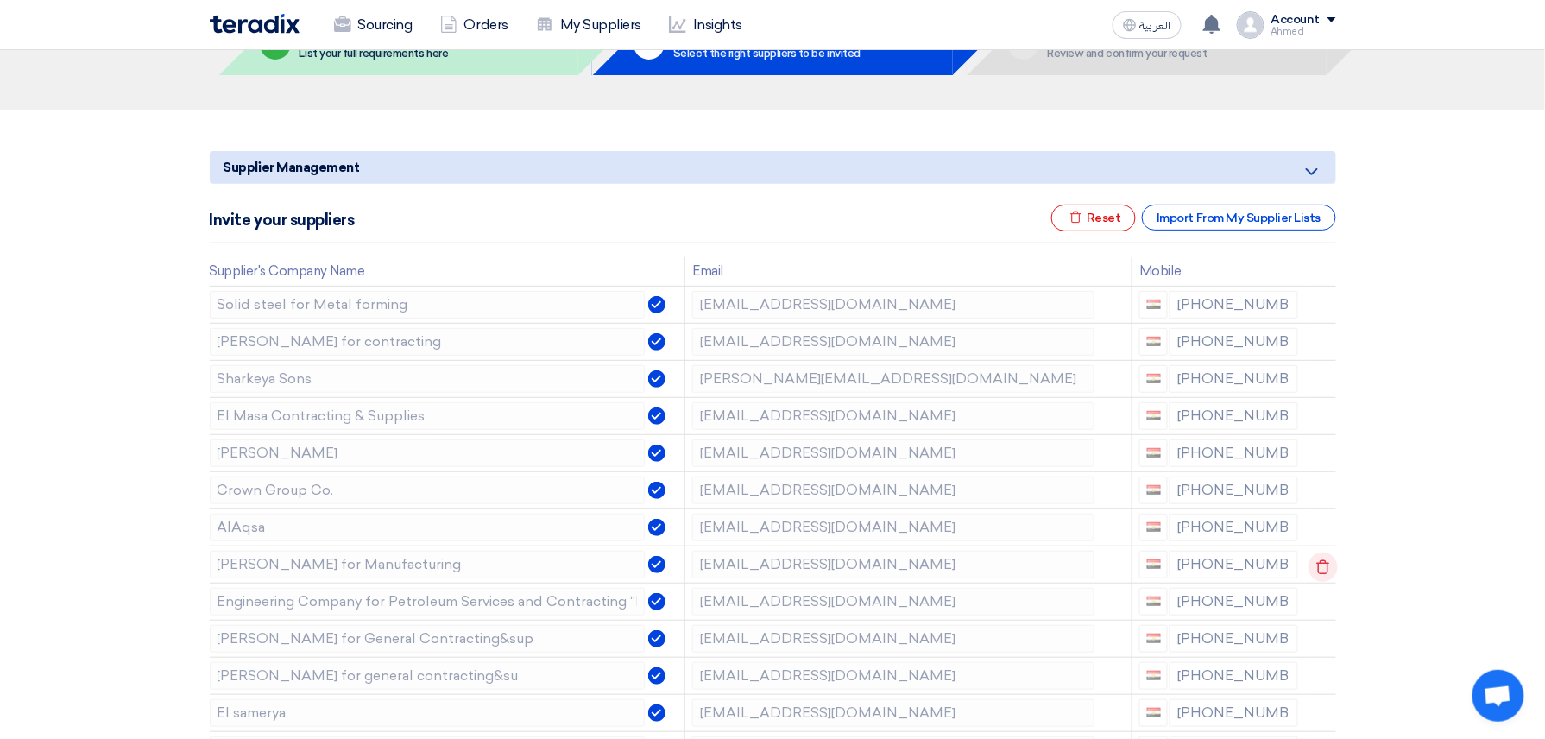
scroll to position [230, 0]
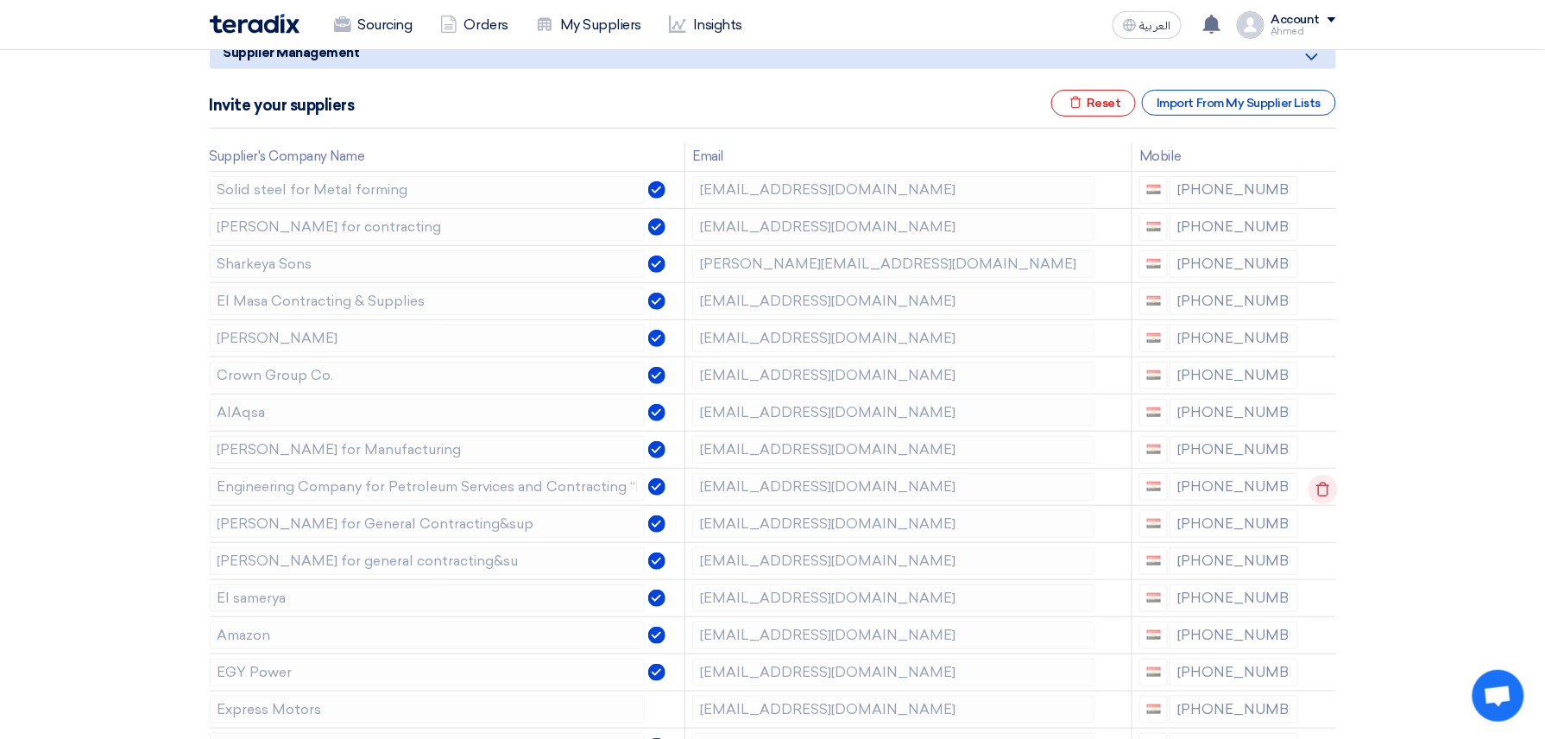
click at [1321, 504] on icon at bounding box center [1323, 489] width 29 height 29
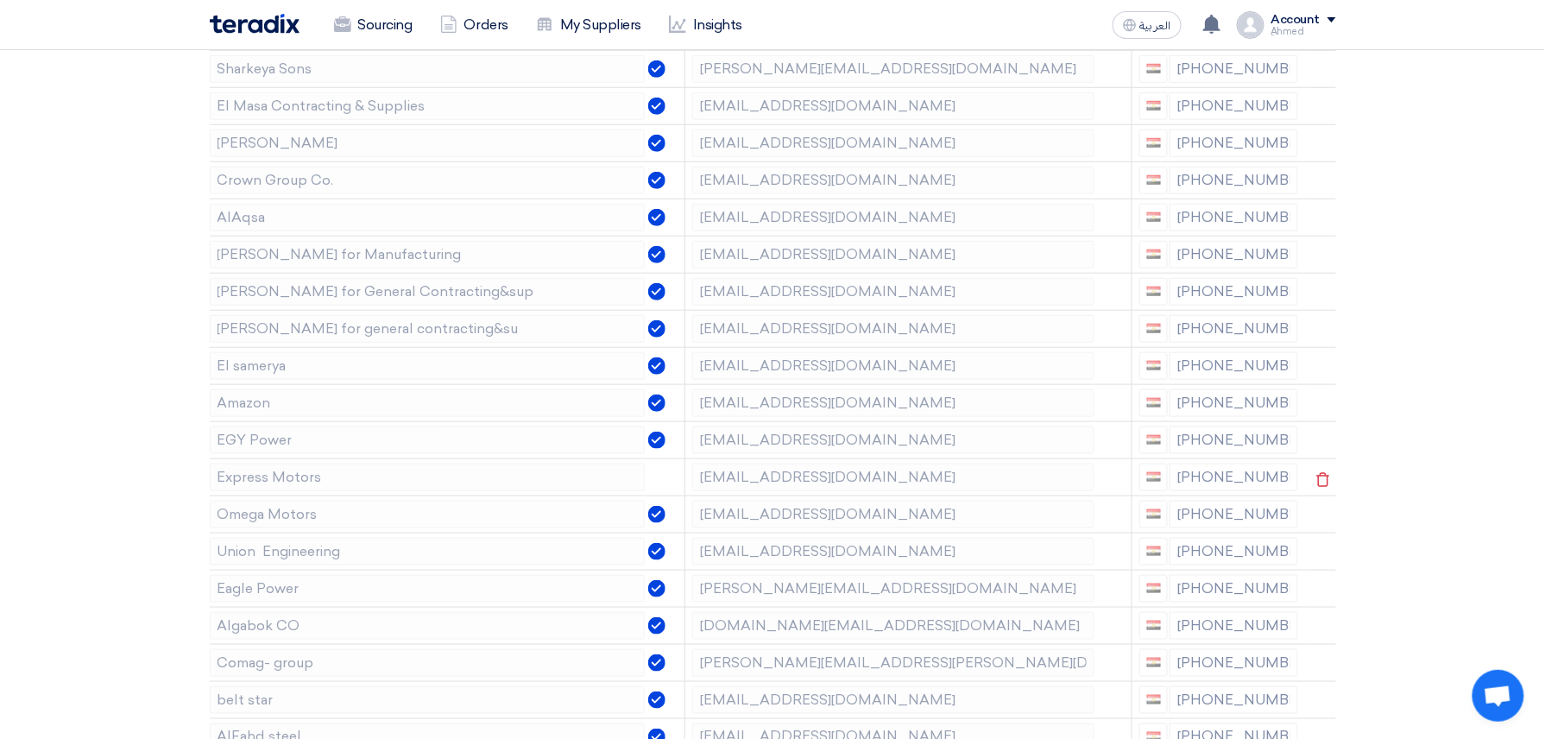
scroll to position [460, 0]
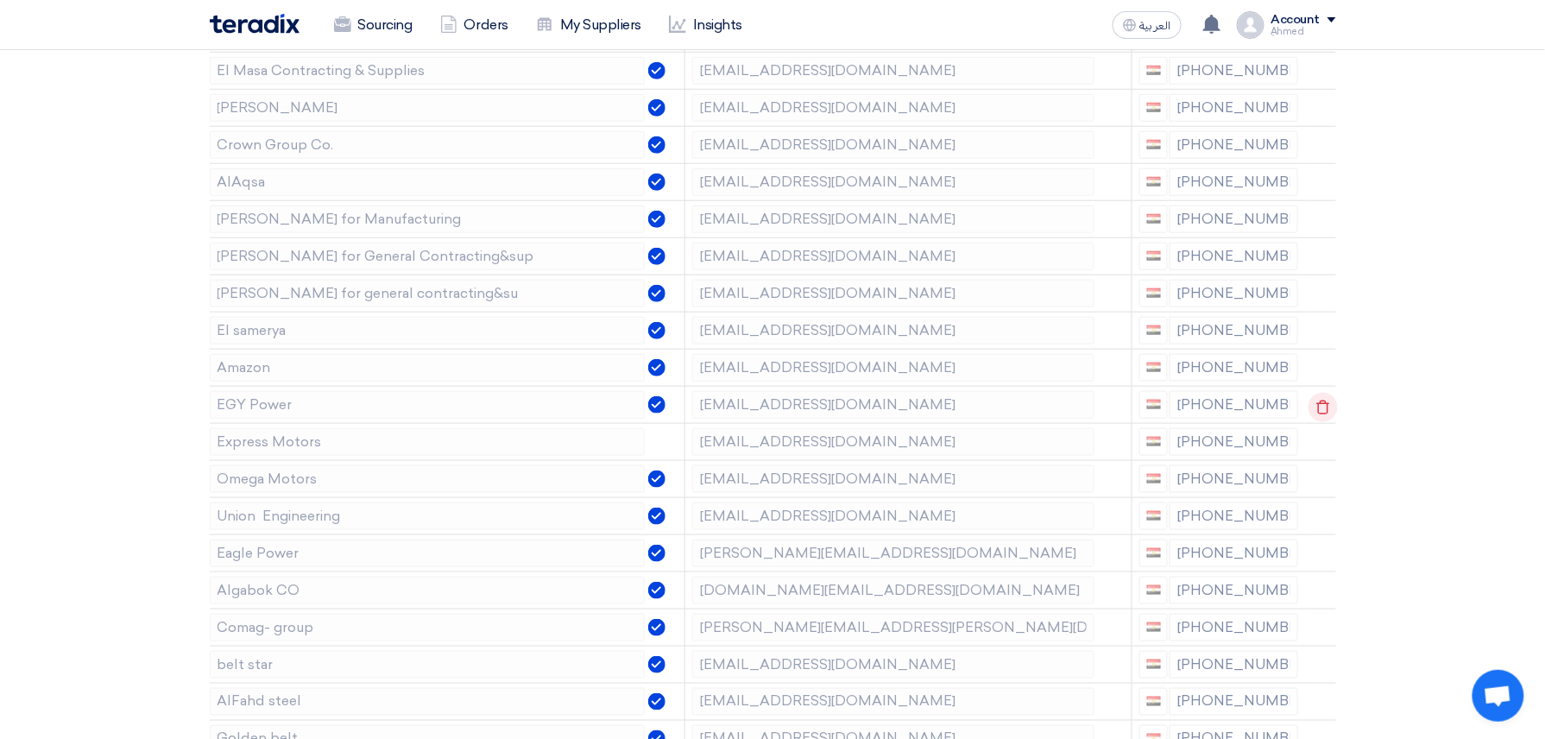
click at [1320, 415] on icon at bounding box center [1323, 407] width 29 height 29
click at [0, 0] on icon at bounding box center [0, 0] width 0 height 0
click at [1320, 415] on td at bounding box center [1320, 404] width 31 height 37
click at [1320, 415] on icon at bounding box center [1323, 407] width 29 height 29
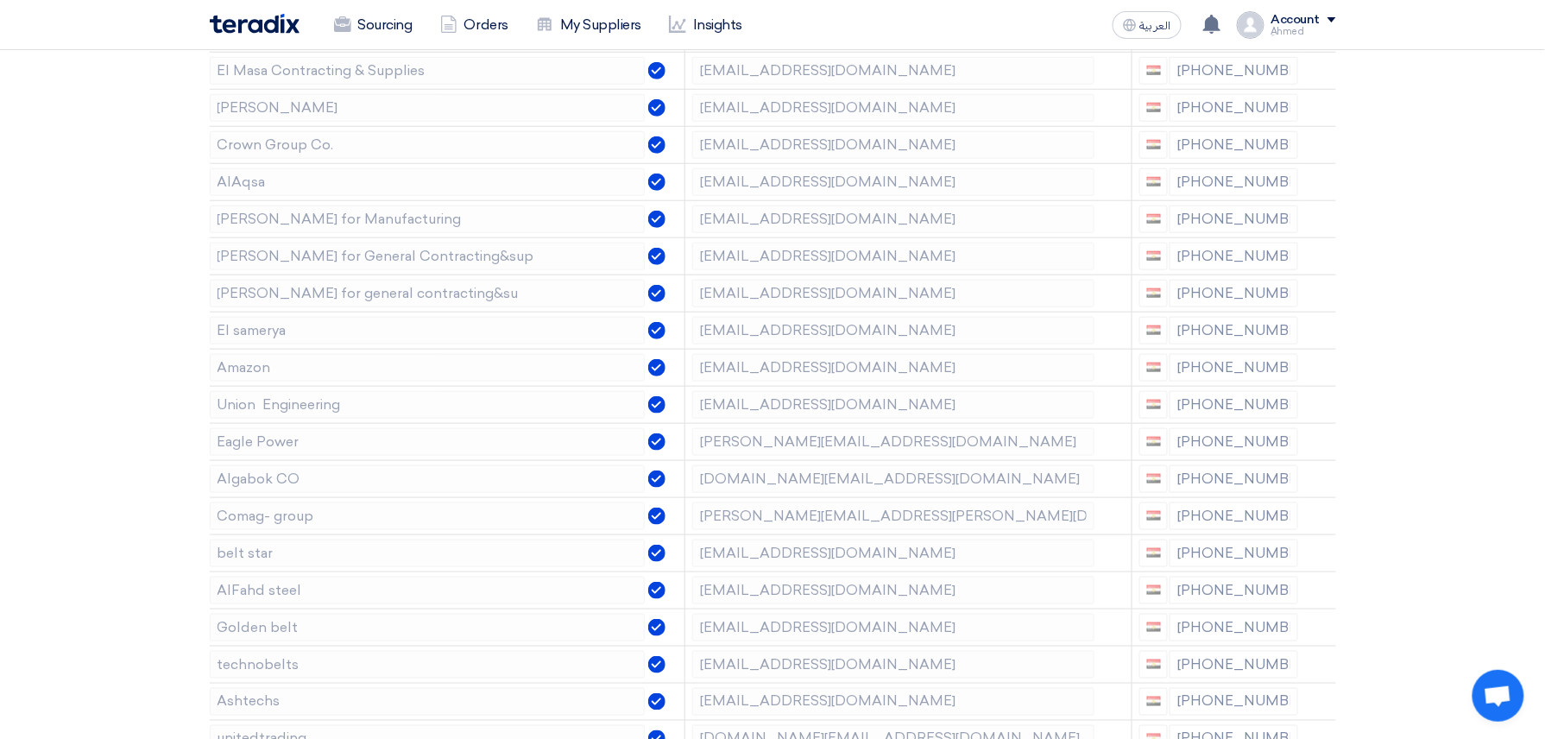
click at [0, 0] on icon at bounding box center [0, 0] width 0 height 0
click at [1310, 453] on icon at bounding box center [1323, 444] width 29 height 29
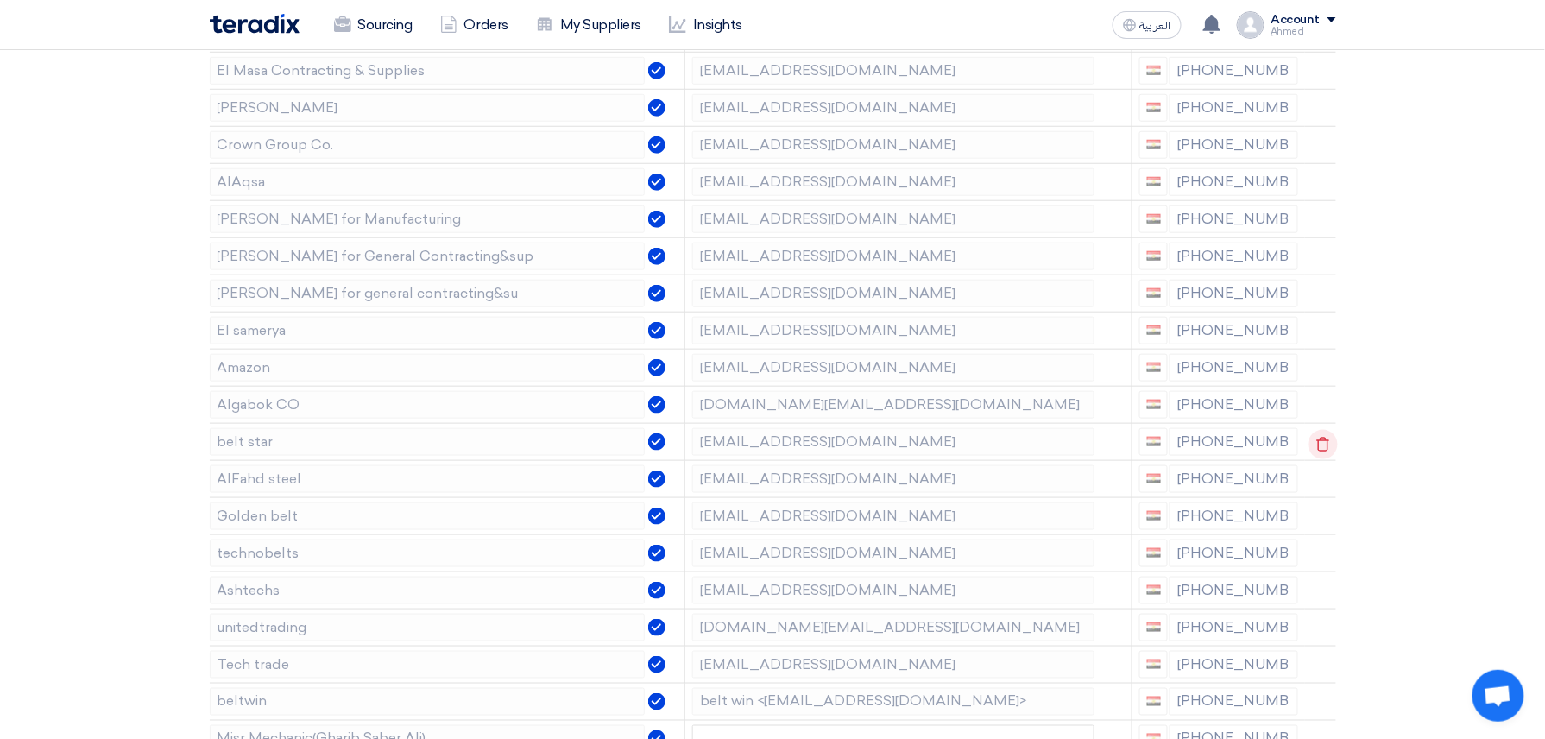
click at [1313, 453] on icon at bounding box center [1323, 444] width 29 height 29
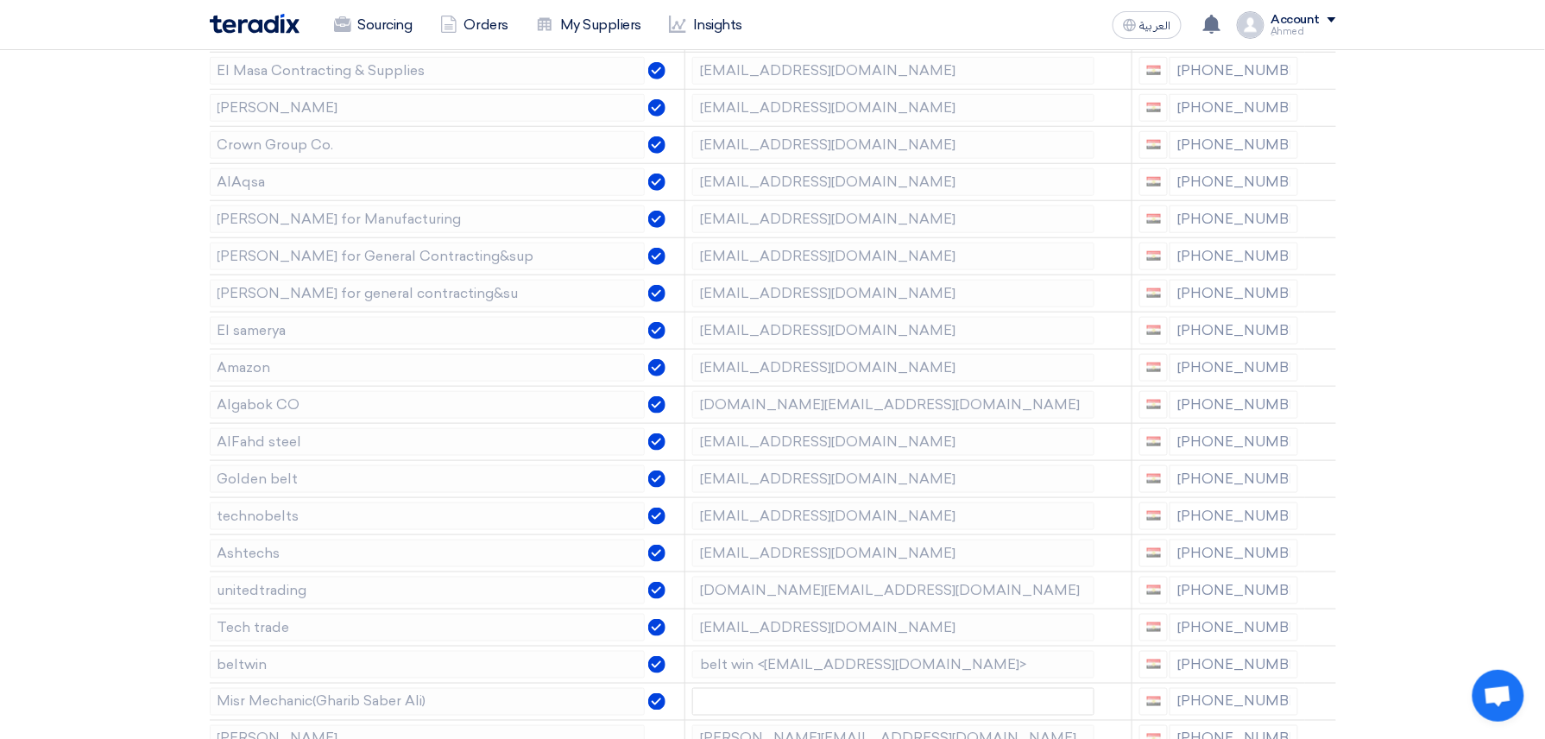
click at [0, 0] on icon at bounding box center [0, 0] width 0 height 0
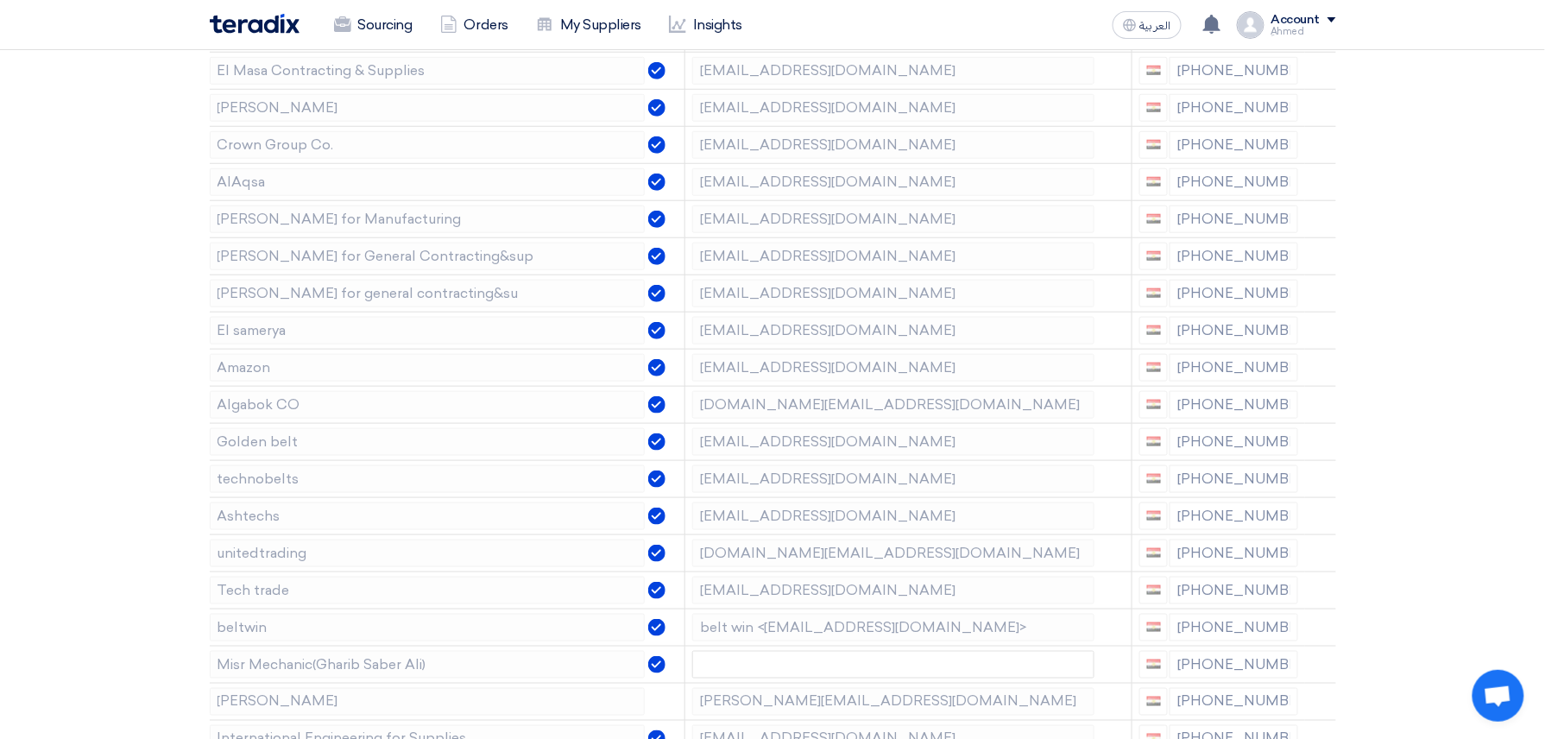
click at [0, 0] on icon at bounding box center [0, 0] width 0 height 0
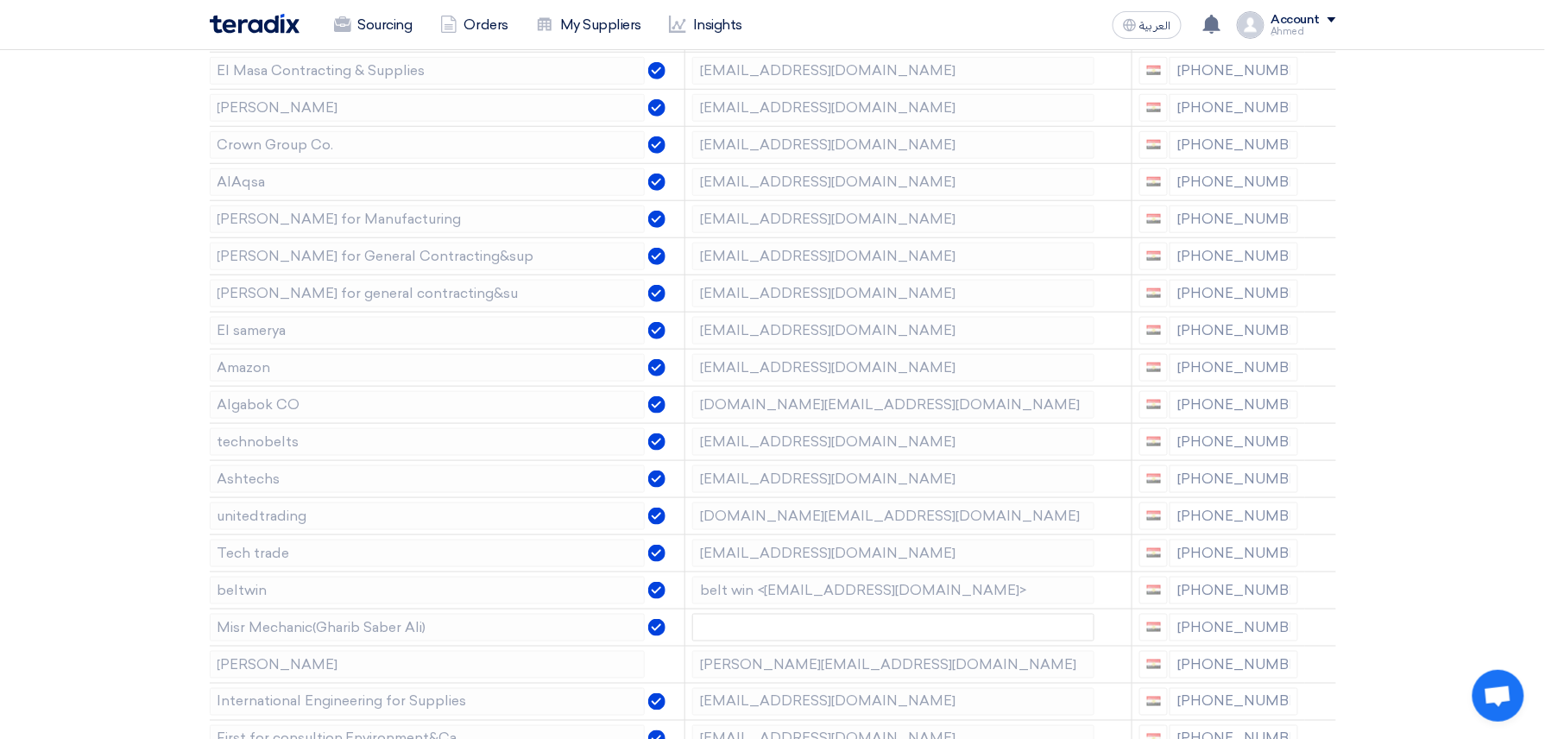
click at [0, 0] on icon at bounding box center [0, 0] width 0 height 0
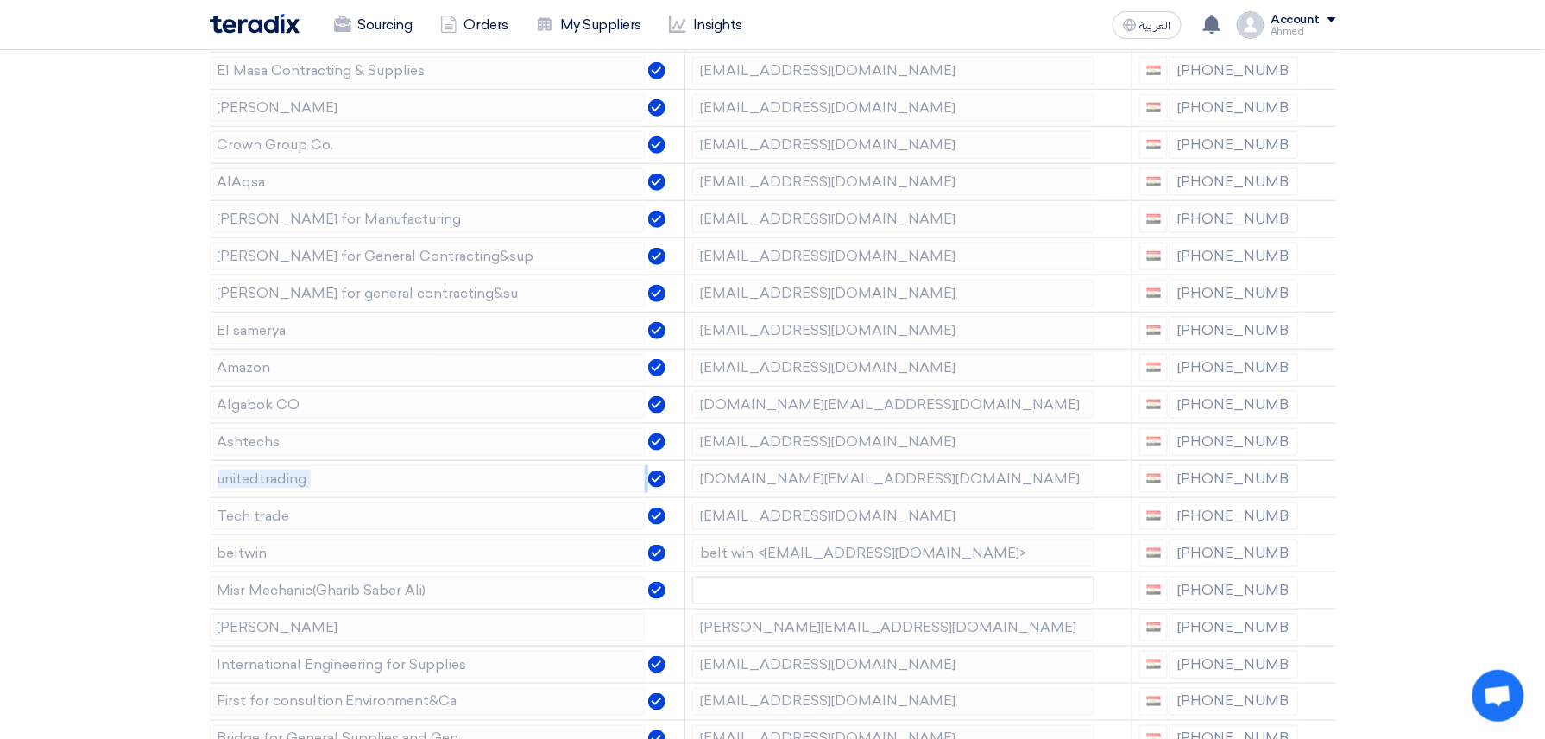
click at [0, 0] on icon at bounding box center [0, 0] width 0 height 0
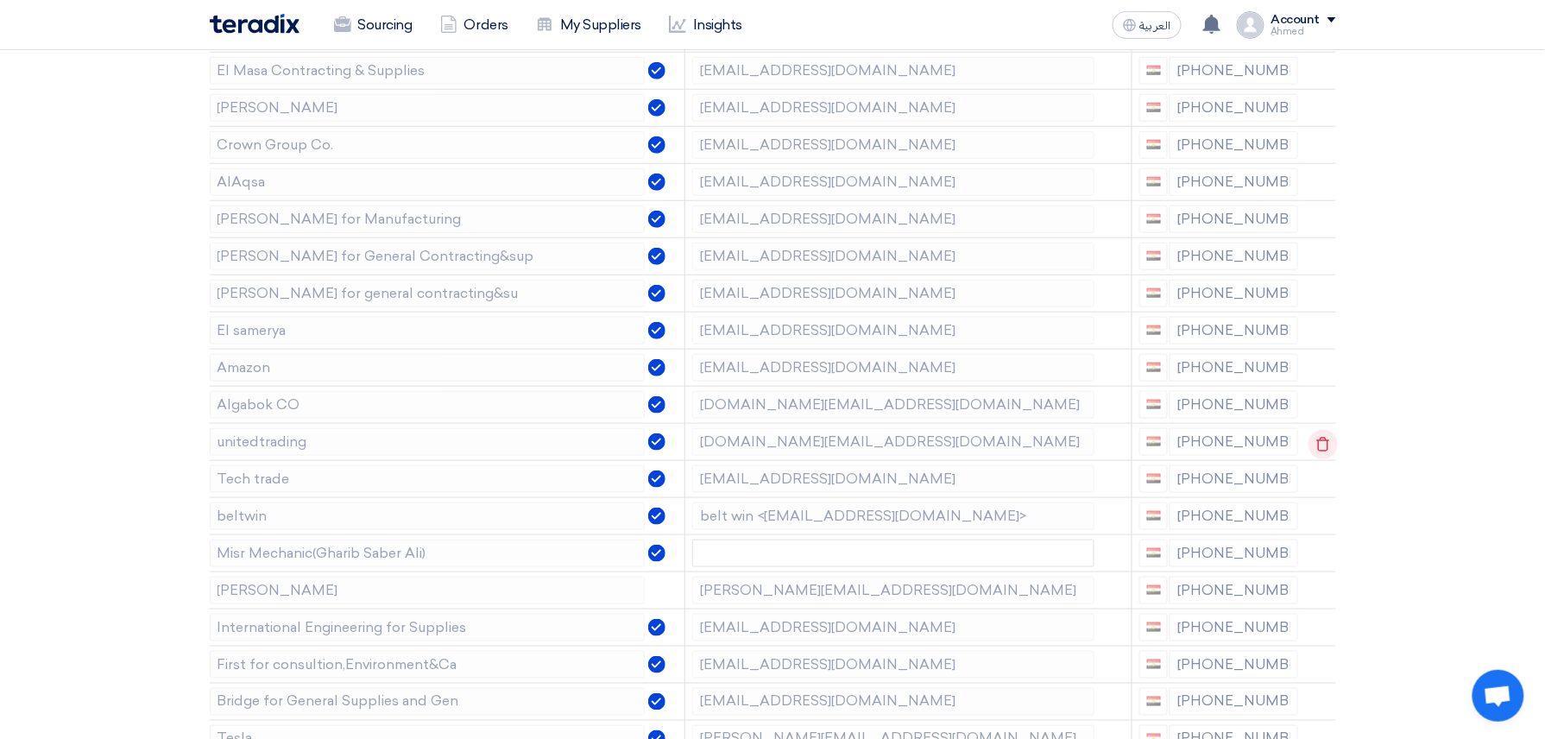
click at [1313, 453] on div at bounding box center [1312, 444] width 14 height 28
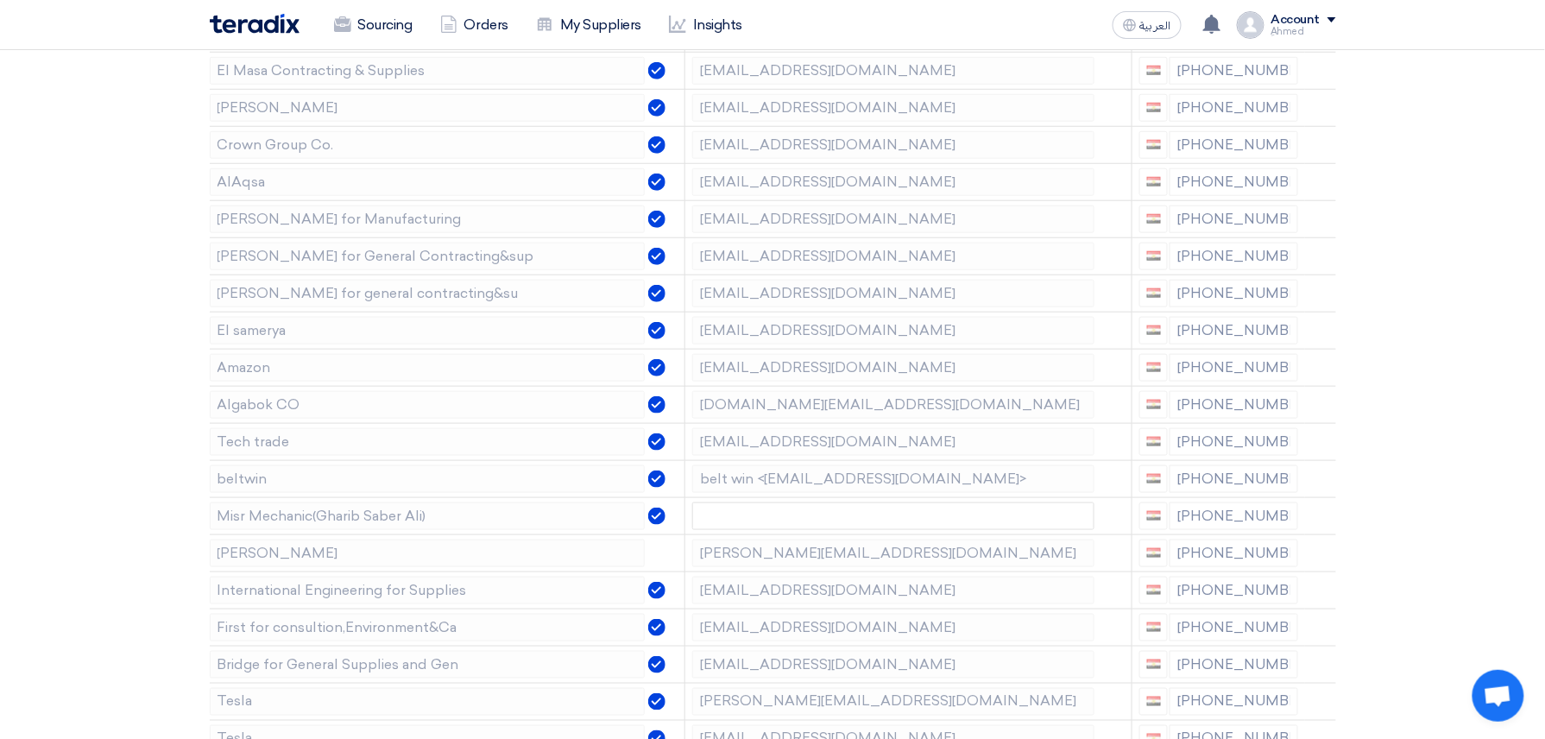
click at [0, 0] on icon at bounding box center [0, 0] width 0 height 0
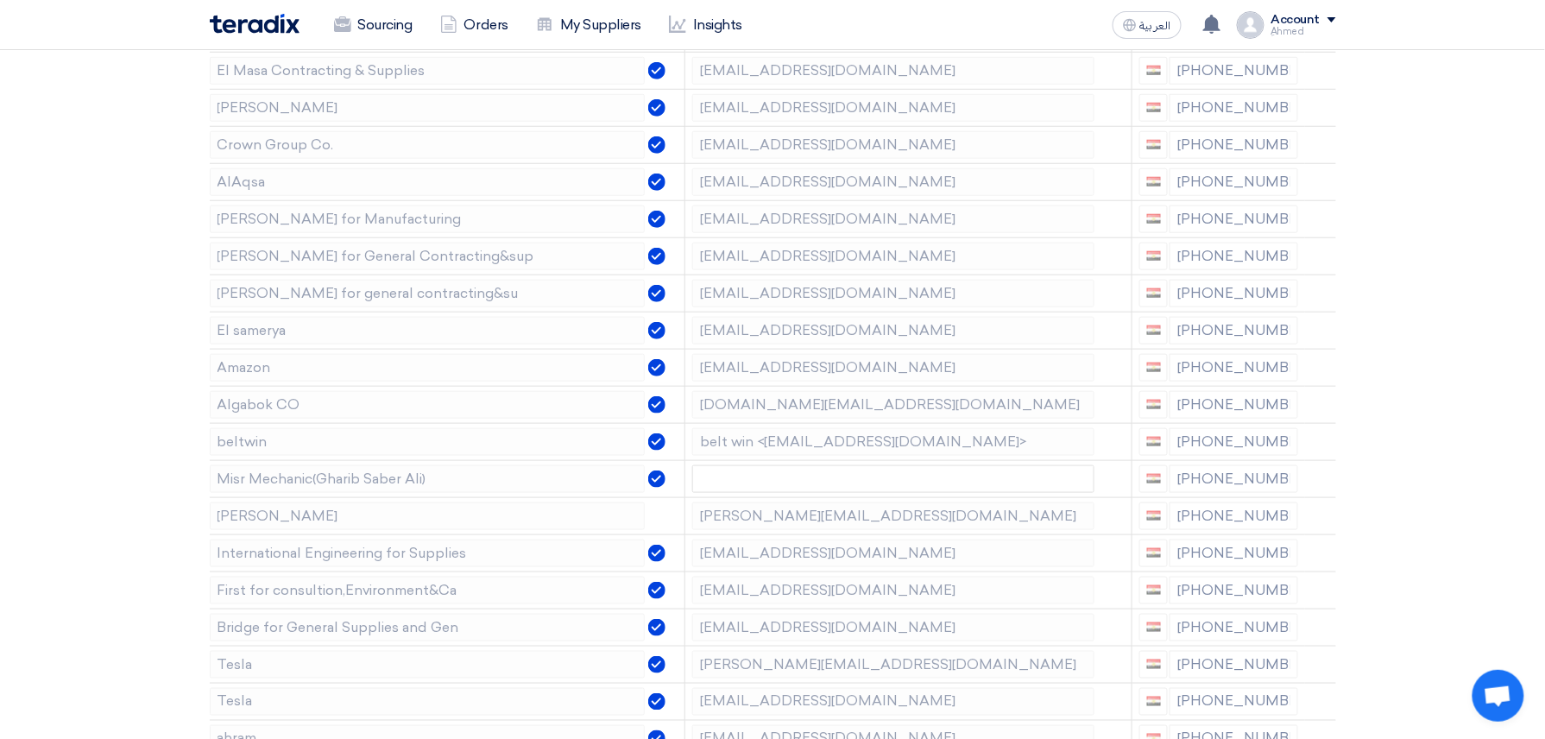
click at [0, 0] on icon at bounding box center [0, 0] width 0 height 0
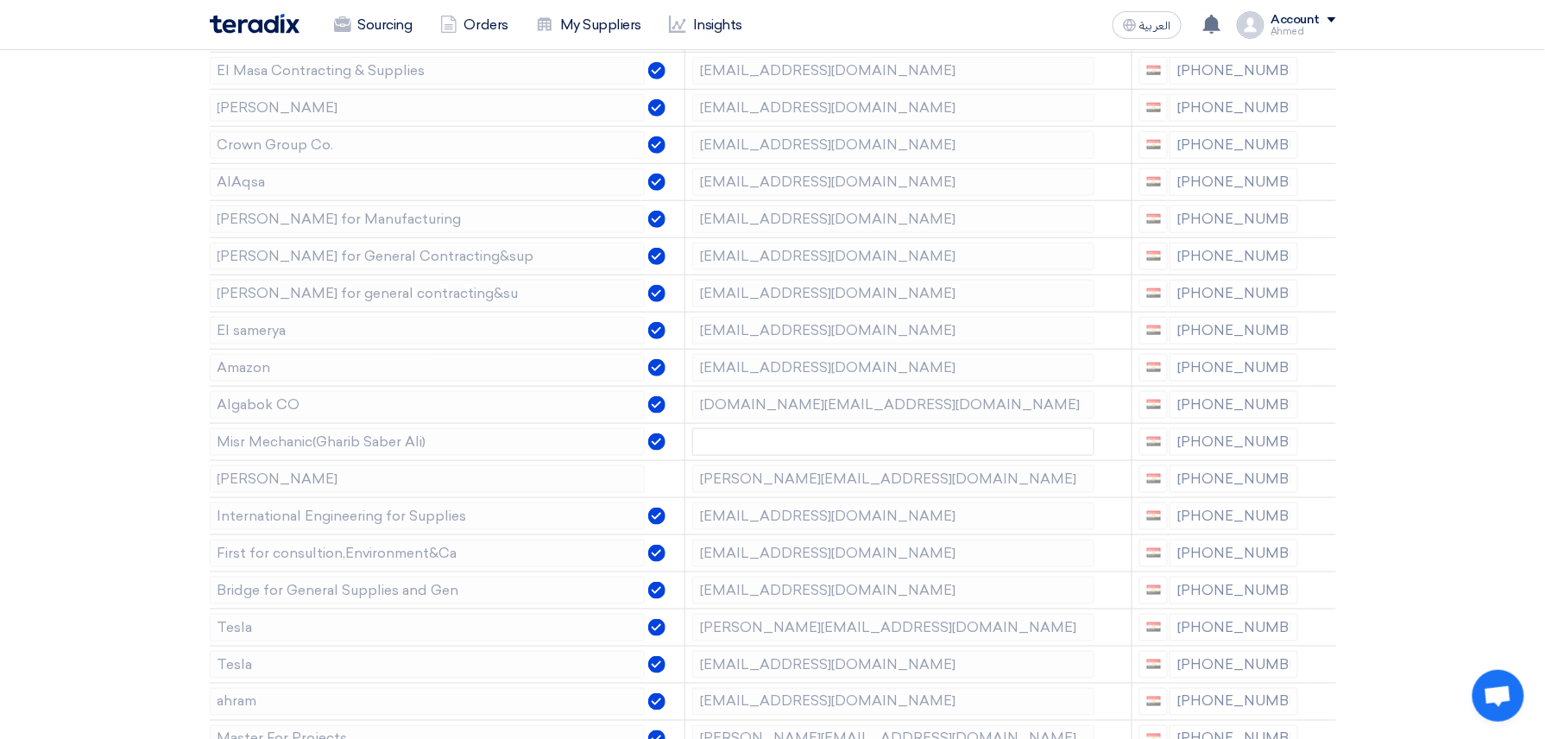
click at [0, 0] on icon at bounding box center [0, 0] width 0 height 0
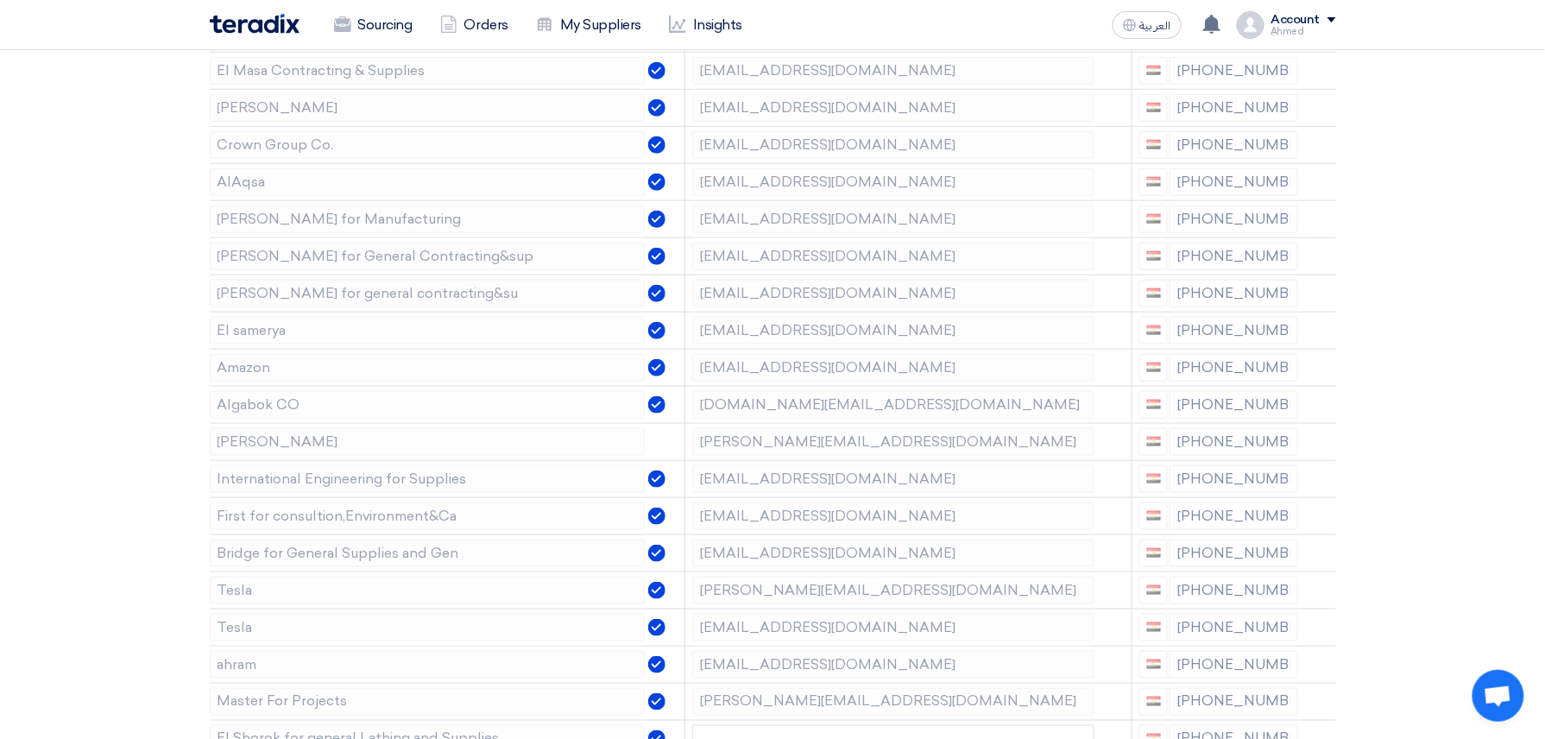
click at [0, 0] on icon at bounding box center [0, 0] width 0 height 0
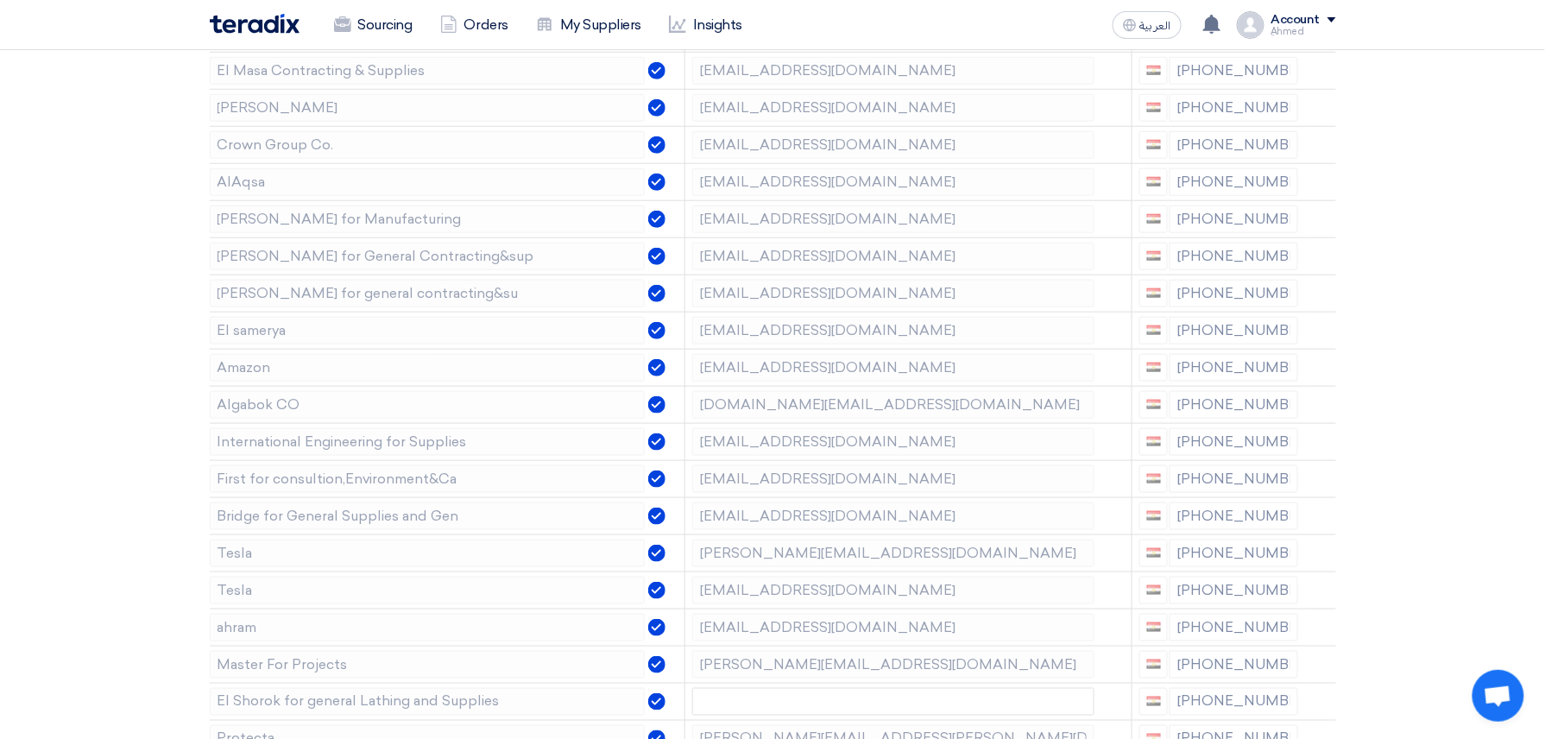
click at [0, 0] on icon at bounding box center [0, 0] width 0 height 0
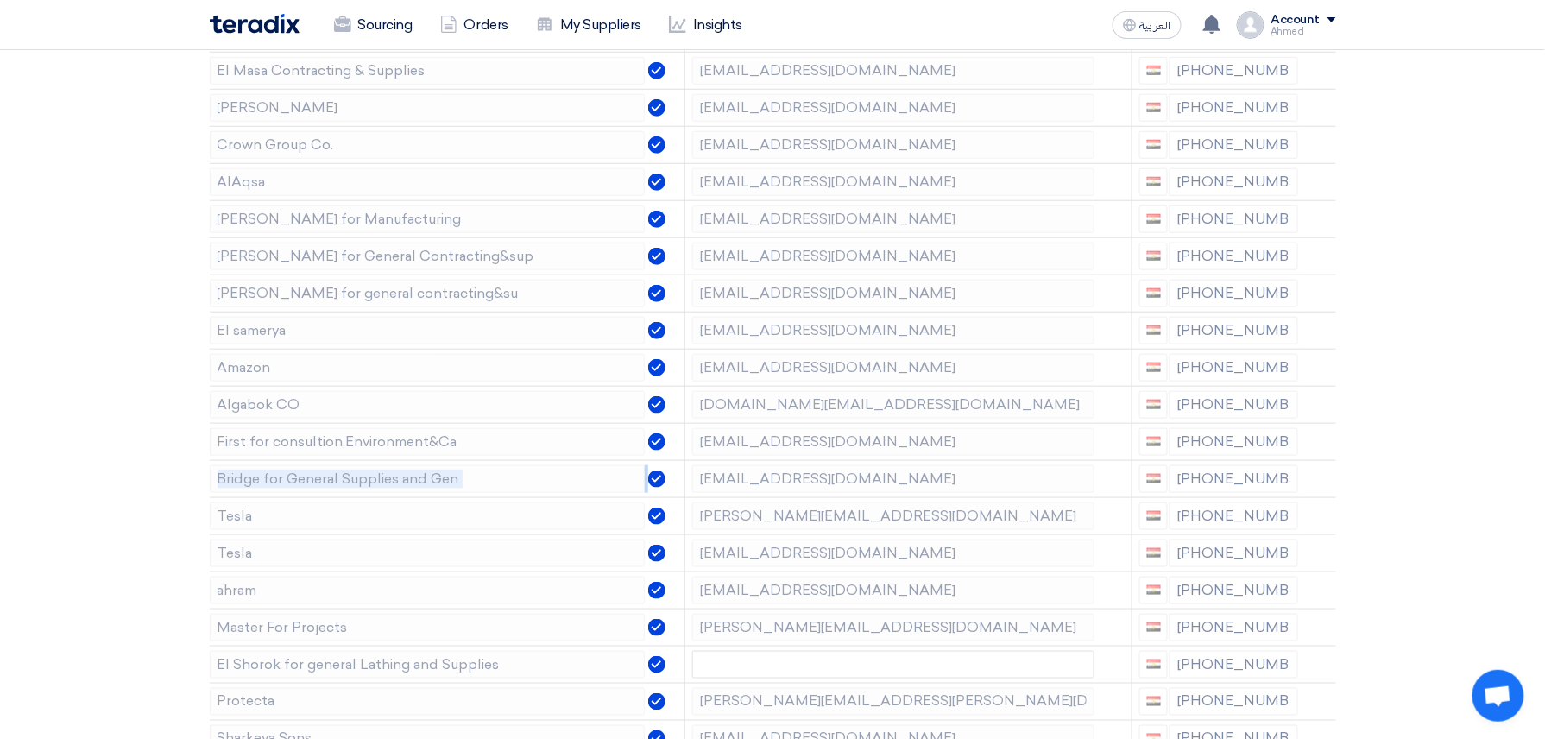
click at [0, 0] on icon at bounding box center [0, 0] width 0 height 0
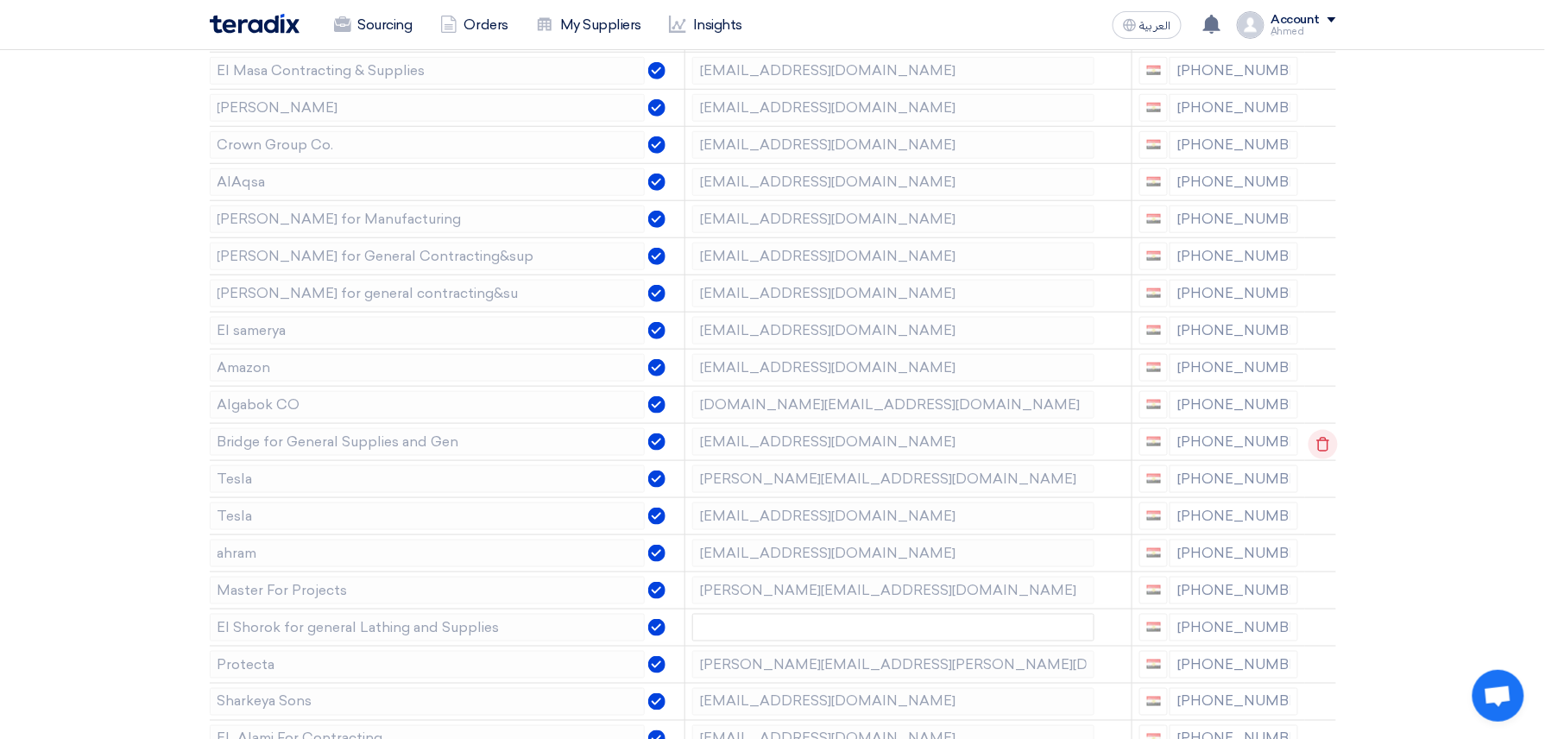
click at [1313, 453] on div at bounding box center [1312, 444] width 14 height 28
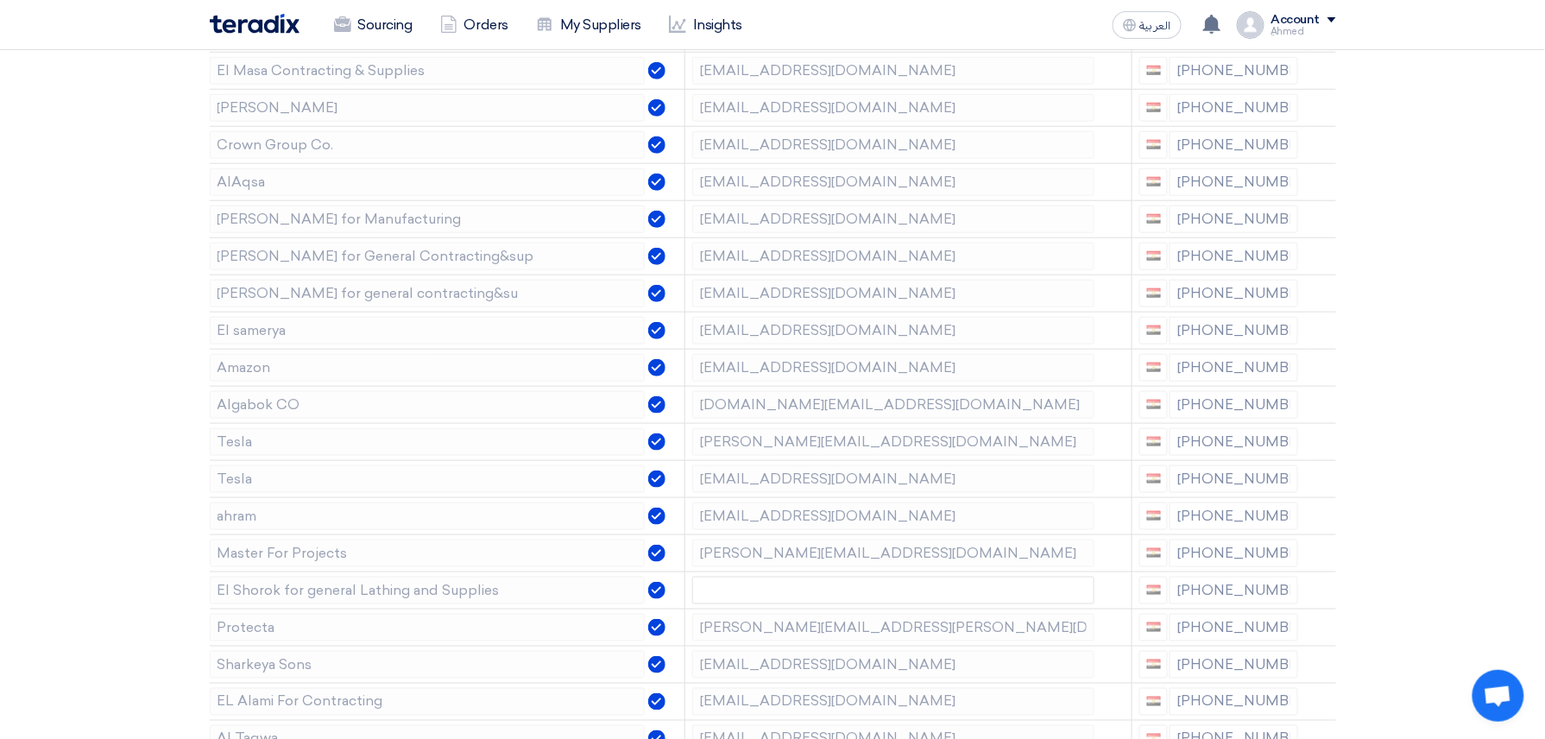
click at [0, 0] on icon at bounding box center [0, 0] width 0 height 0
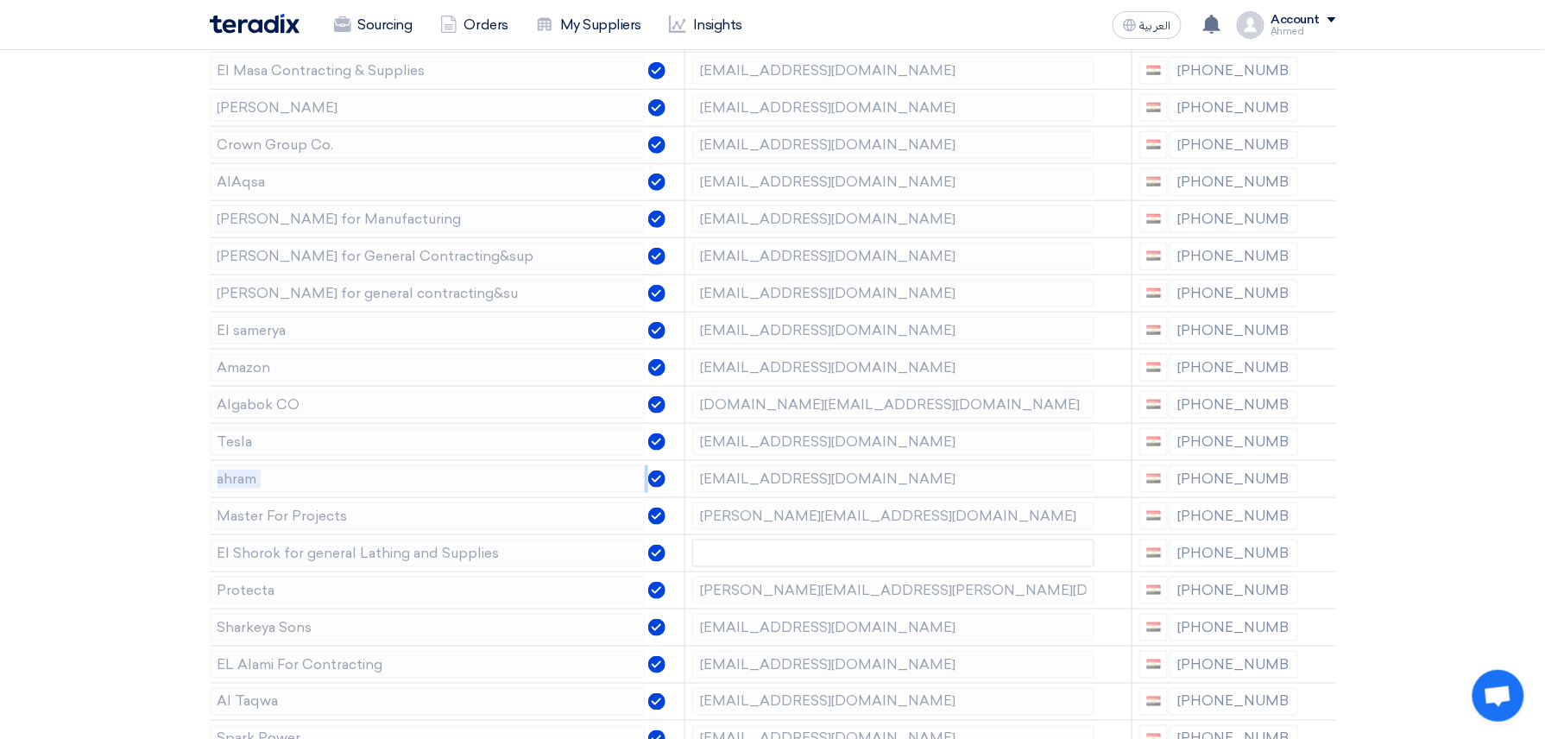
click at [0, 0] on icon at bounding box center [0, 0] width 0 height 0
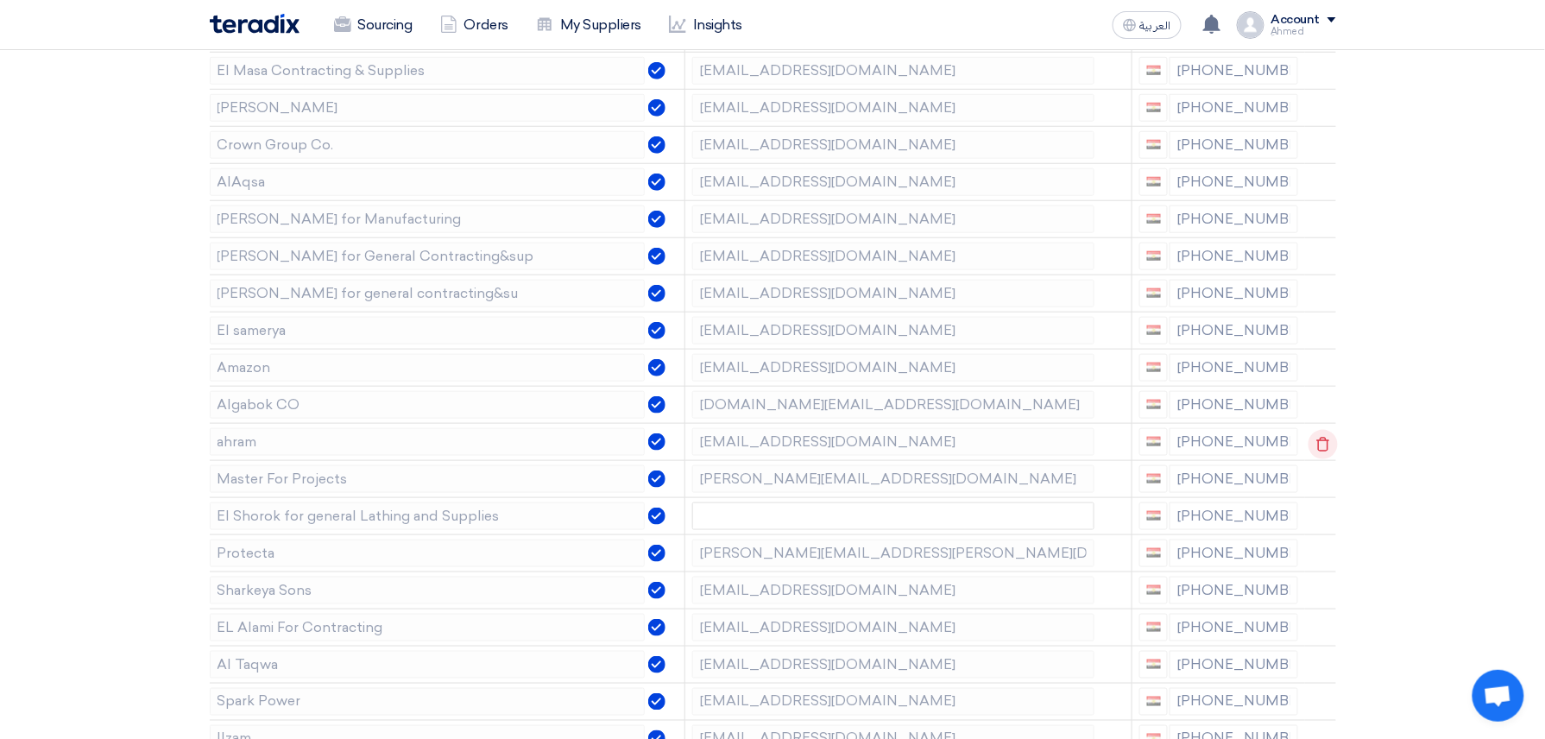
click at [1313, 453] on div at bounding box center [1312, 444] width 14 height 28
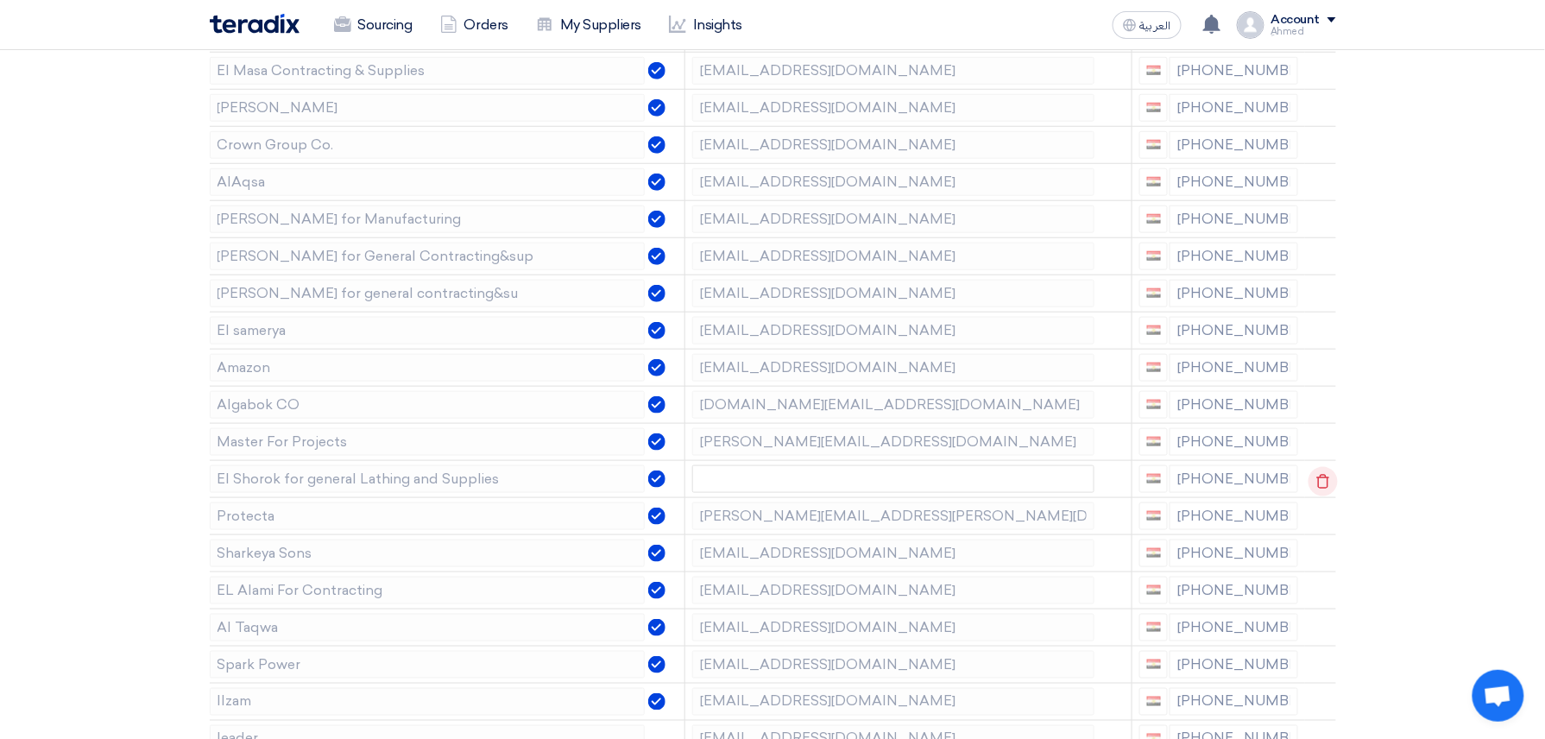
click at [1312, 487] on icon at bounding box center [1323, 481] width 29 height 29
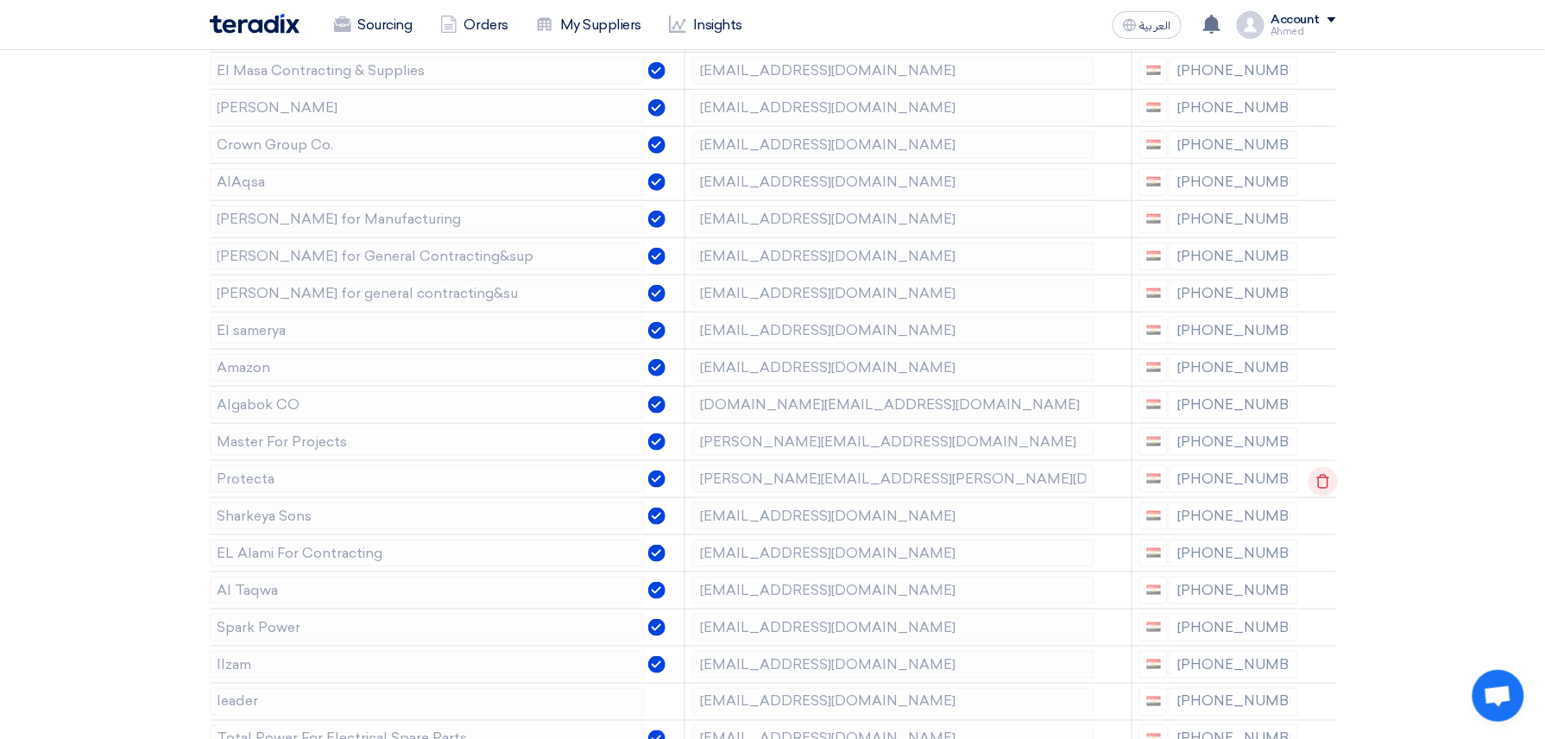
click at [1309, 487] on icon at bounding box center [1323, 481] width 29 height 29
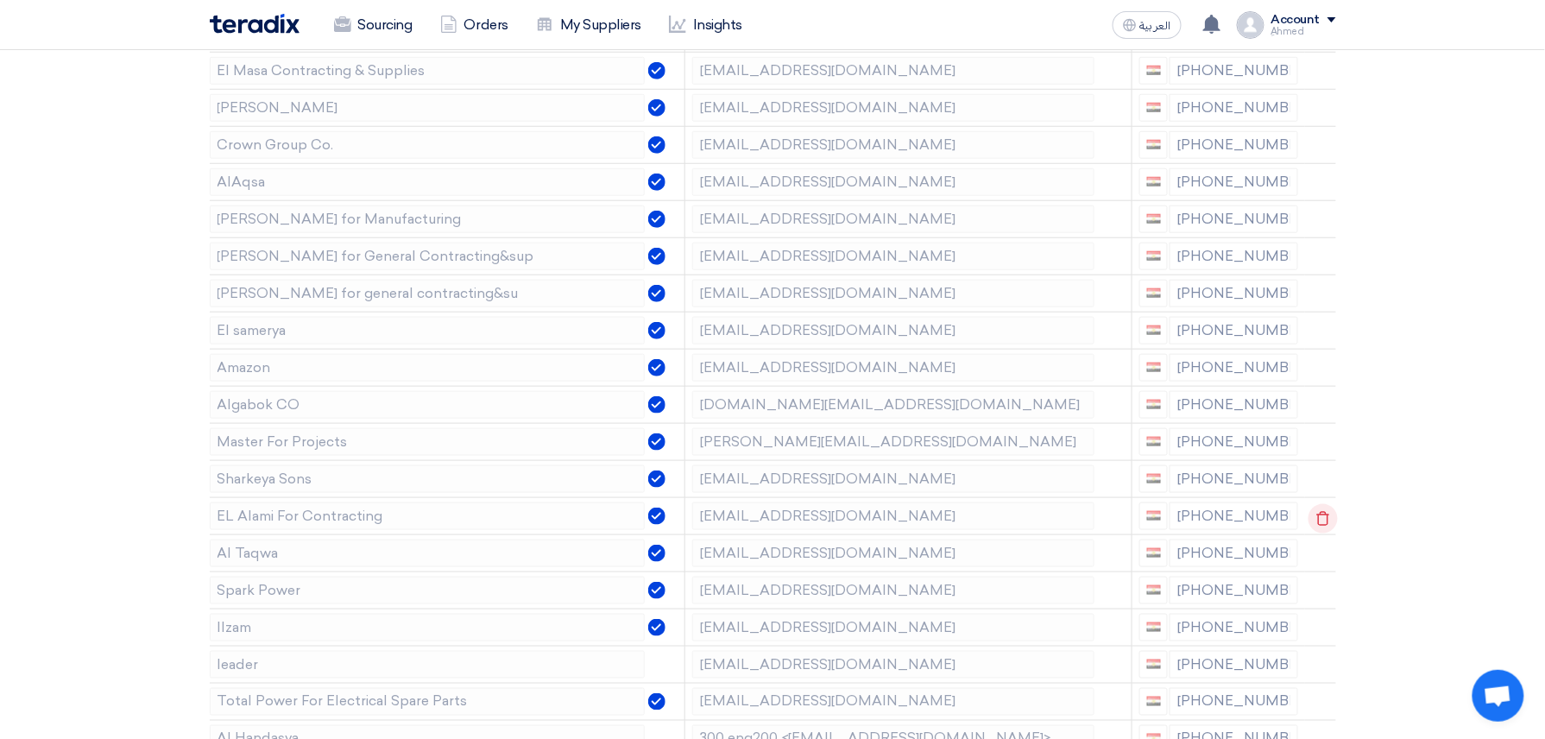
click at [1326, 522] on use at bounding box center [1322, 518] width 13 height 15
click at [1316, 597] on icon at bounding box center [1323, 592] width 29 height 29
click at [0, 0] on icon at bounding box center [0, 0] width 0 height 0
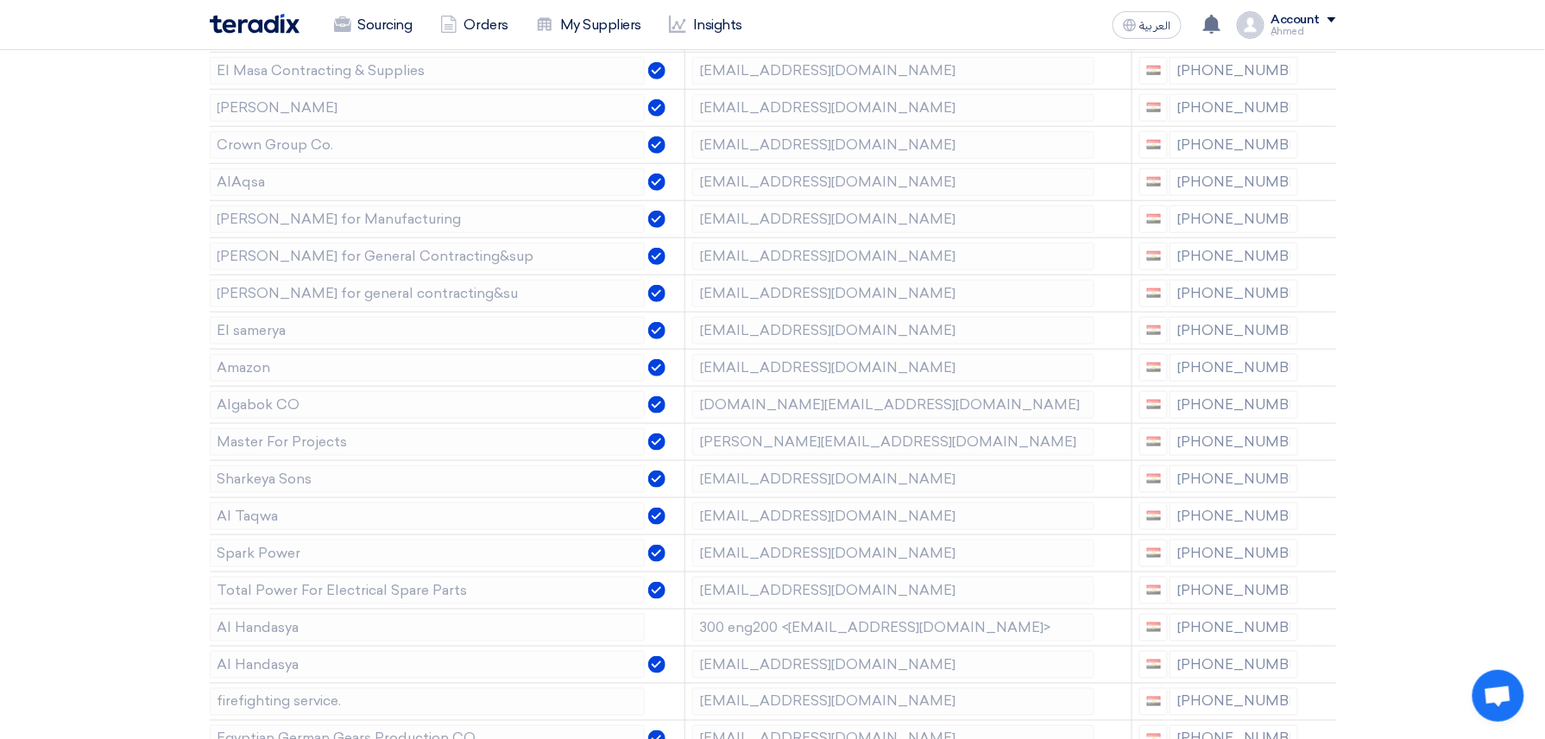
click at [0, 0] on icon at bounding box center [0, 0] width 0 height 0
click at [1316, 597] on div at bounding box center [1312, 592] width 14 height 28
click at [0, 0] on icon at bounding box center [0, 0] width 0 height 0
click at [1316, 597] on div at bounding box center [1312, 592] width 14 height 28
click at [0, 0] on icon at bounding box center [0, 0] width 0 height 0
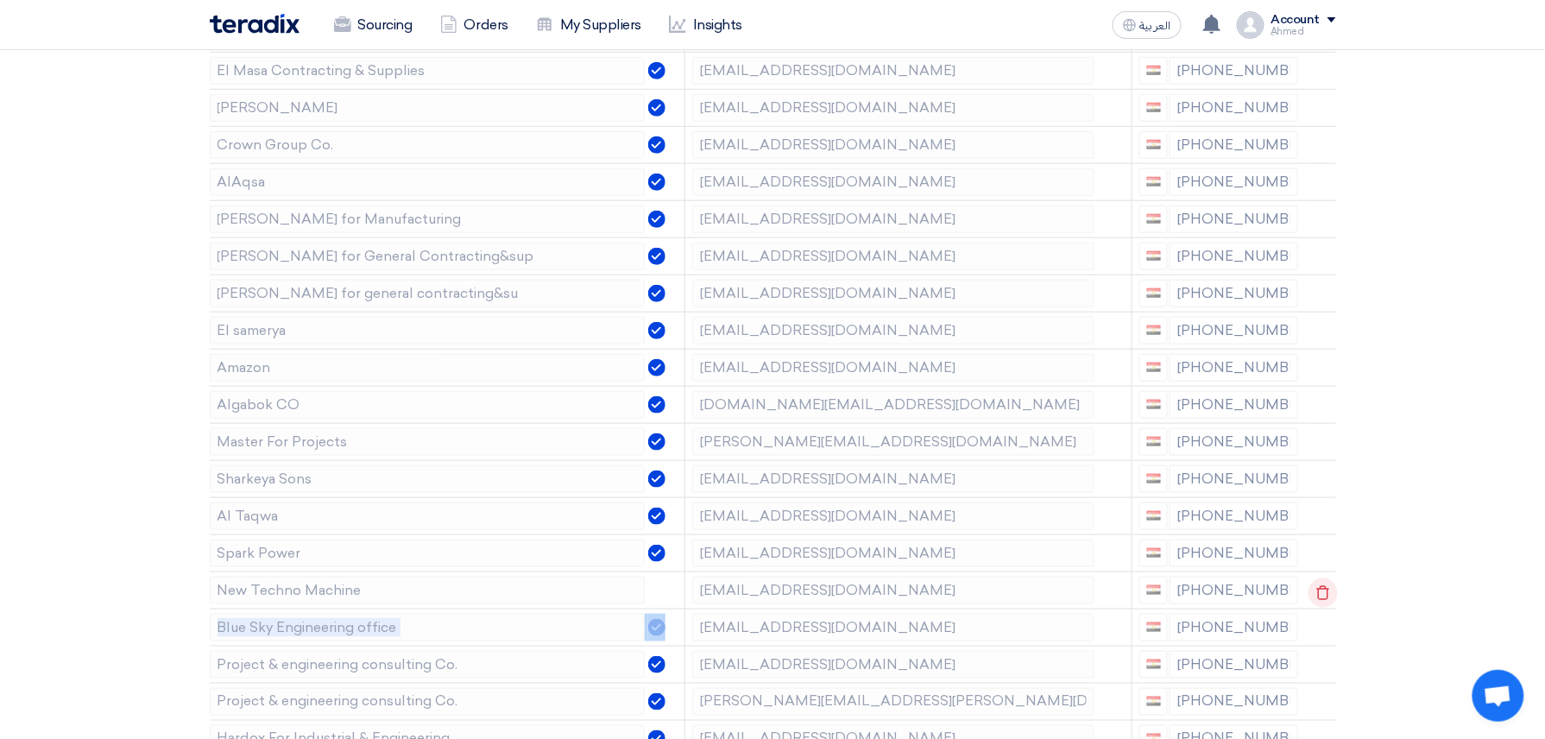
click at [1316, 597] on div at bounding box center [1312, 592] width 14 height 28
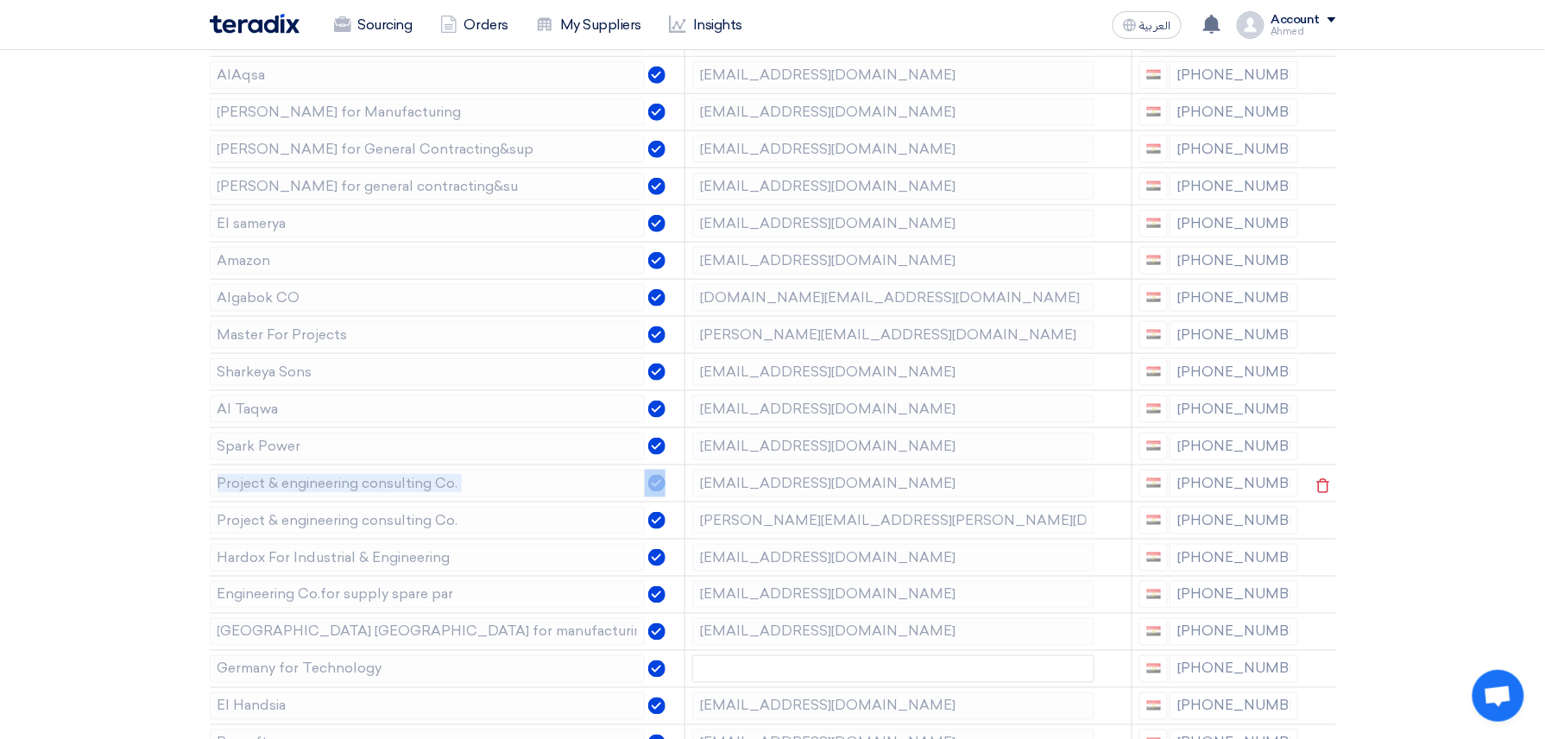
scroll to position [691, 0]
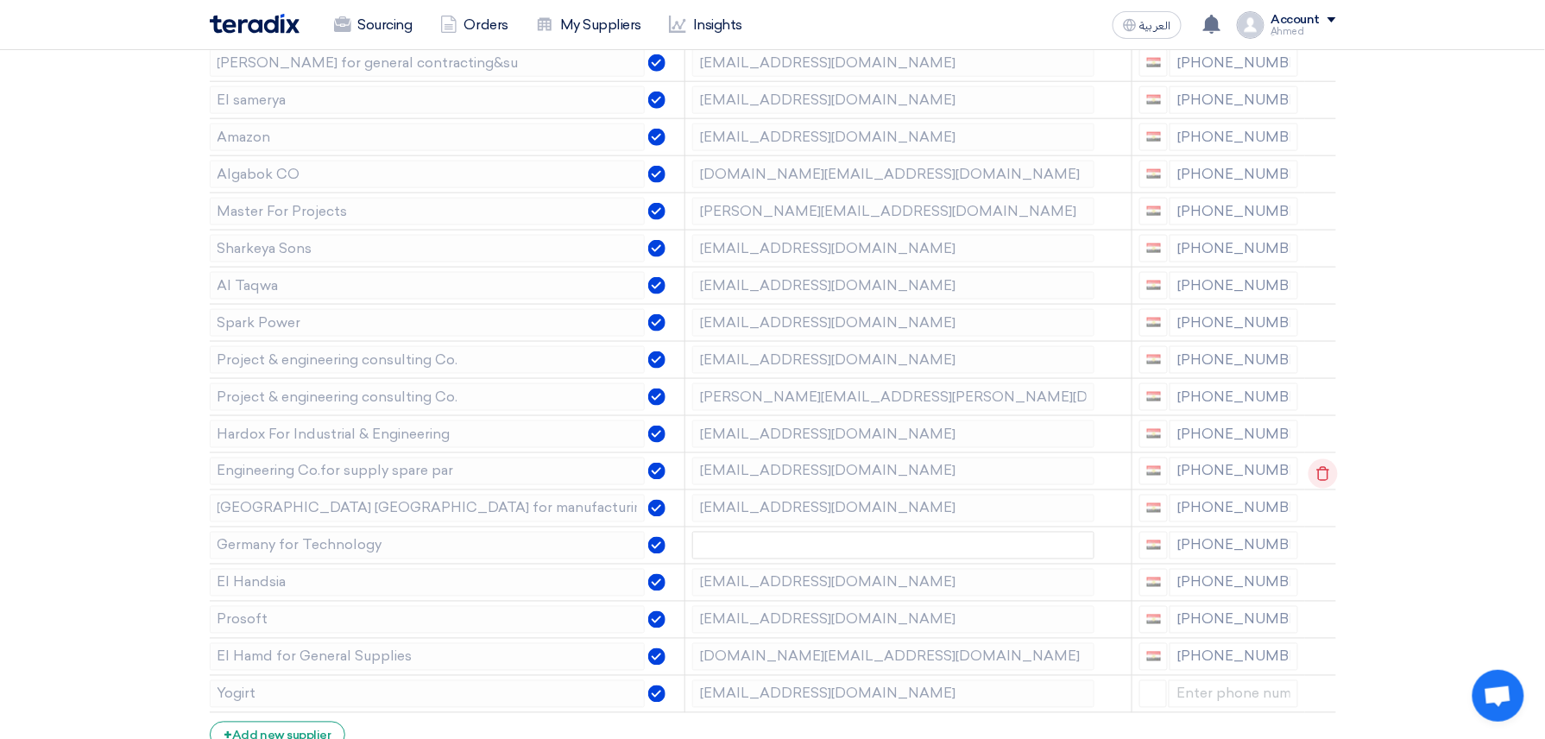
click at [1314, 478] on icon at bounding box center [1323, 473] width 29 height 29
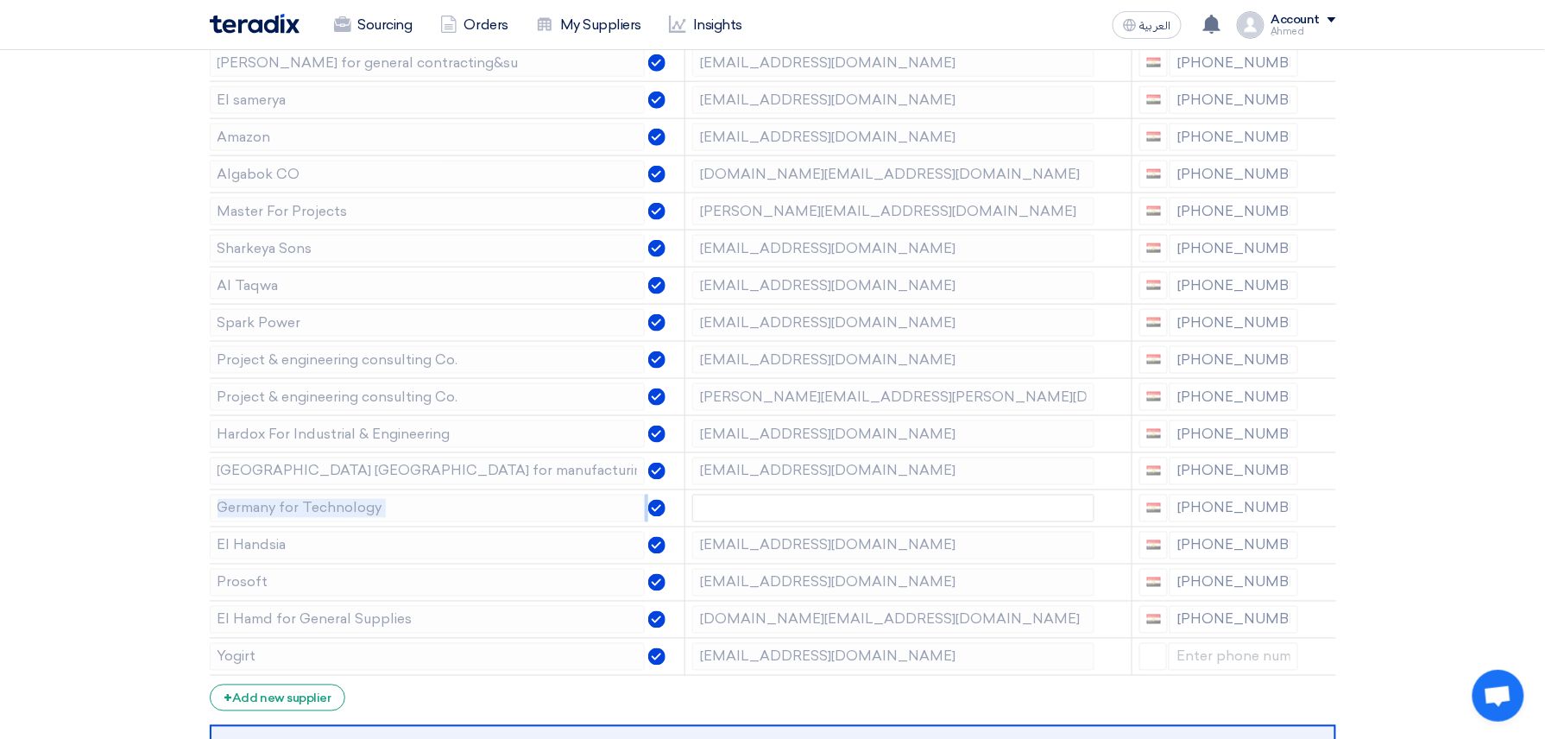
click at [0, 0] on icon at bounding box center [0, 0] width 0 height 0
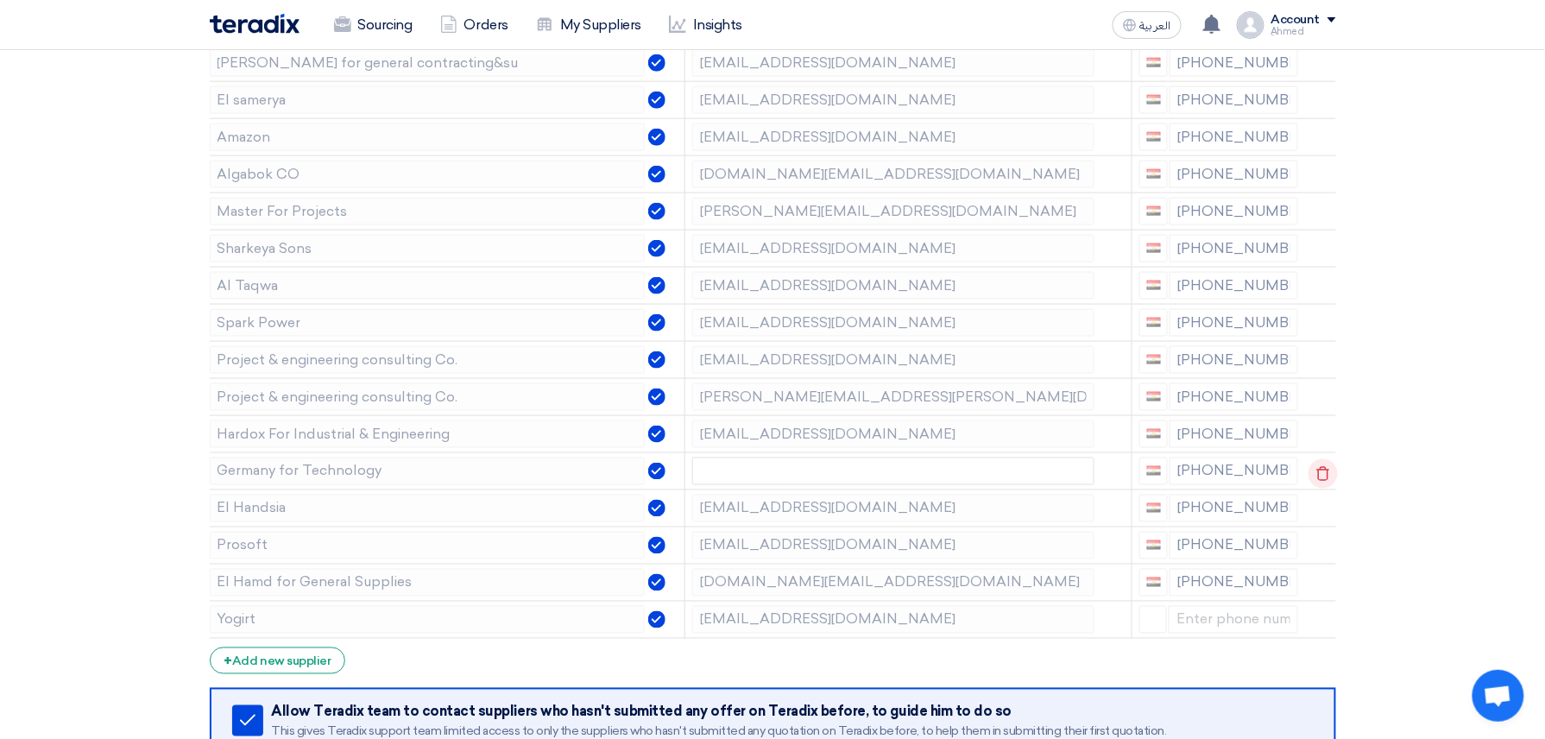
click at [1314, 478] on div at bounding box center [1312, 473] width 14 height 28
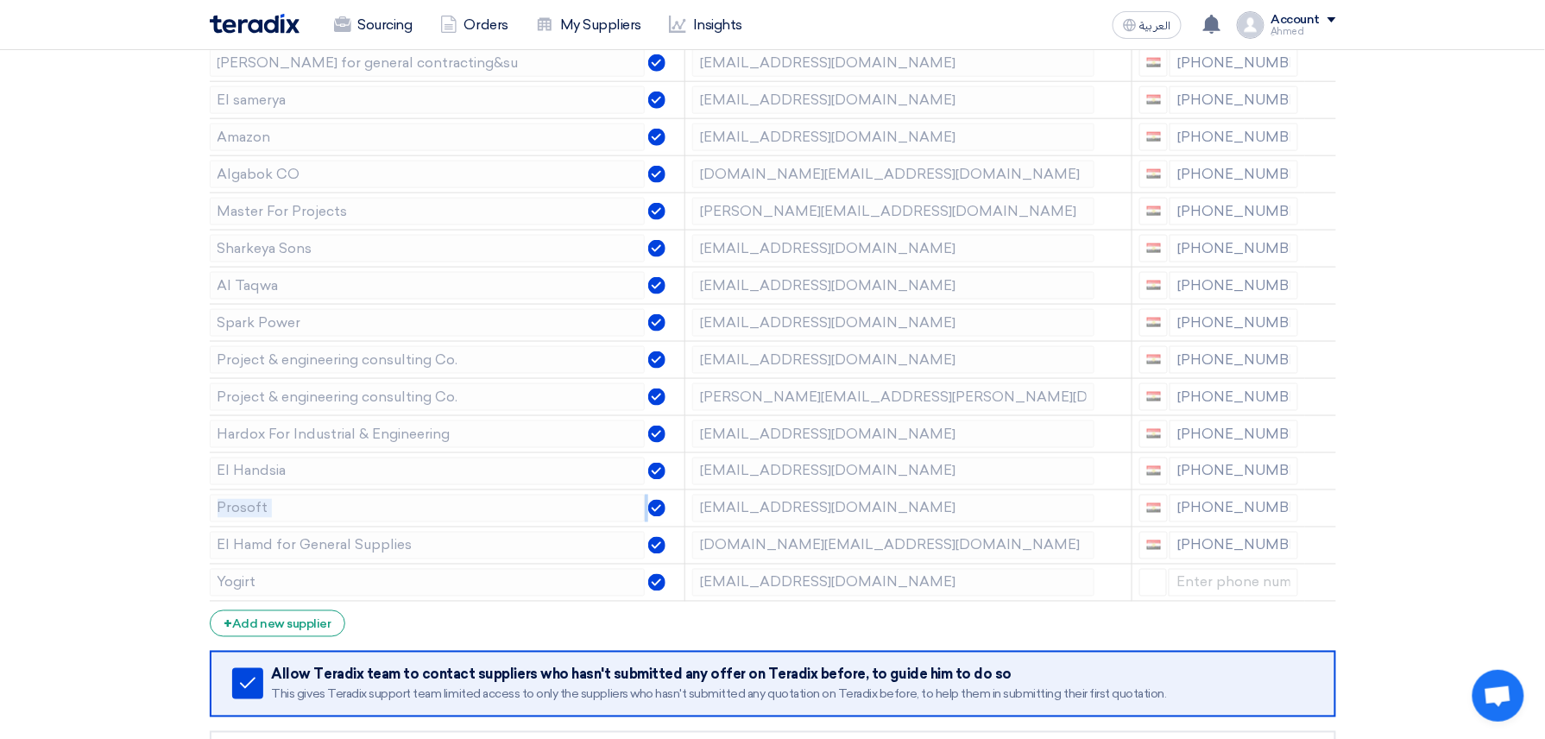
click at [0, 0] on icon at bounding box center [0, 0] width 0 height 0
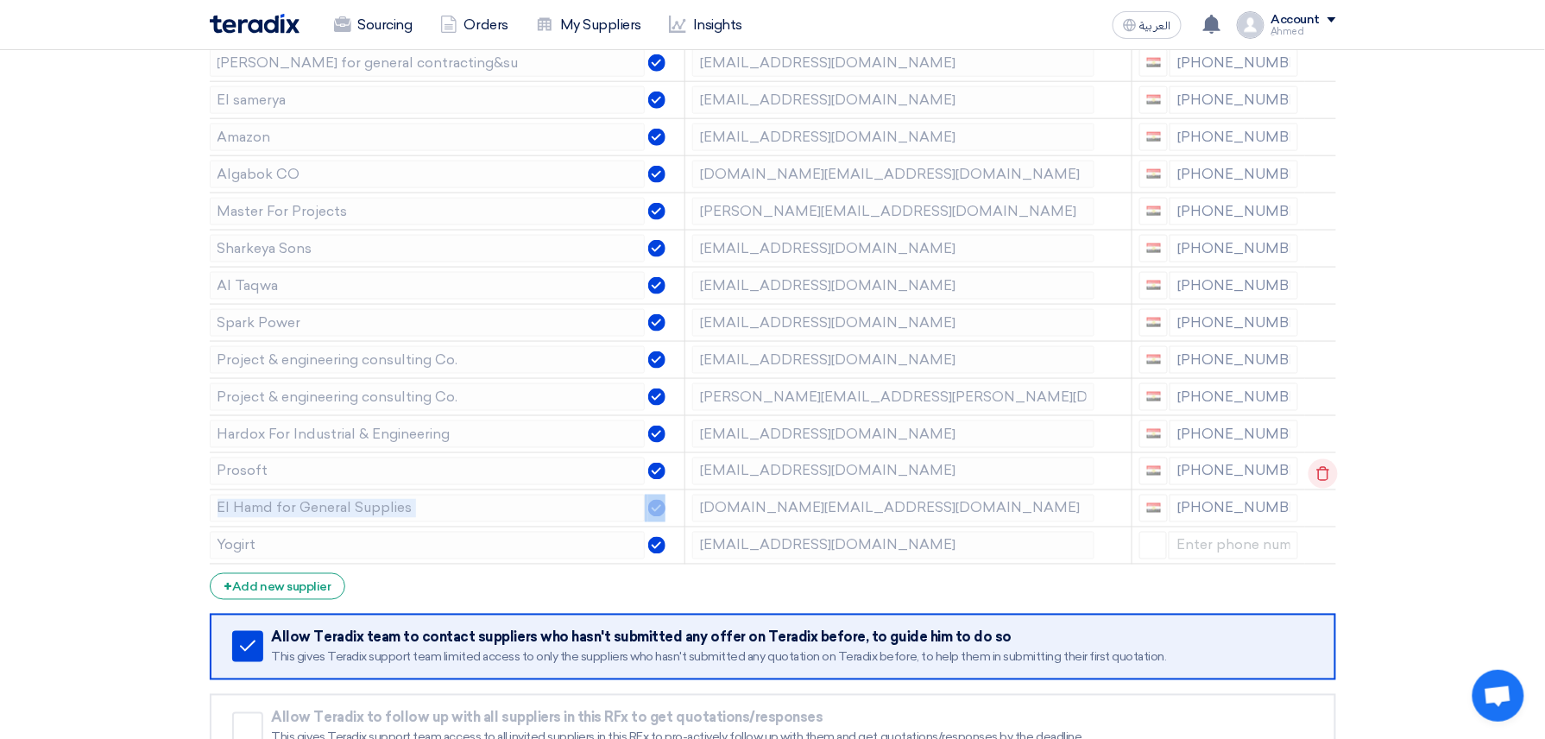
click at [1314, 478] on div at bounding box center [1312, 473] width 14 height 28
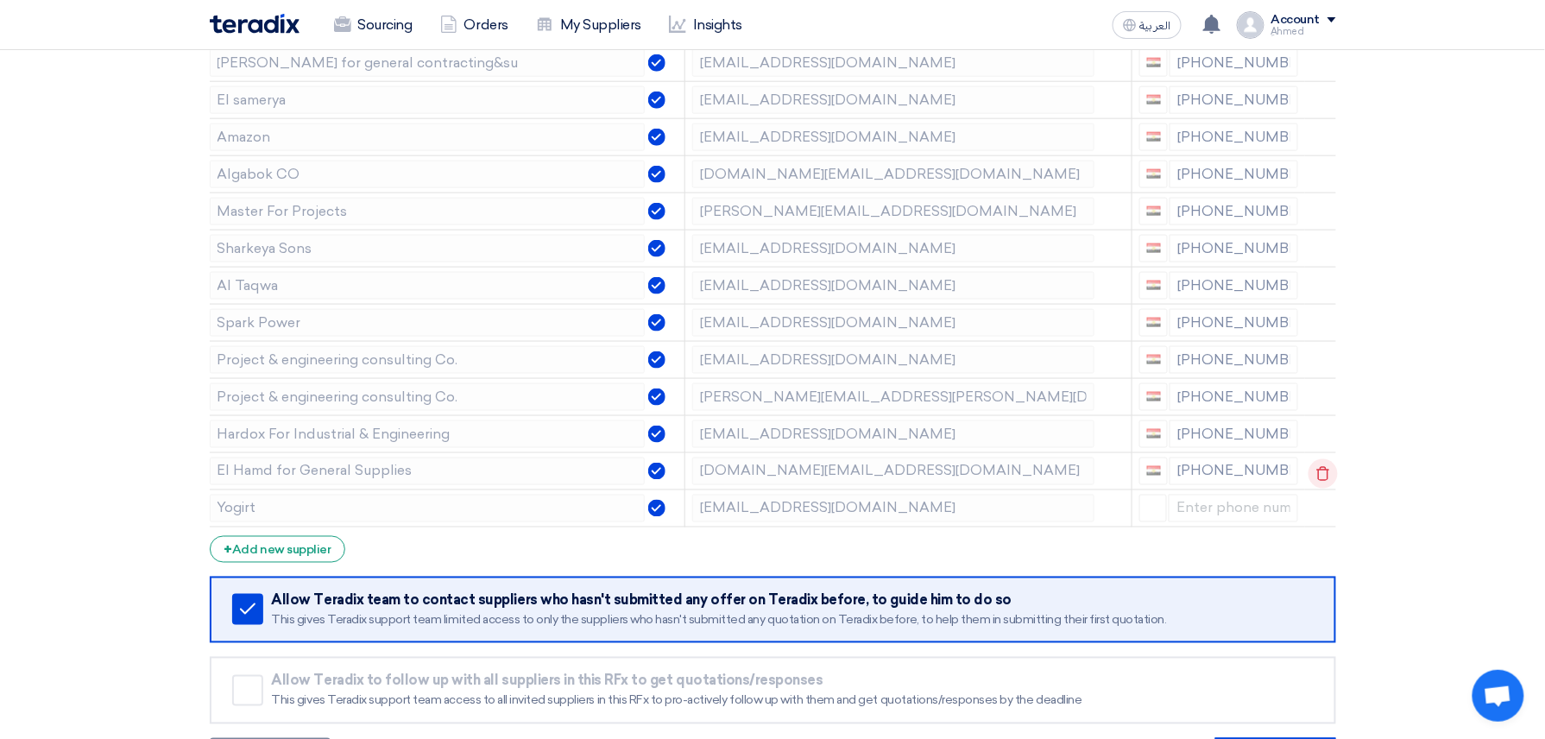
click at [1314, 478] on div at bounding box center [1312, 473] width 14 height 28
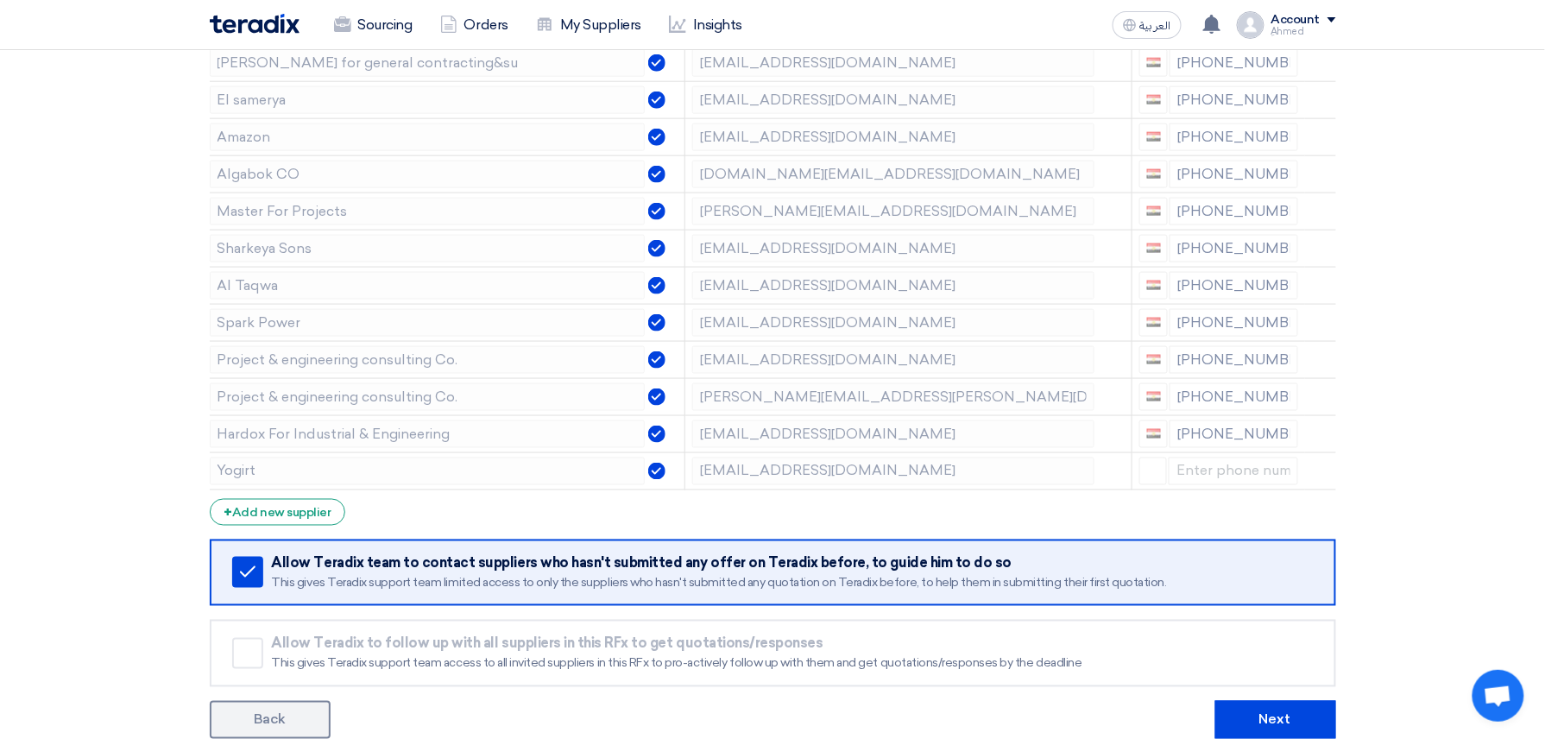
click at [0, 0] on icon at bounding box center [0, 0] width 0 height 0
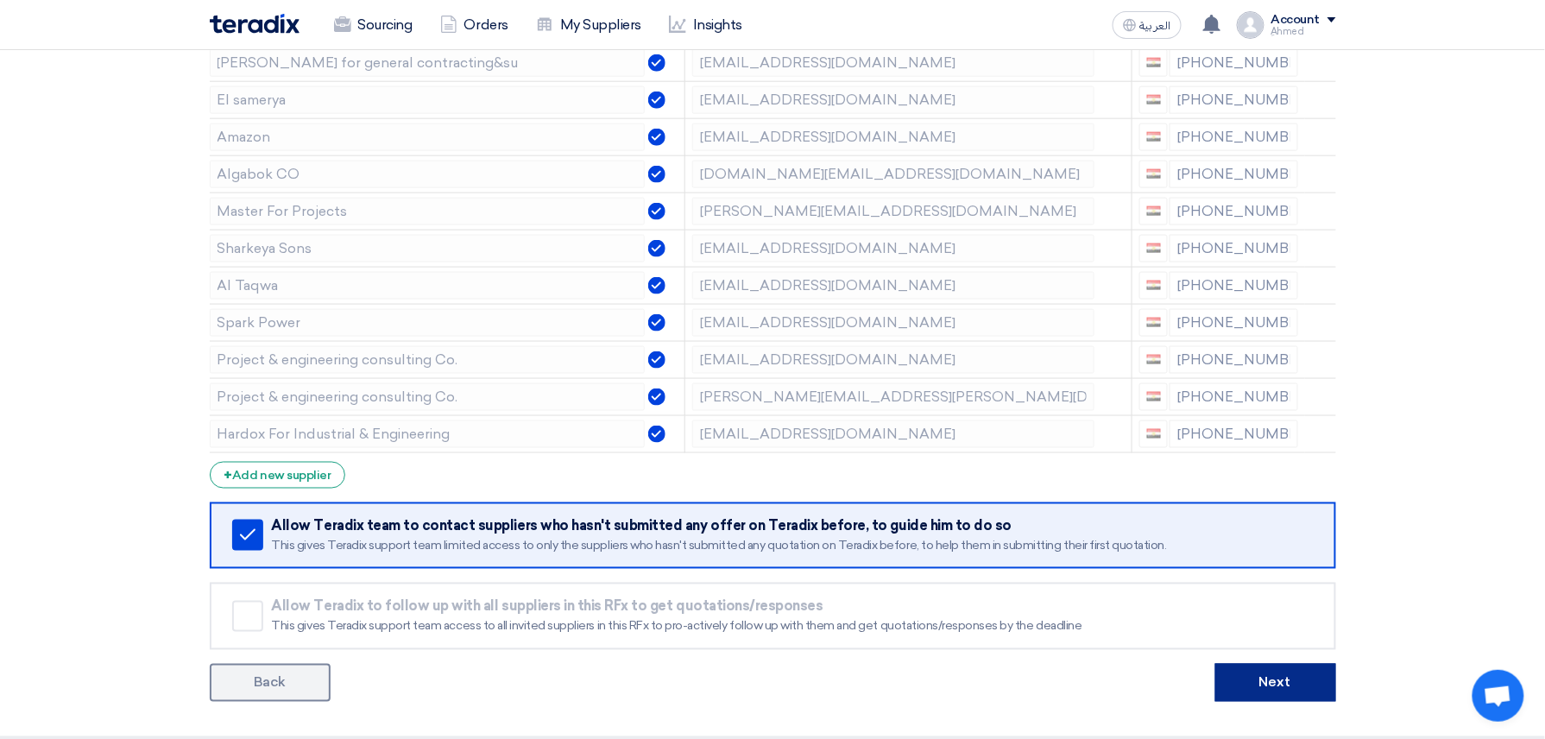
click at [1305, 696] on button "Next" at bounding box center [1275, 683] width 121 height 38
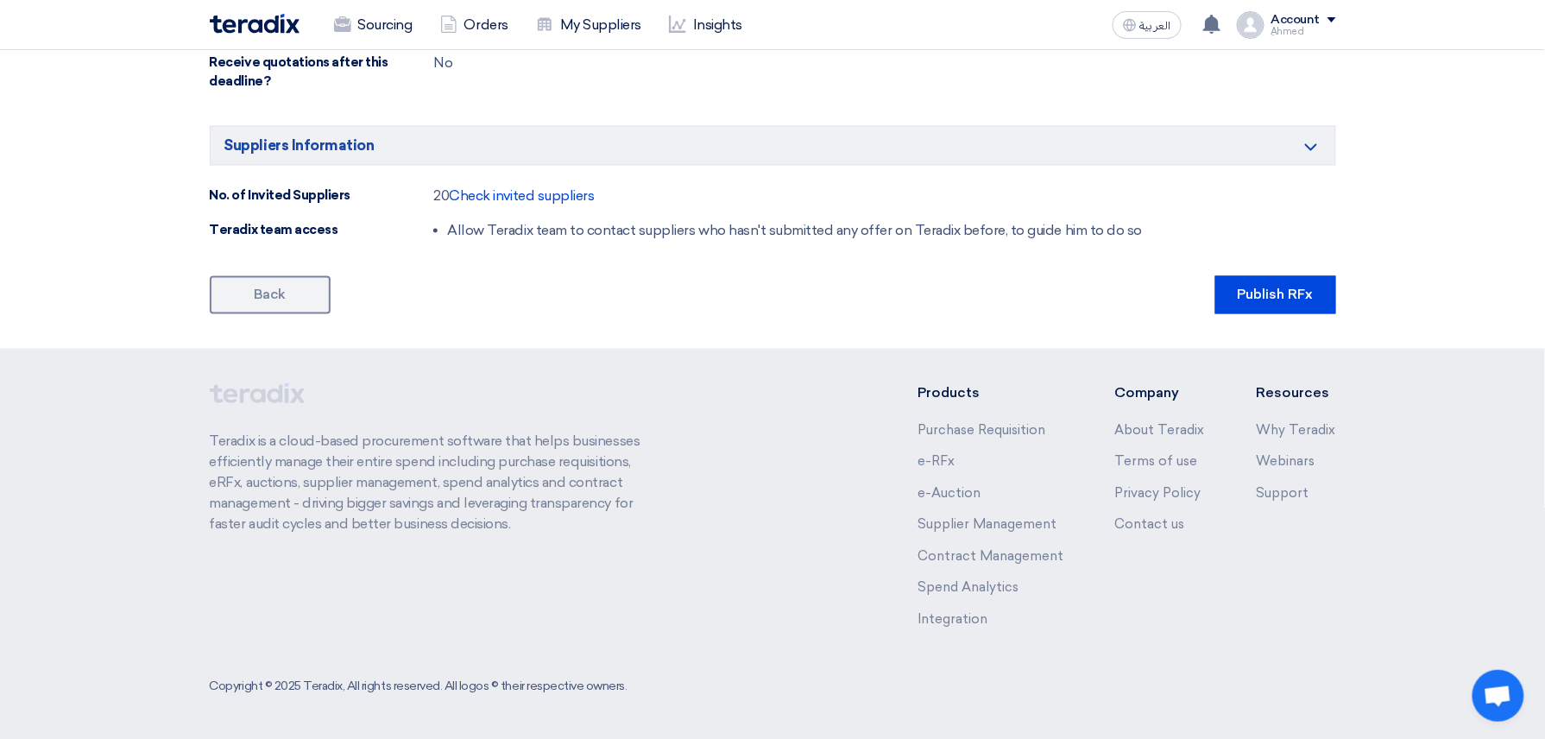
scroll to position [1031, 0]
click at [1265, 284] on button "Publish RFx" at bounding box center [1275, 295] width 121 height 38
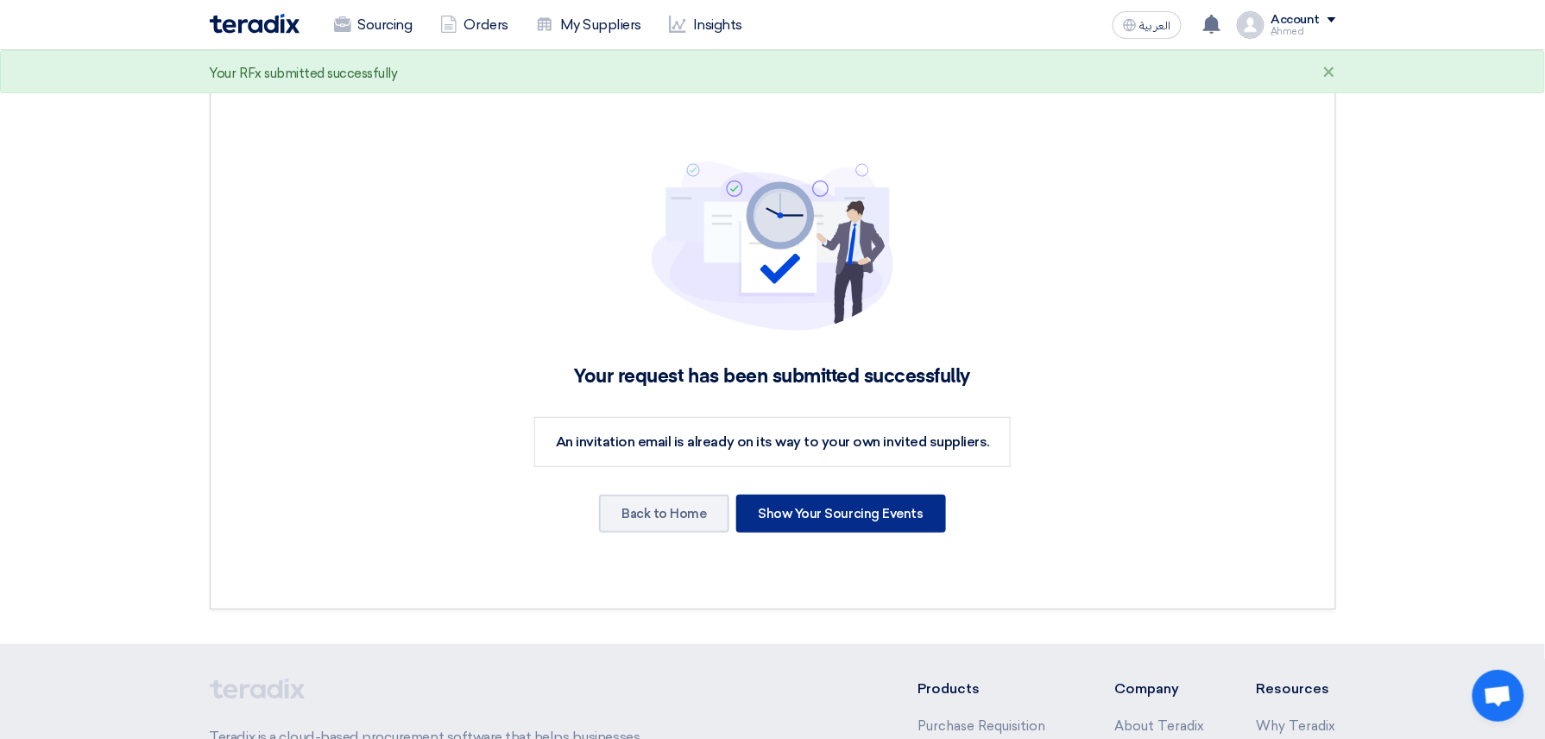
click at [778, 495] on div "Show Your Sourcing Events" at bounding box center [841, 514] width 210 height 38
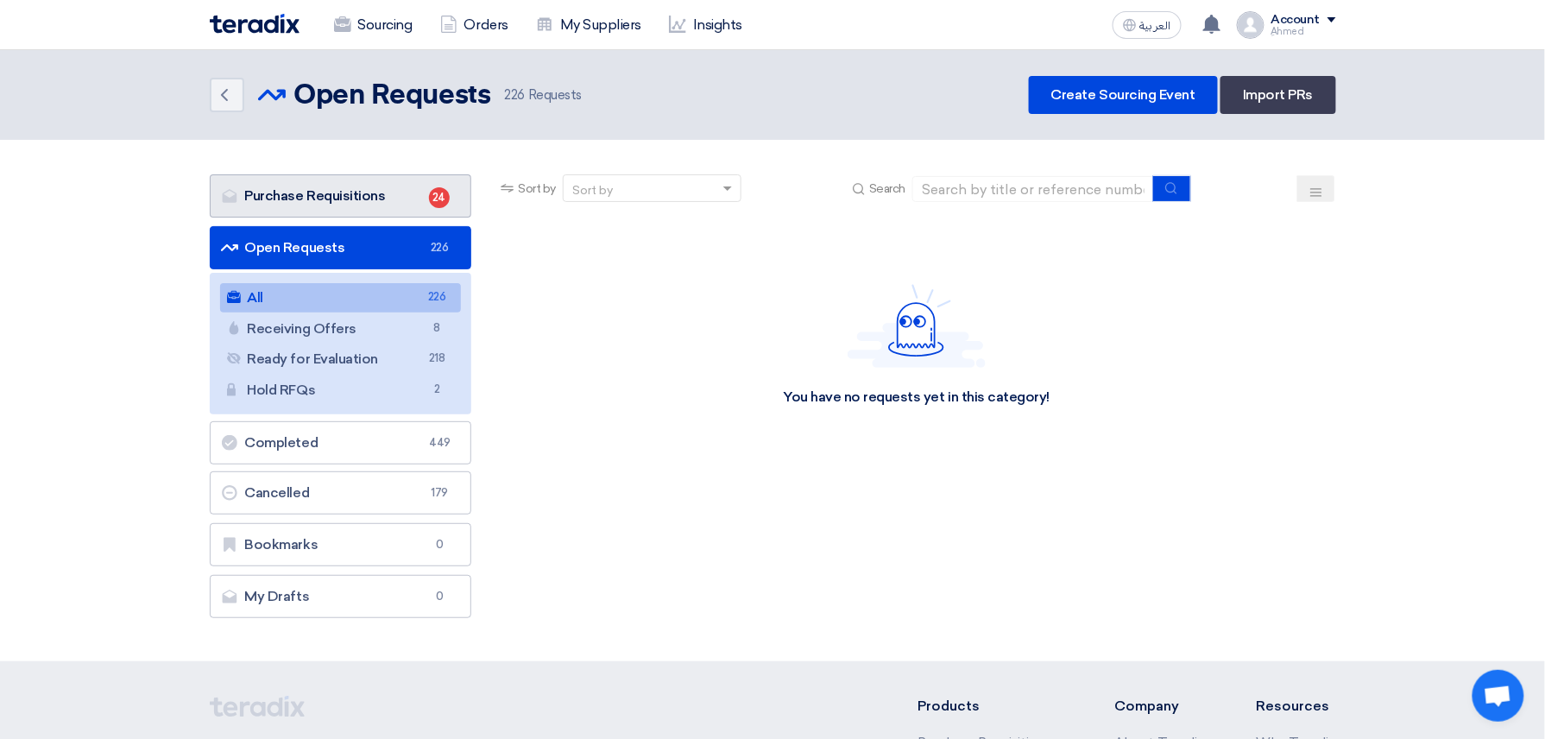
click at [369, 188] on link "Purchase Requisitions Purchase Requisitions 24" at bounding box center [341, 195] width 262 height 43
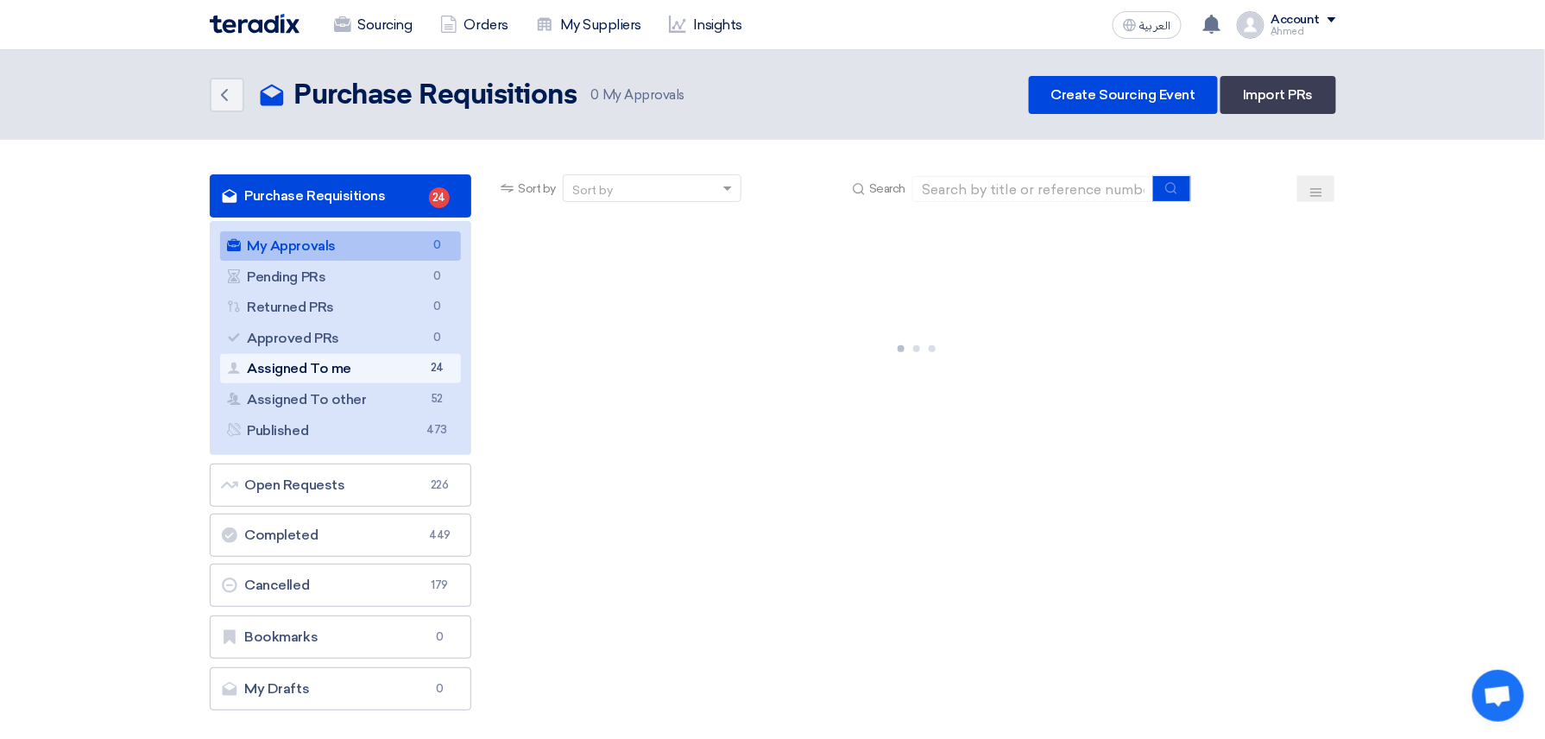
click at [406, 369] on link "Assigned To me Assigned To me 24" at bounding box center [341, 368] width 242 height 29
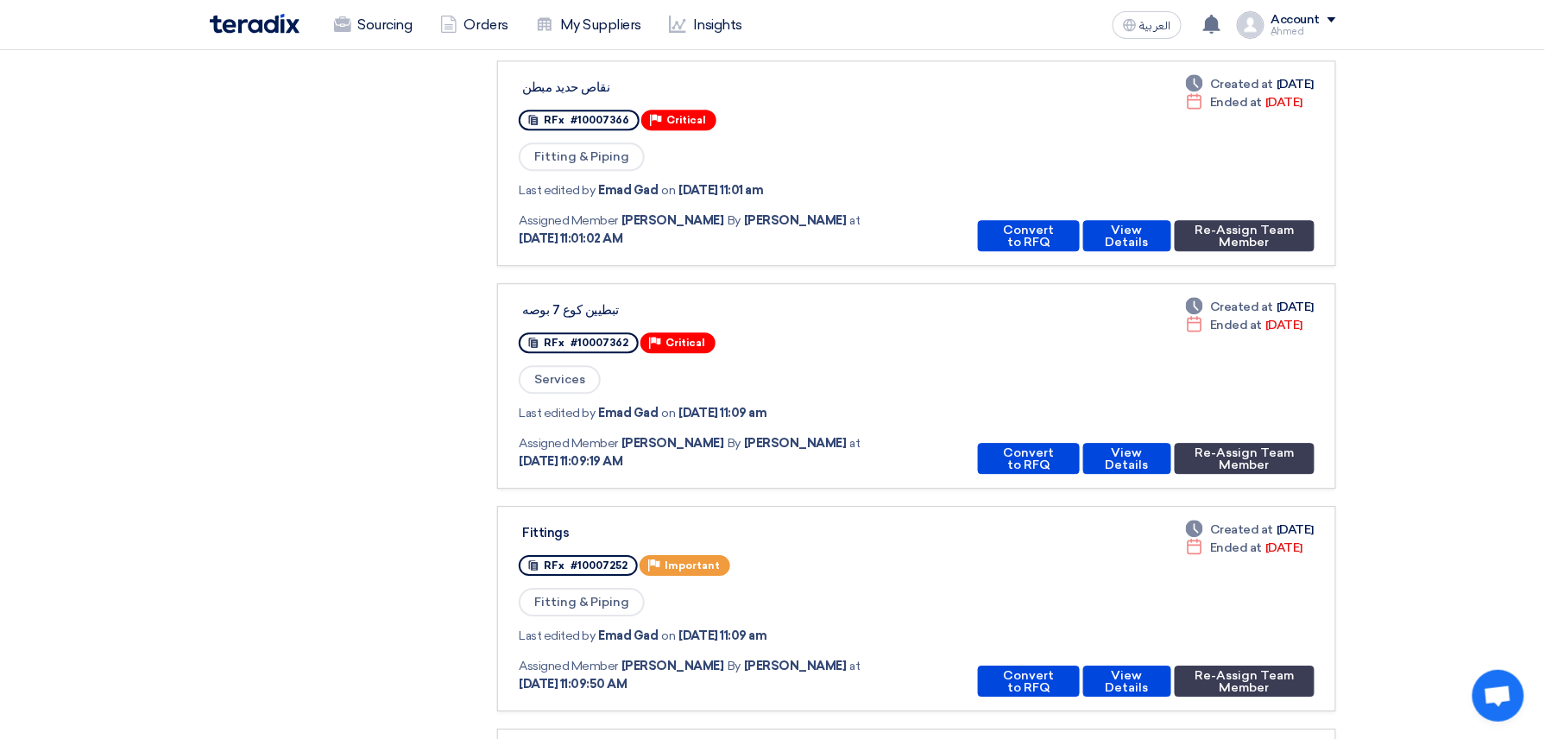
scroll to position [1496, 0]
